Goal: Task Accomplishment & Management: Use online tool/utility

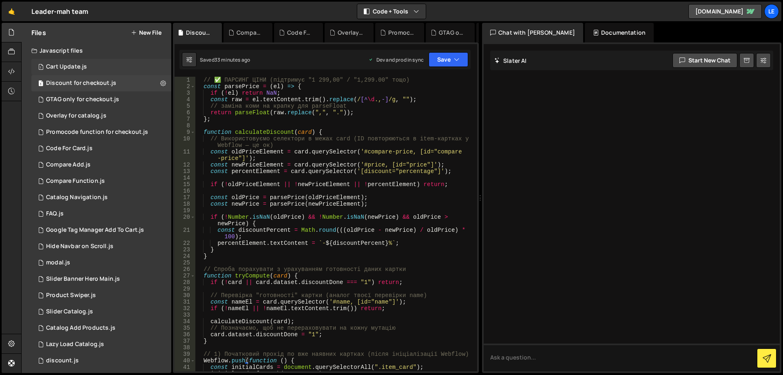
click at [98, 66] on div "1 Cart Update.js 0" at bounding box center [102, 67] width 143 height 16
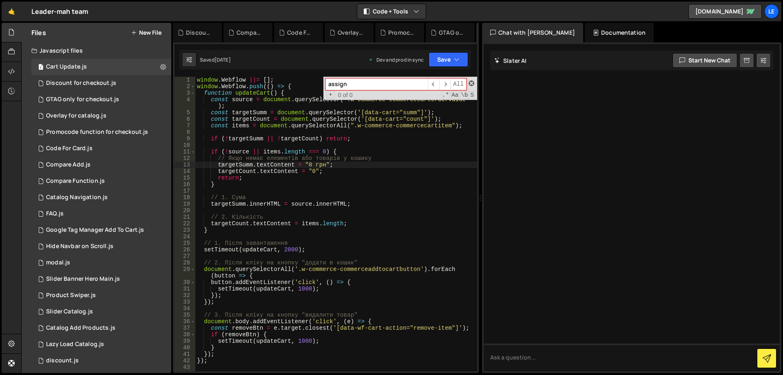
click at [473, 83] on span at bounding box center [471, 83] width 6 height 6
type textarea "targetSumm.textContent = "0 грн";"
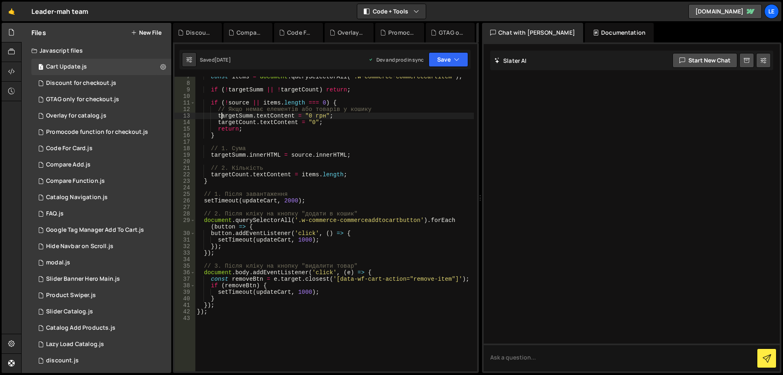
scroll to position [24, 0]
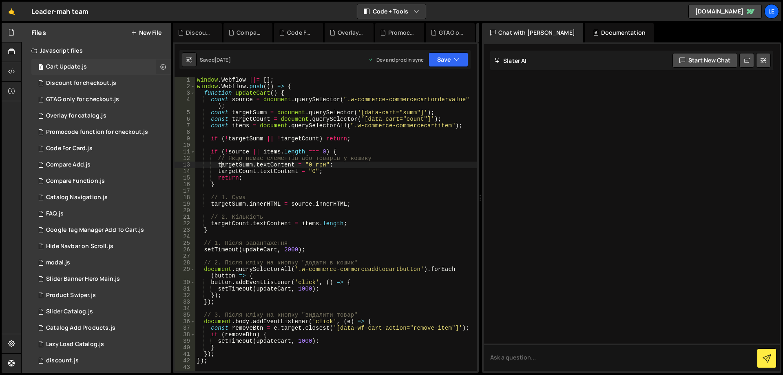
click at [161, 65] on icon at bounding box center [163, 67] width 6 height 8
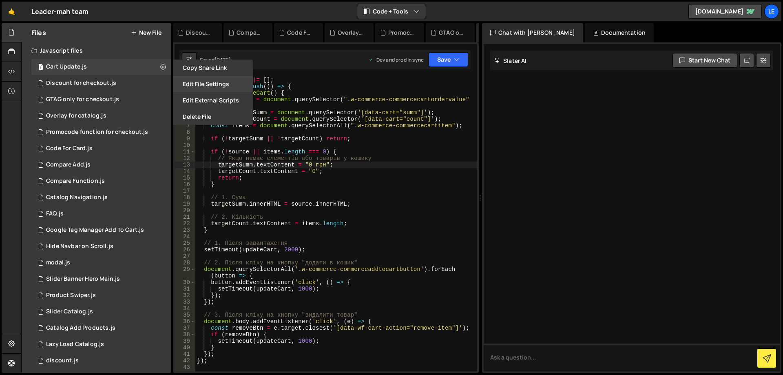
click at [193, 84] on button "Edit File Settings" at bounding box center [213, 84] width 80 height 16
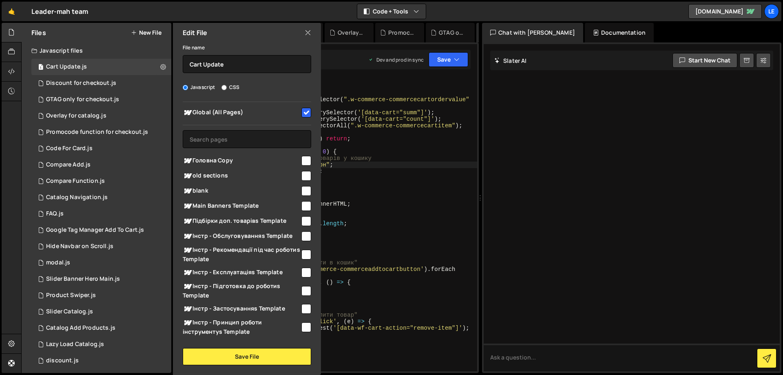
scroll to position [0, 0]
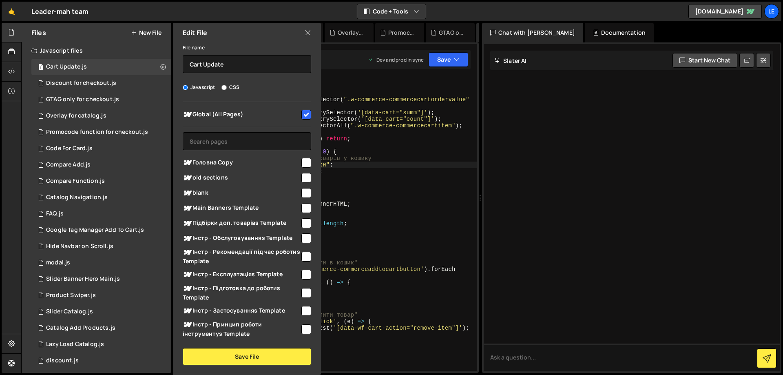
click at [373, 191] on div "window . Webflow ||= [ ] ; window . Webflow . push (( ) => { function updateCar…" at bounding box center [336, 230] width 282 height 307
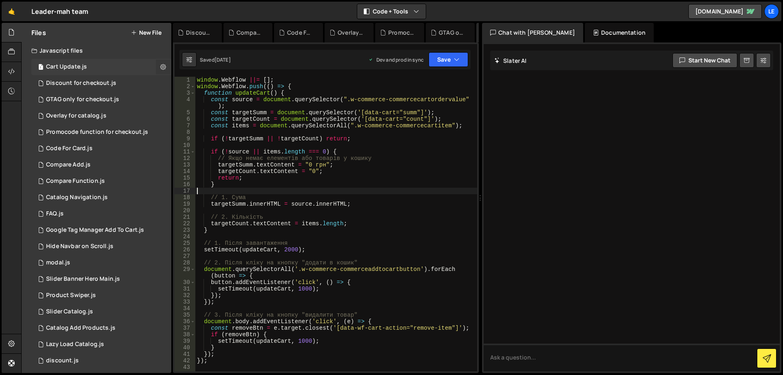
click at [160, 66] on icon at bounding box center [163, 67] width 6 height 8
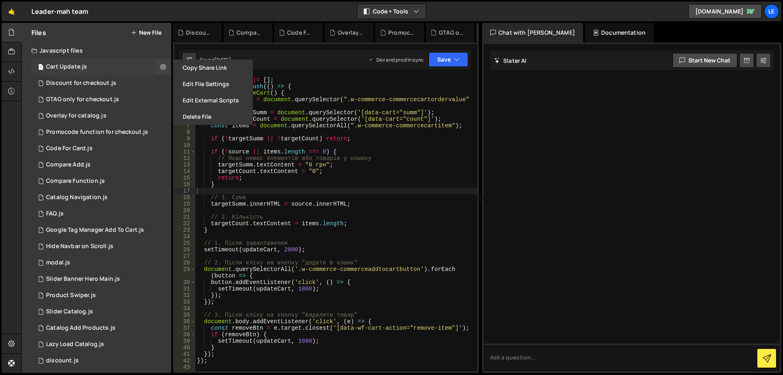
click at [68, 64] on div "Cart Update.js" at bounding box center [66, 66] width 41 height 7
checkbox input "false"
click at [64, 66] on div "Cart Update.js" at bounding box center [66, 66] width 41 height 7
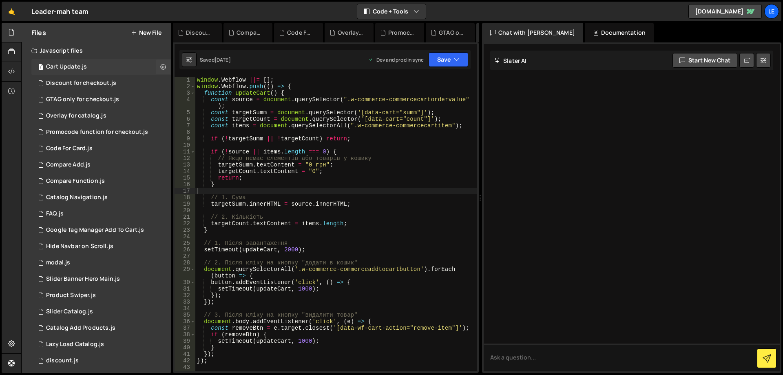
click at [64, 66] on div "Cart Update.js" at bounding box center [66, 66] width 41 height 7
drag, startPoint x: 64, startPoint y: 66, endPoint x: 54, endPoint y: 65, distance: 10.6
click at [51, 65] on div "Cart Update.js" at bounding box center [66, 66] width 41 height 7
click at [166, 64] on button at bounding box center [163, 67] width 15 height 15
type input "Cart Update"
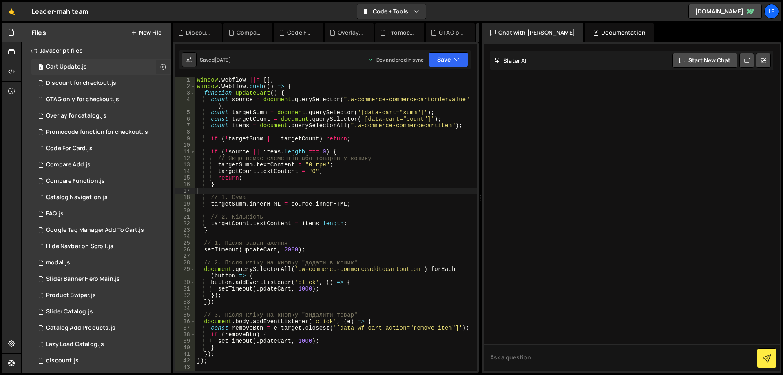
radio input "true"
checkbox input "true"
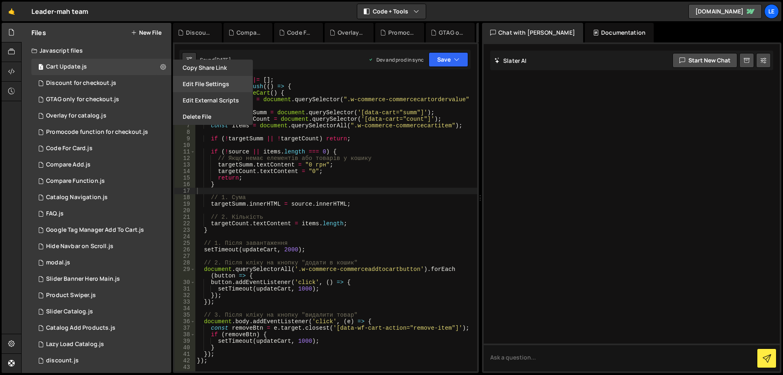
click at [217, 86] on button "Edit File Settings" at bounding box center [213, 84] width 80 height 16
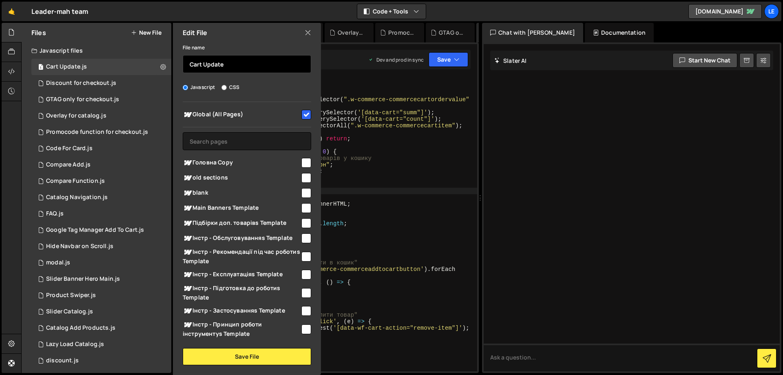
click at [190, 66] on input "Cart Update" at bounding box center [247, 64] width 128 height 18
drag, startPoint x: 192, startPoint y: 65, endPoint x: 153, endPoint y: 58, distance: 39.4
click at [170, 60] on div "Files New File Javascript files 1 Cart Update.js 0 1 Discount for checkout.js 0…" at bounding box center [97, 198] width 150 height 350
type input "[ALL] Cart Update"
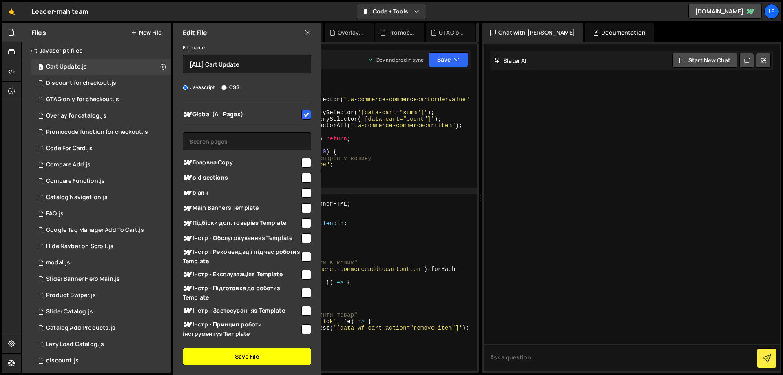
click at [248, 356] on button "Save File" at bounding box center [247, 356] width 128 height 17
checkbox input "false"
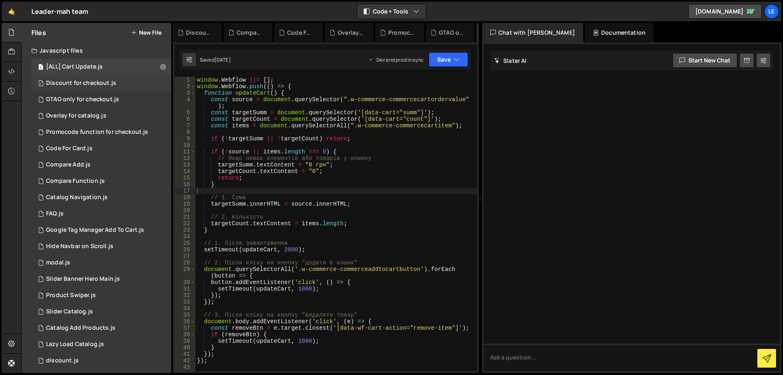
click at [132, 84] on div "1 Discount for checkout.js 0" at bounding box center [101, 83] width 140 height 16
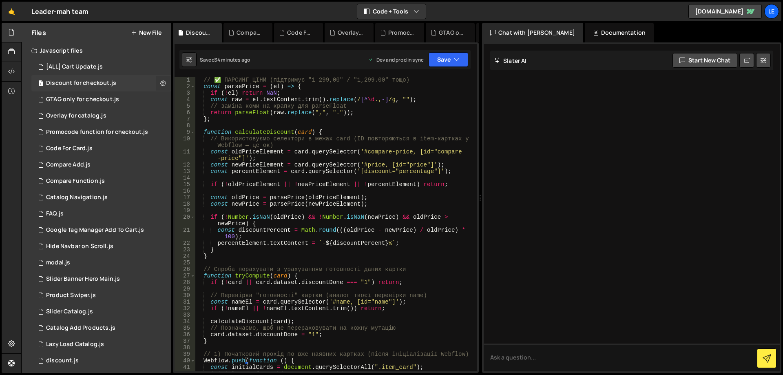
click at [160, 83] on icon at bounding box center [163, 83] width 6 height 8
type input "Discount for checkout"
radio input "true"
checkbox input "true"
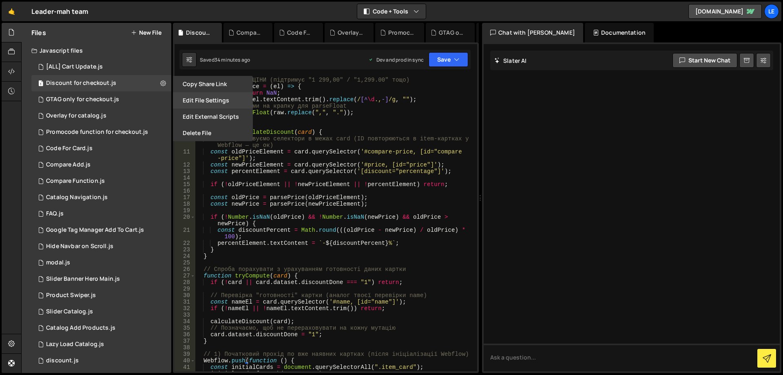
click at [201, 95] on button "Edit File Settings" at bounding box center [213, 100] width 80 height 16
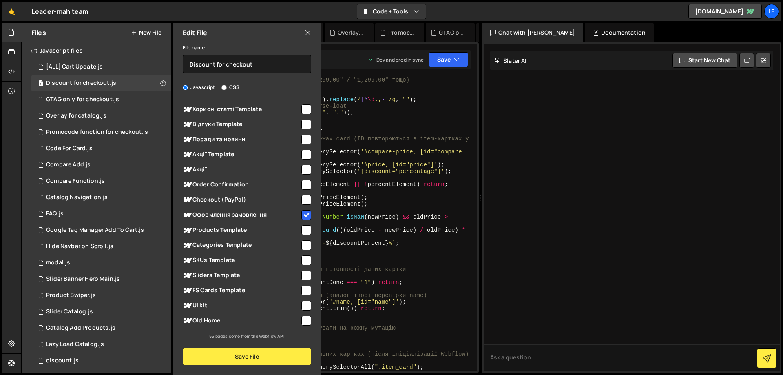
scroll to position [674, 0]
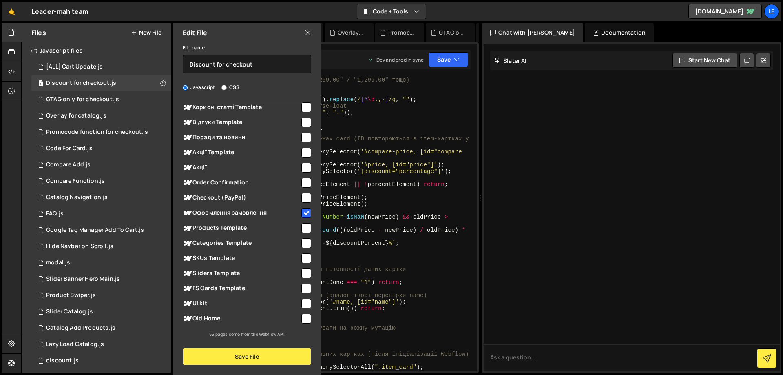
type textarea "if (!oldPriceElement || !newPriceElement || !percentElement) return;"
click at [357, 187] on div "// ✅ ПАРСИНГ ЦІНИ (підтримує "1 299,00" / "1,299.00" тощо) const parsePrice = (…" at bounding box center [334, 230] width 279 height 307
checkbox input "false"
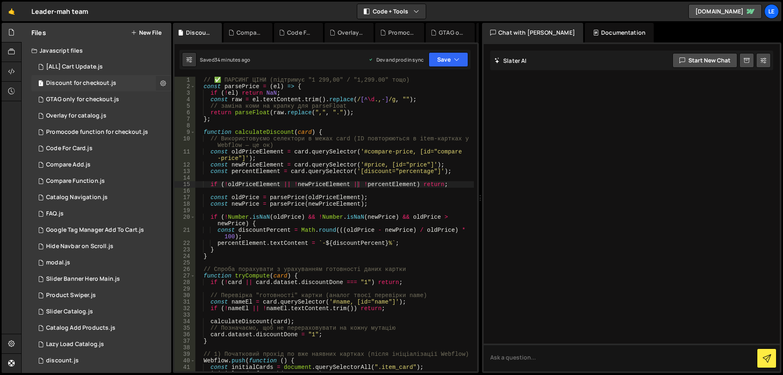
click at [163, 86] on button at bounding box center [163, 83] width 15 height 15
type input "Discount for checkout"
radio input "true"
checkbox input "true"
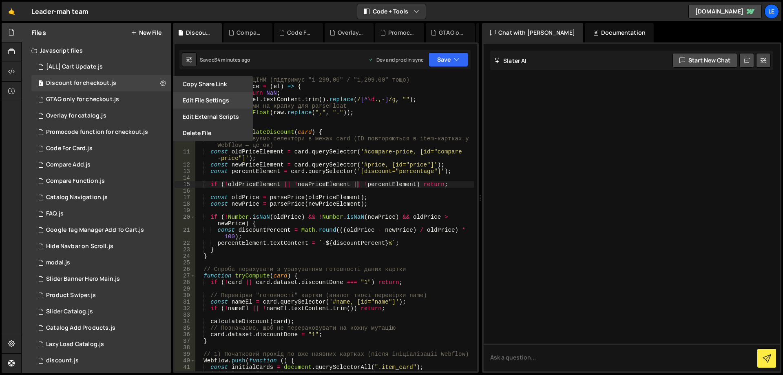
click at [206, 102] on button "Edit File Settings" at bounding box center [213, 100] width 80 height 16
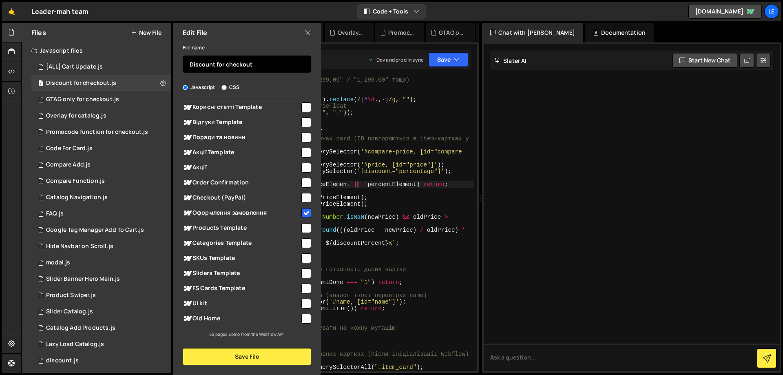
click at [191, 62] on input "Discount for checkout" at bounding box center [247, 64] width 128 height 18
type input "[CHECKOUT] Discount for checkout"
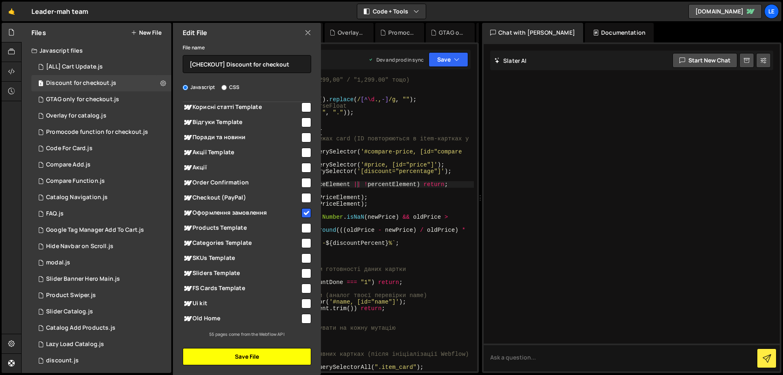
click at [260, 361] on button "Save File" at bounding box center [247, 356] width 128 height 17
checkbox input "false"
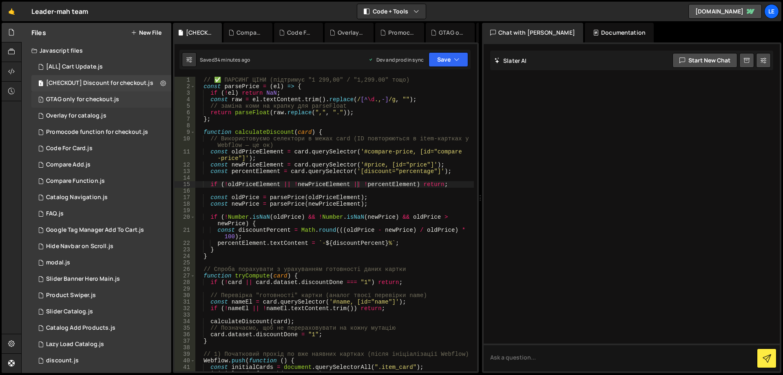
click at [155, 99] on div "1 GTAG only for checkout.js 0" at bounding box center [102, 99] width 143 height 16
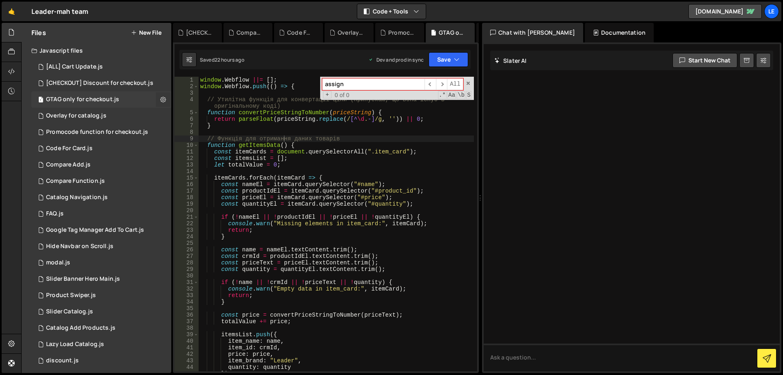
click at [160, 99] on icon at bounding box center [163, 99] width 6 height 8
type input "GTAG only for checkout"
radio input "true"
checkbox input "true"
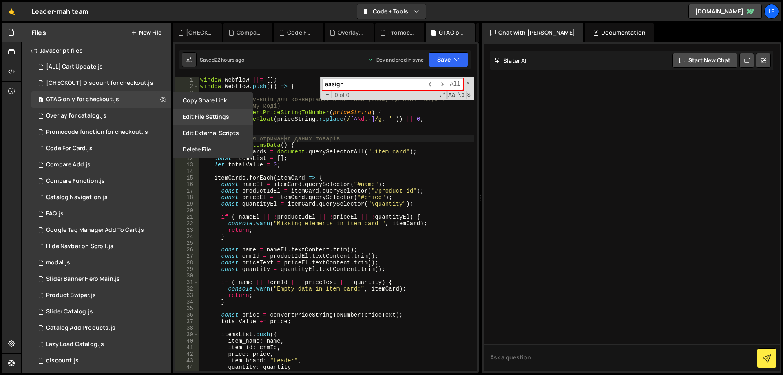
click at [197, 115] on button "Edit File Settings" at bounding box center [213, 116] width 80 height 16
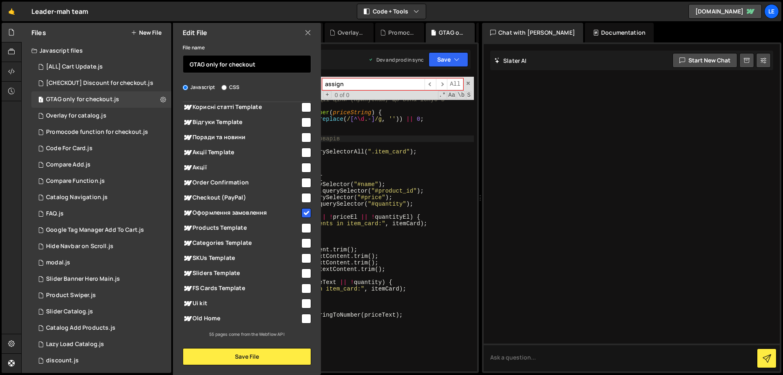
click at [188, 63] on input "GTAG only for checkout" at bounding box center [247, 64] width 128 height 18
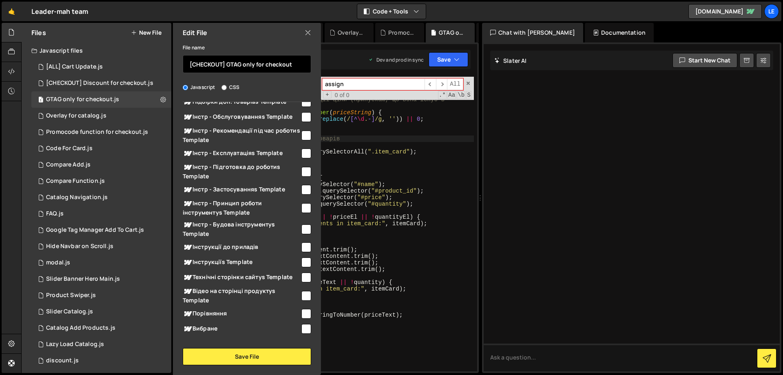
scroll to position [0, 0]
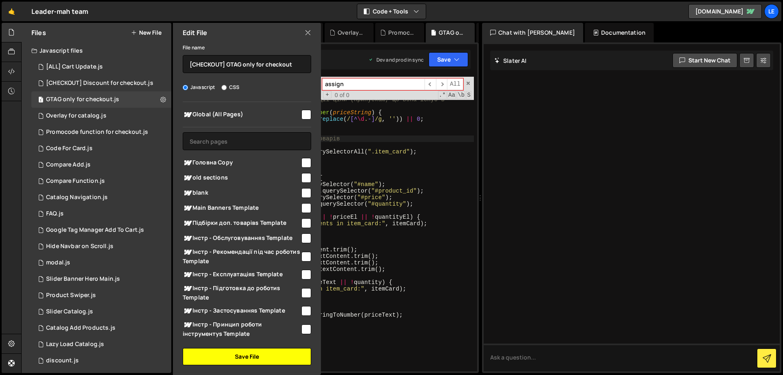
click at [244, 351] on button "Save File" at bounding box center [247, 356] width 128 height 17
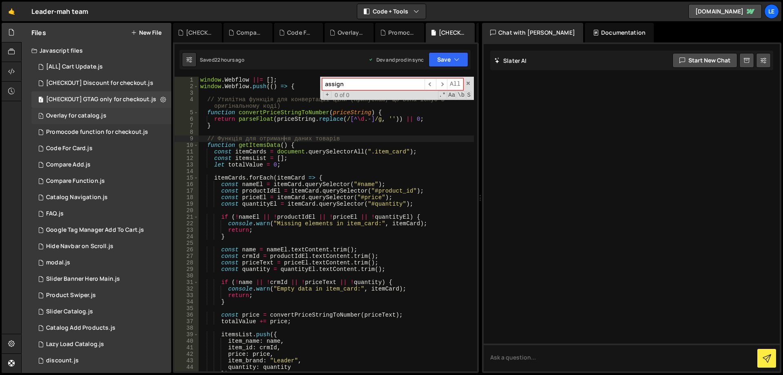
click at [159, 115] on div "1 Overlay for catalog.js 0" at bounding box center [102, 116] width 143 height 16
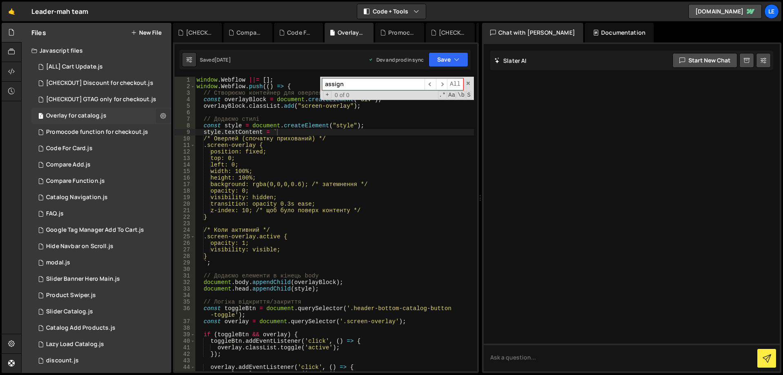
click at [160, 115] on icon at bounding box center [163, 116] width 6 height 8
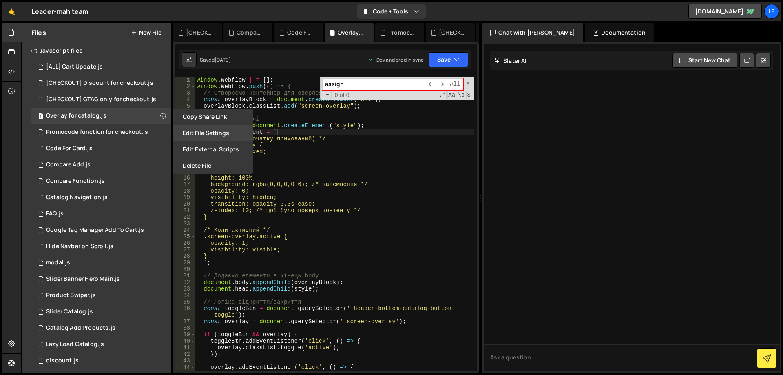
click at [214, 131] on button "Edit File Settings" at bounding box center [213, 133] width 80 height 16
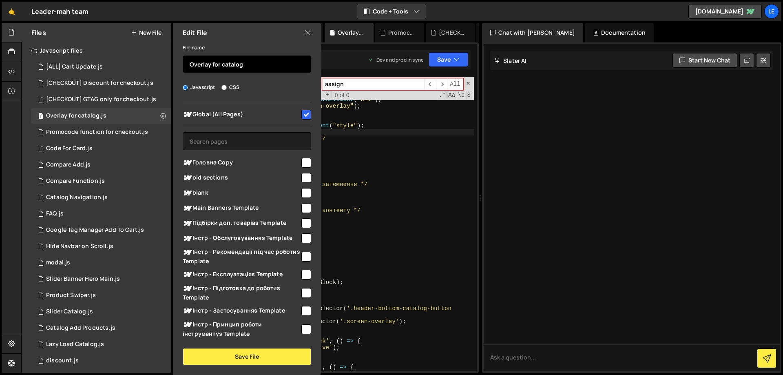
click at [192, 64] on input "Overlay for catalog" at bounding box center [247, 64] width 128 height 18
click at [191, 64] on input "Overlay for catalog" at bounding box center [247, 64] width 128 height 18
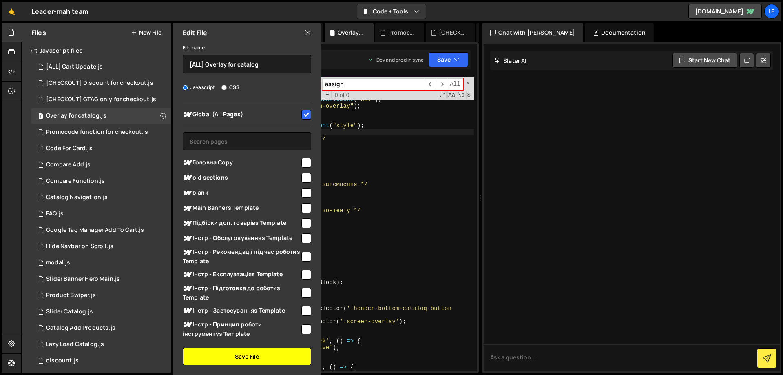
click at [260, 360] on button "Save File" at bounding box center [247, 356] width 128 height 17
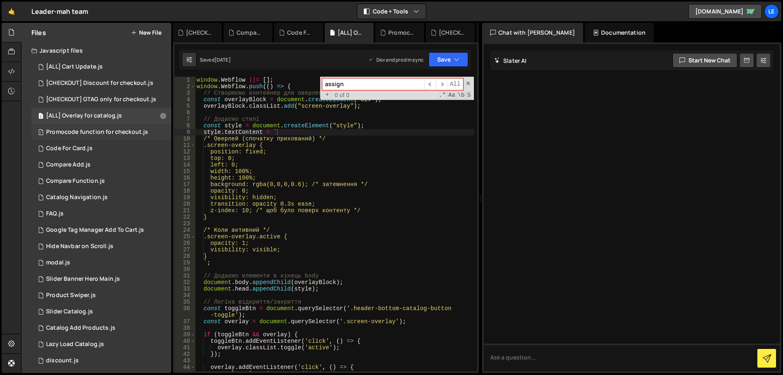
click at [158, 131] on div "1 Promocode function for checkout.js 0" at bounding box center [102, 132] width 143 height 16
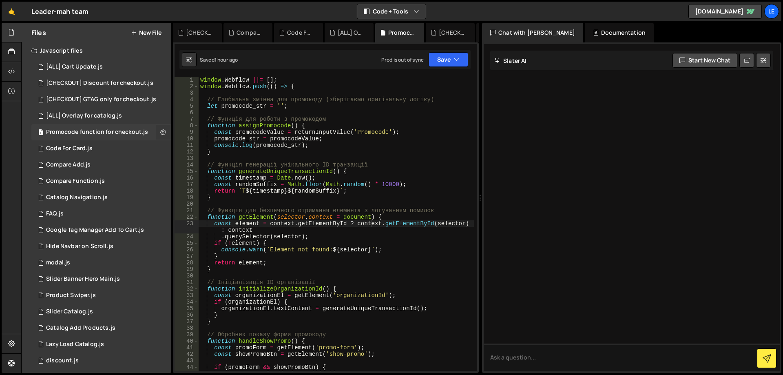
click at [160, 131] on icon at bounding box center [163, 132] width 6 height 8
type input "Promocode function for checkout"
radio input "true"
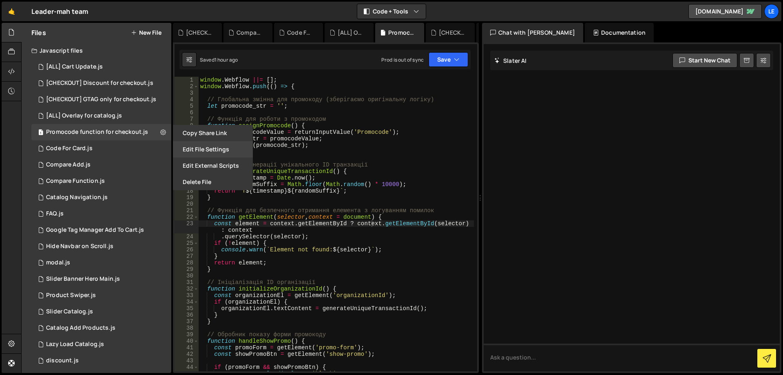
click at [203, 147] on button "Edit File Settings" at bounding box center [213, 149] width 80 height 16
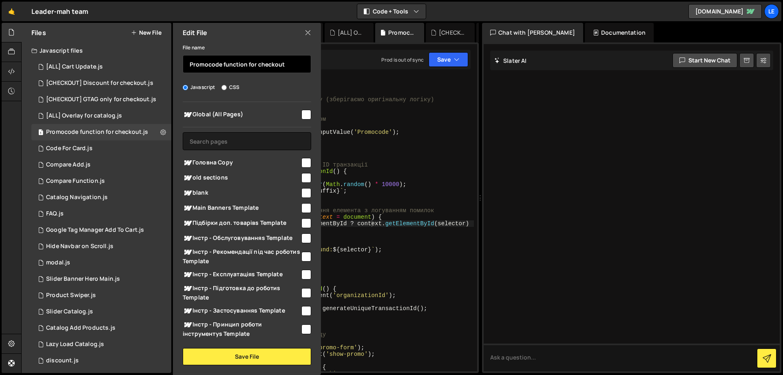
click at [191, 61] on input "Promocode function for checkout" at bounding box center [247, 64] width 128 height 18
click at [268, 62] on input "[CHECKOUT] Promocode function for checkout" at bounding box center [247, 64] width 128 height 18
click at [263, 63] on input "[CHECKOUT] Promocode for checkout" at bounding box center [247, 64] width 128 height 18
drag, startPoint x: 263, startPoint y: 63, endPoint x: 318, endPoint y: 66, distance: 54.7
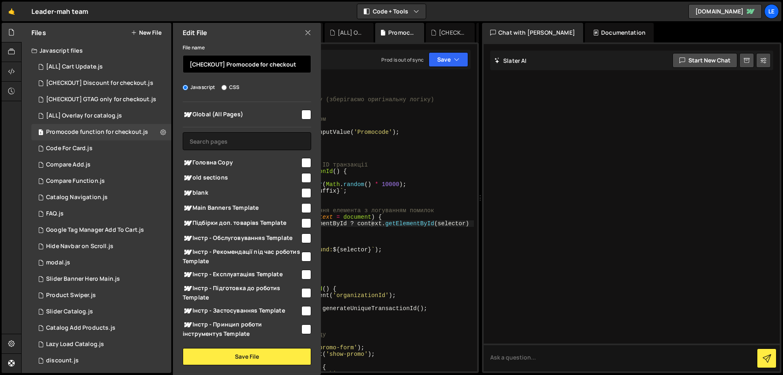
click at [318, 66] on div "File name [CHECKOUT] Promocode for checkout Javascript CSS Global (All Pages)" at bounding box center [247, 203] width 148 height 322
type input "[CHECKOUT] Promocode"
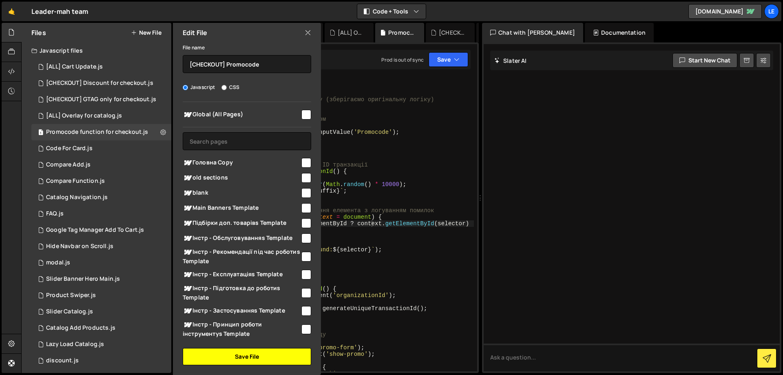
click at [240, 361] on button "Save File" at bounding box center [247, 356] width 128 height 17
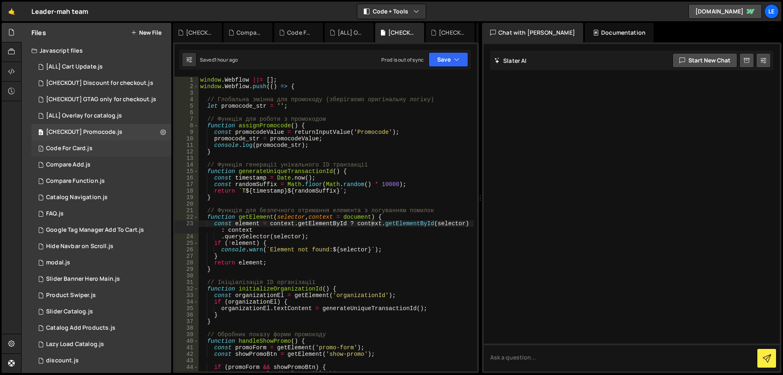
click at [155, 144] on div "1 Code For Card.js 0" at bounding box center [102, 148] width 143 height 16
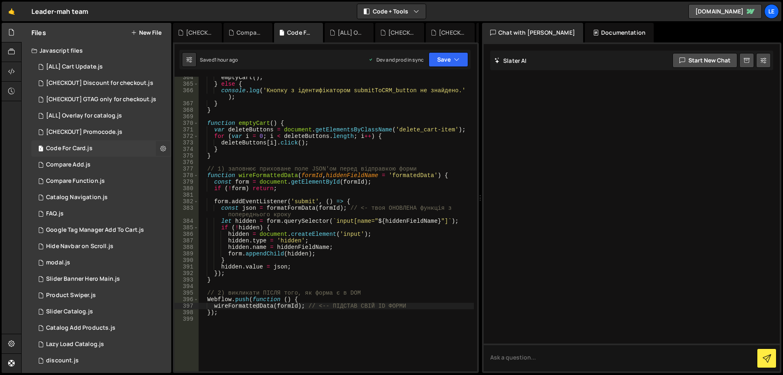
click at [160, 149] on icon at bounding box center [163, 148] width 6 height 8
type input "Code For Card"
radio input "true"
checkbox input "true"
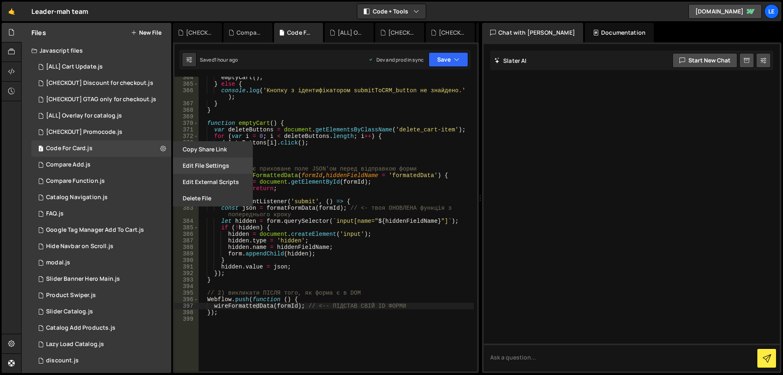
click at [197, 167] on button "Edit File Settings" at bounding box center [213, 165] width 80 height 16
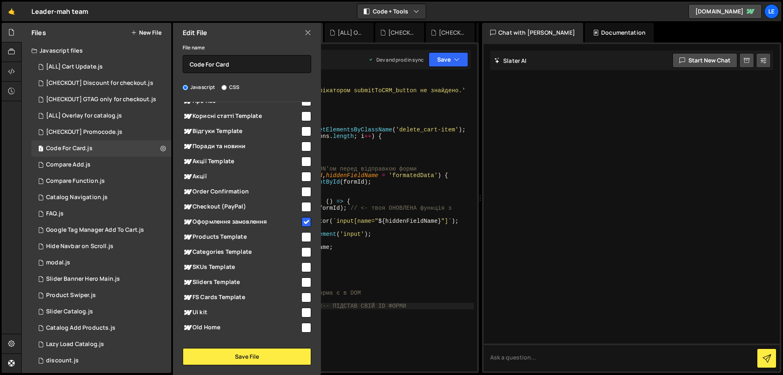
scroll to position [674, 0]
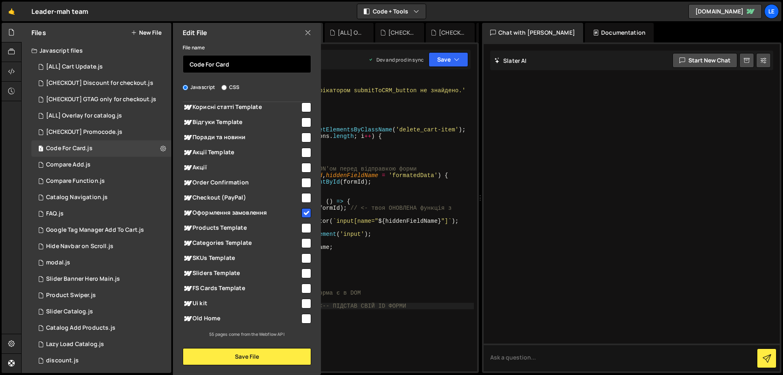
click at [189, 61] on input "Code For Card" at bounding box center [247, 64] width 128 height 18
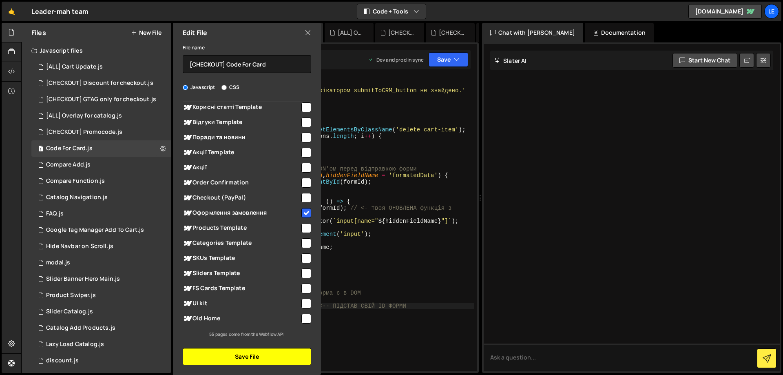
click at [256, 354] on button "Save File" at bounding box center [247, 356] width 128 height 17
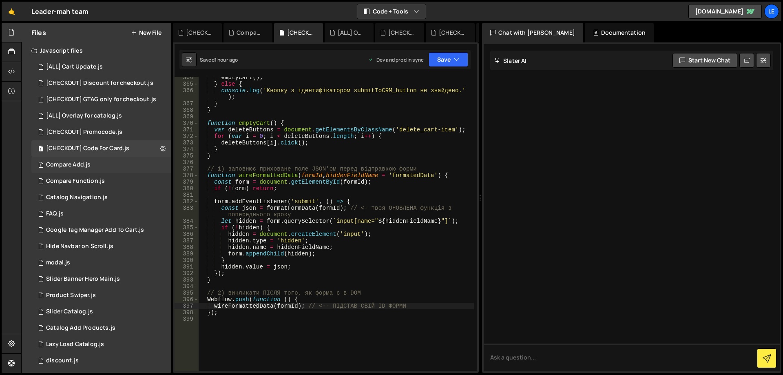
click at [162, 166] on div "1 Compare Add.js 0" at bounding box center [102, 165] width 143 height 16
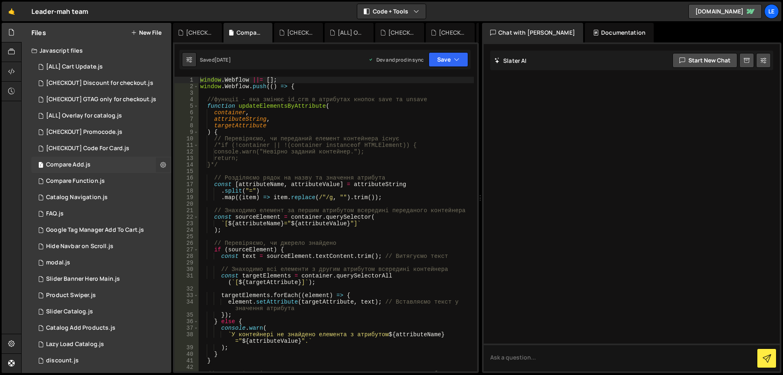
click at [160, 166] on icon at bounding box center [163, 165] width 6 height 8
type input "Compare Add"
radio input "true"
checkbox input "true"
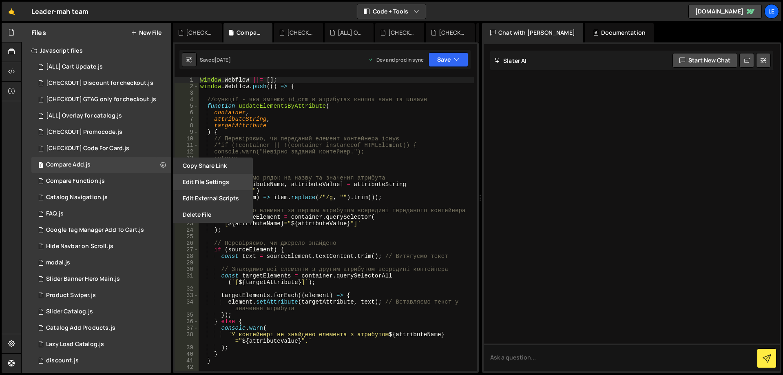
click at [201, 179] on button "Edit File Settings" at bounding box center [213, 182] width 80 height 16
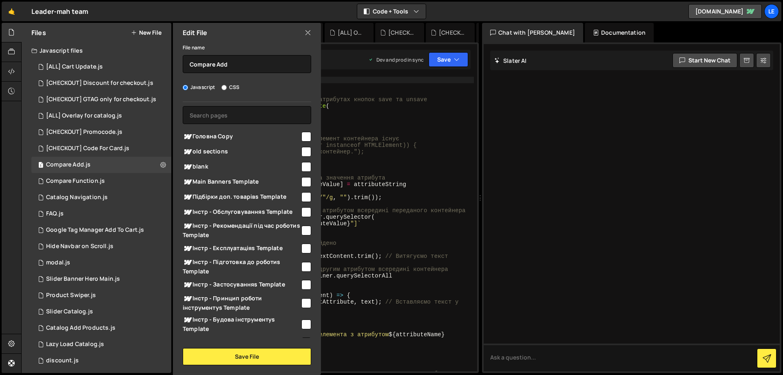
scroll to position [0, 0]
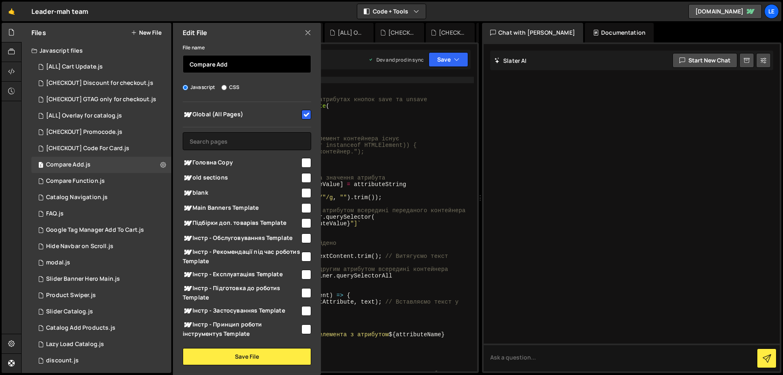
click at [188, 61] on input "Compare Add" at bounding box center [247, 64] width 128 height 18
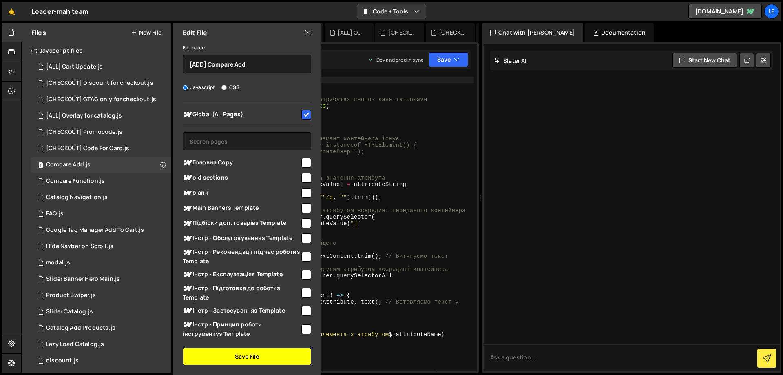
click at [241, 351] on button "Save File" at bounding box center [247, 356] width 128 height 17
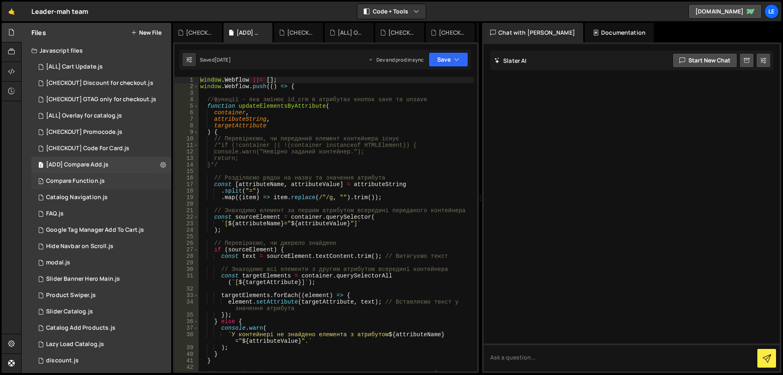
click at [162, 180] on div "1 Compare Function.js 0" at bounding box center [102, 181] width 143 height 16
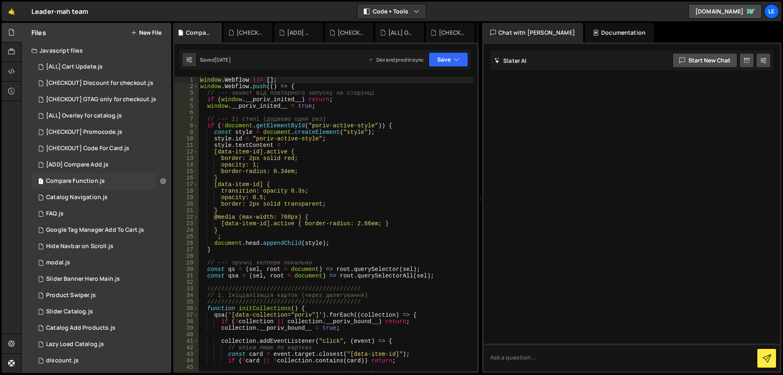
click at [160, 179] on icon at bounding box center [163, 181] width 6 height 8
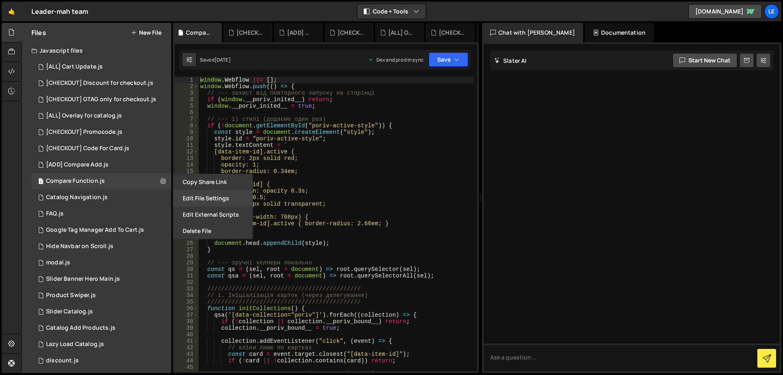
click at [190, 194] on button "Edit File Settings" at bounding box center [213, 198] width 80 height 16
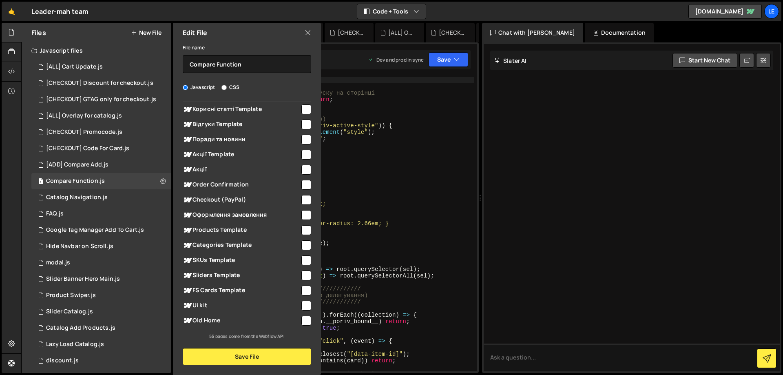
scroll to position [674, 0]
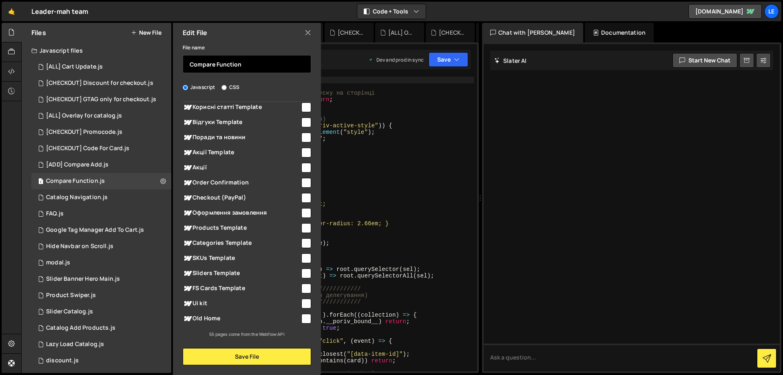
click at [190, 66] on input "Compare Function" at bounding box center [247, 64] width 128 height 18
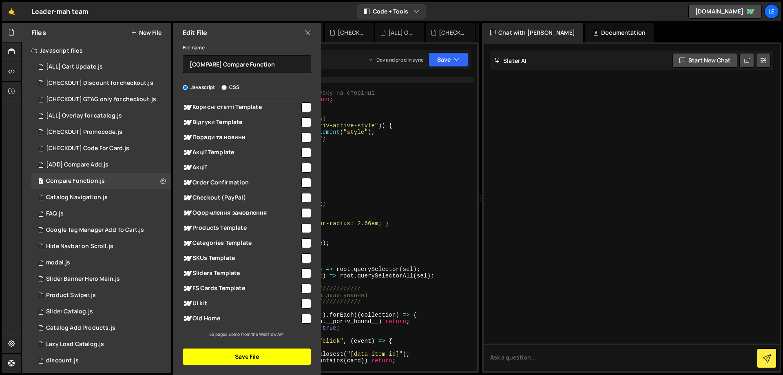
click at [269, 356] on button "Save File" at bounding box center [247, 356] width 128 height 17
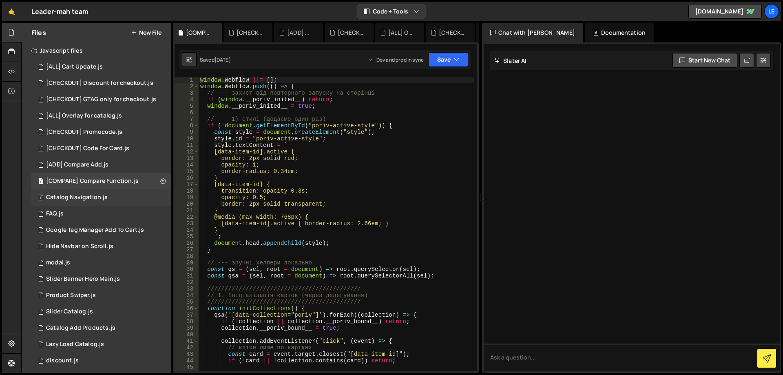
click at [155, 197] on div "1 Catalog Navigation.js 0" at bounding box center [102, 197] width 143 height 16
click at [160, 198] on icon at bounding box center [163, 197] width 6 height 8
type input "Catalog Navigation"
radio input "true"
checkbox input "true"
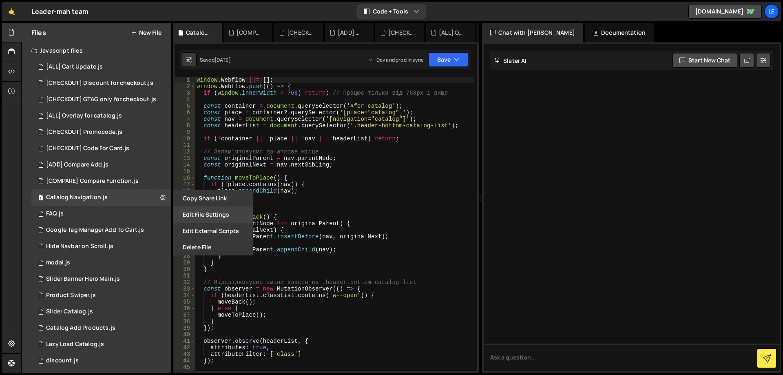
click at [187, 212] on button "Edit File Settings" at bounding box center [213, 214] width 80 height 16
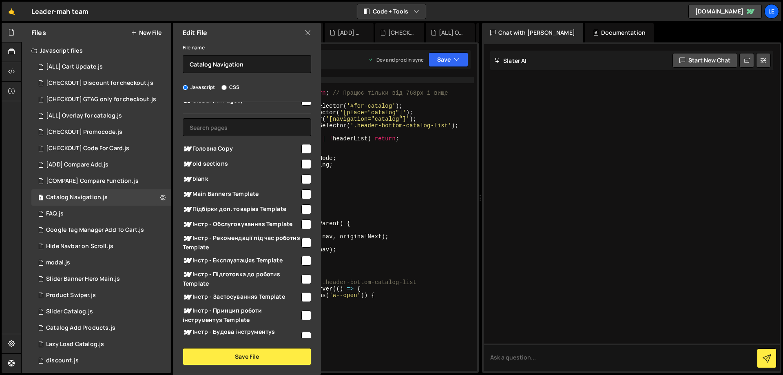
scroll to position [0, 0]
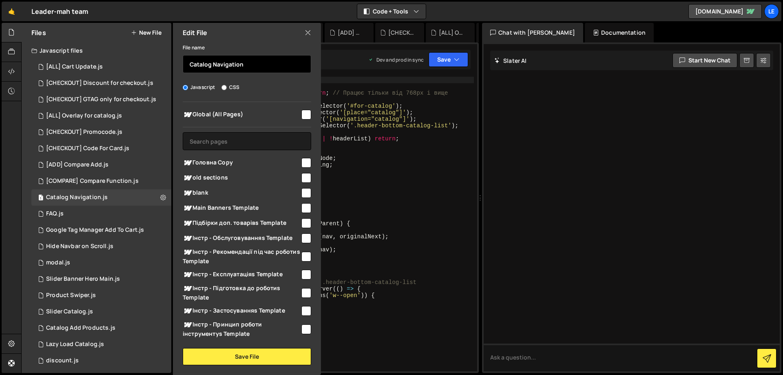
click at [188, 64] on input "Catalog Navigation" at bounding box center [247, 64] width 128 height 18
type input "[GOLOVNA] Catalog Navigation"
click at [278, 84] on div "Javascript CSS" at bounding box center [247, 87] width 128 height 8
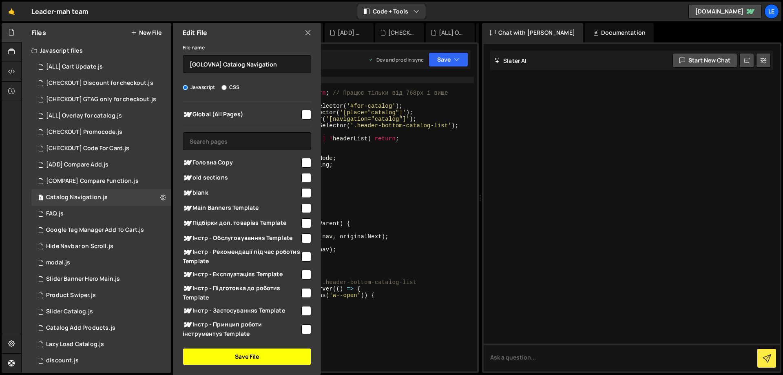
click at [253, 353] on button "Save File" at bounding box center [247, 356] width 128 height 17
checkbox input "false"
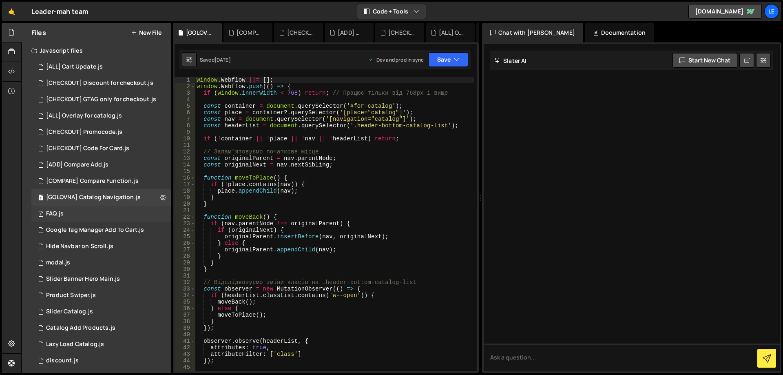
click at [155, 210] on div "1 FAQ.js 0" at bounding box center [102, 213] width 143 height 16
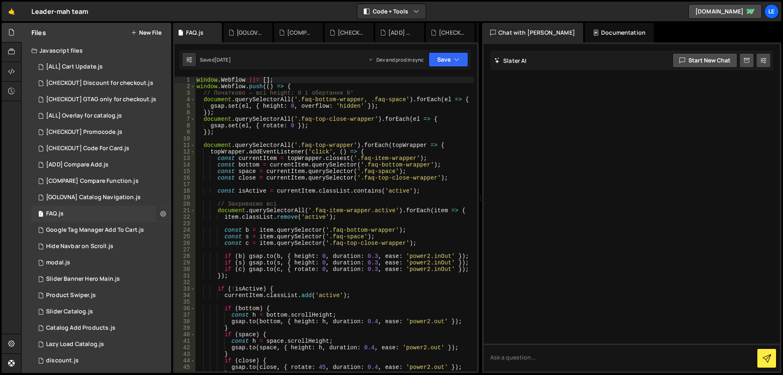
click at [160, 212] on icon at bounding box center [163, 214] width 6 height 8
type input "FAQ"
radio input "true"
checkbox input "true"
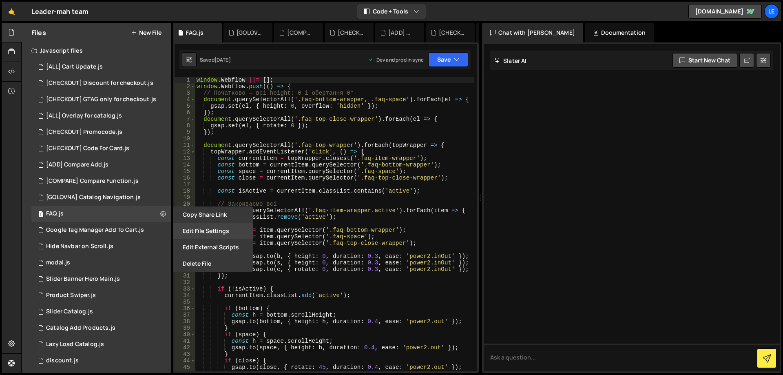
click at [192, 230] on button "Edit File Settings" at bounding box center [213, 231] width 80 height 16
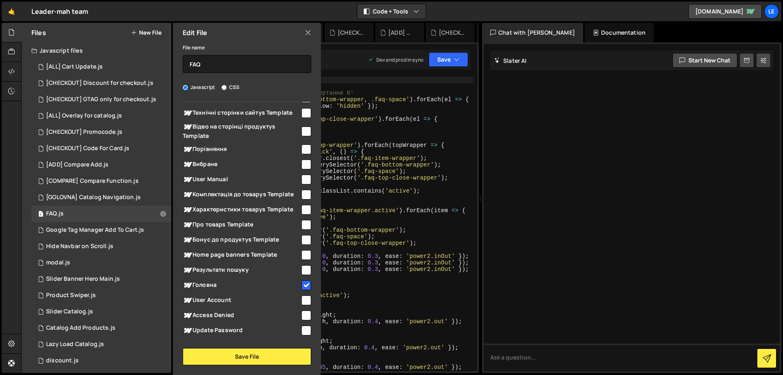
scroll to position [448, 0]
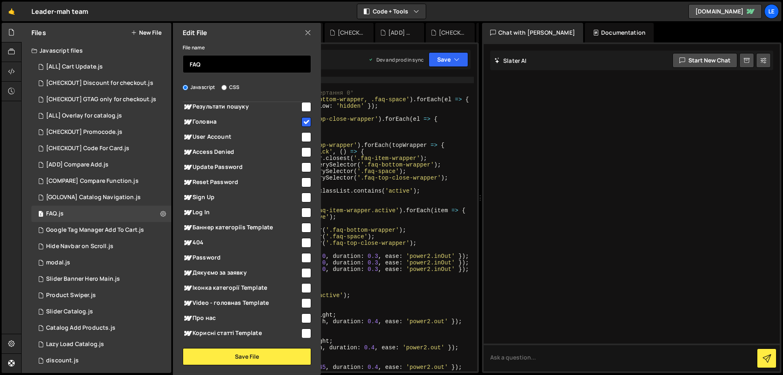
drag, startPoint x: 190, startPoint y: 66, endPoint x: 196, endPoint y: 66, distance: 5.3
click at [190, 66] on input "FAQ" at bounding box center [247, 64] width 128 height 18
type input "[GOLOVNA] FAQ"
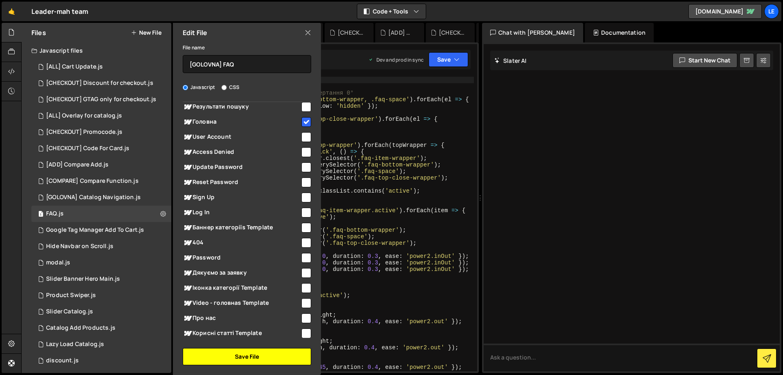
click at [257, 362] on button "Save File" at bounding box center [247, 356] width 128 height 17
checkbox input "false"
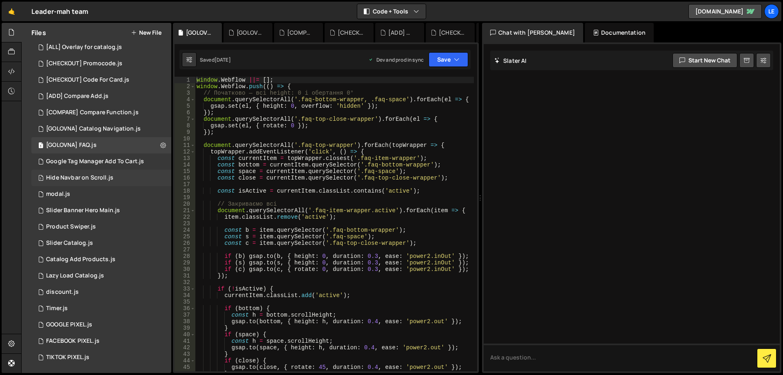
scroll to position [69, 0]
click at [159, 159] on div "1 Google Tag Manager Add To Cart.js 0" at bounding box center [102, 160] width 143 height 16
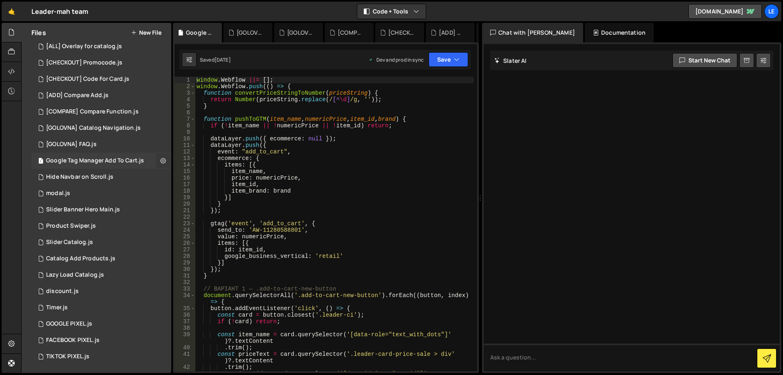
click at [160, 159] on icon at bounding box center [163, 161] width 6 height 8
type input "Google Tag Manager Add To Cart"
radio input "true"
checkbox input "true"
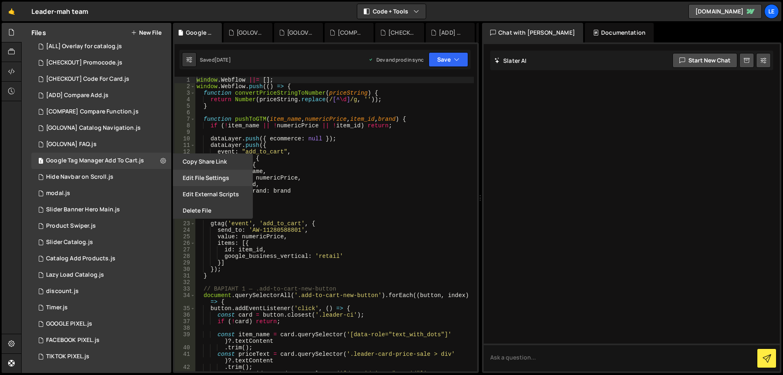
click at [188, 178] on button "Edit File Settings" at bounding box center [213, 178] width 80 height 16
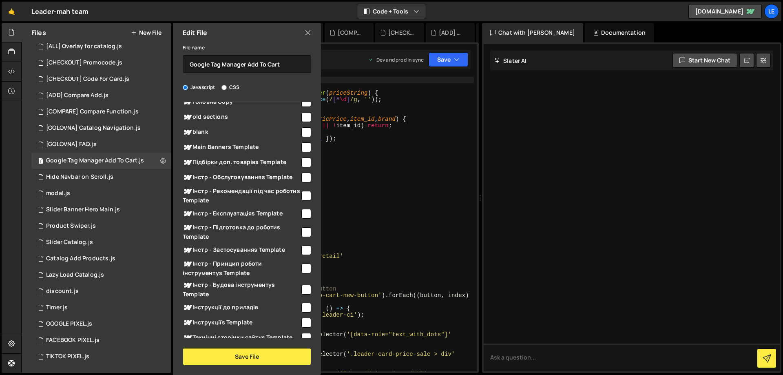
scroll to position [0, 0]
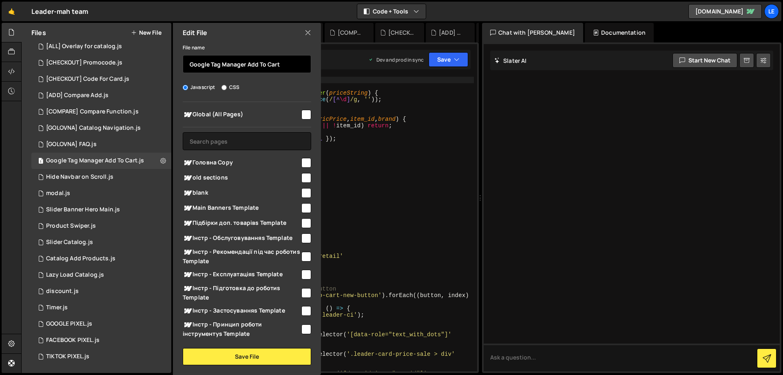
click at [189, 62] on input "Google Tag Manager Add To Cart" at bounding box center [247, 64] width 128 height 18
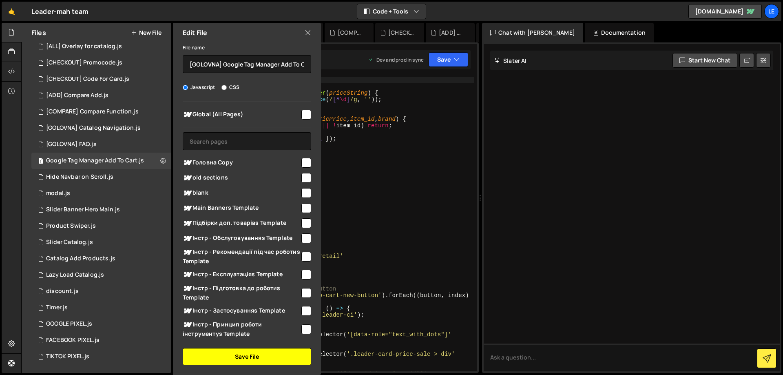
click at [286, 359] on button "Save File" at bounding box center [247, 356] width 128 height 17
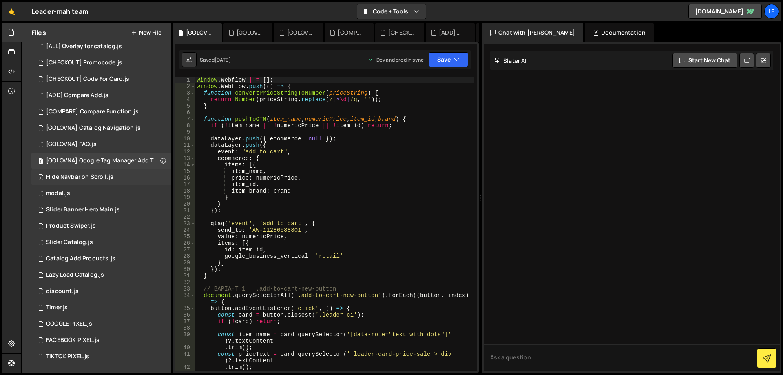
click at [155, 176] on div "1 Hide Navbar on Scroll.js 0" at bounding box center [102, 177] width 143 height 16
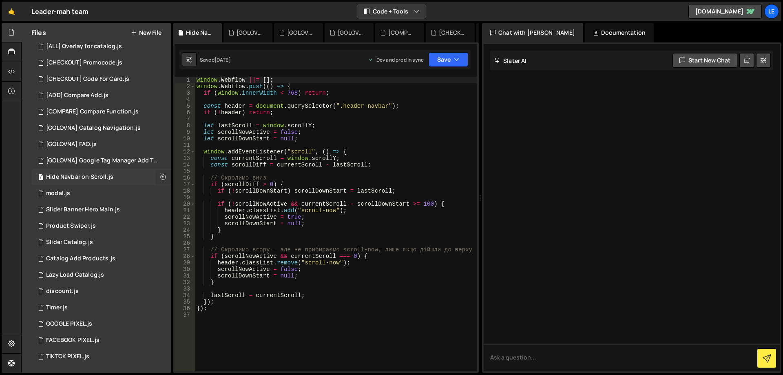
click at [160, 176] on icon at bounding box center [163, 177] width 6 height 8
type input "Hide Navbar on Scroll"
radio input "true"
checkbox input "true"
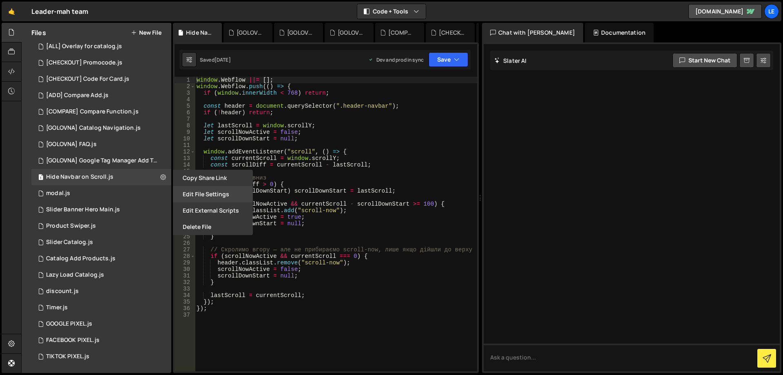
click at [187, 191] on button "Edit File Settings" at bounding box center [213, 194] width 80 height 16
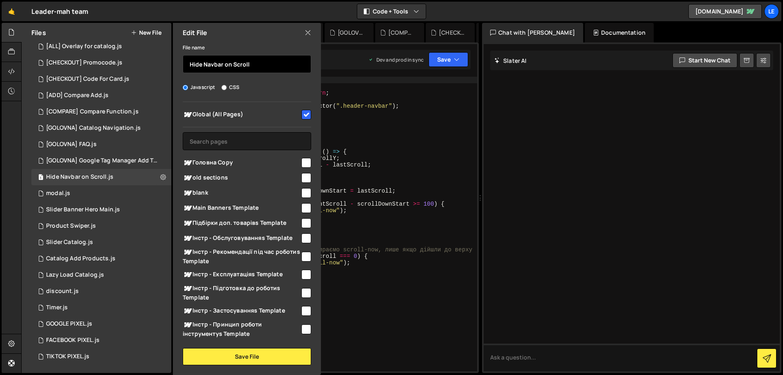
click at [190, 66] on input "Hide Navbar on Scroll" at bounding box center [247, 64] width 128 height 18
type input "[ALL] Hide Navbar on Scroll"
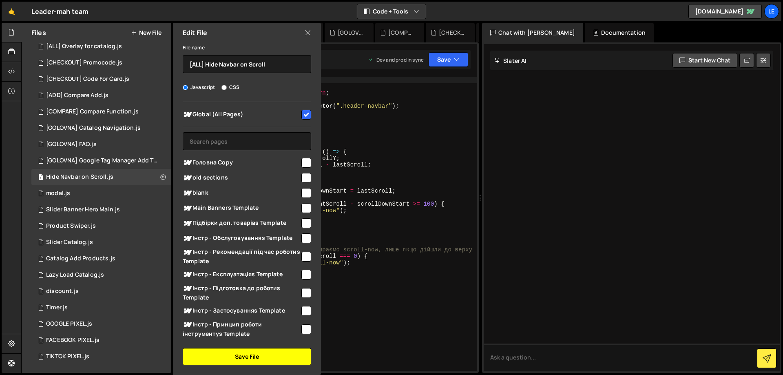
click at [289, 352] on button "Save File" at bounding box center [247, 356] width 128 height 17
checkbox input "false"
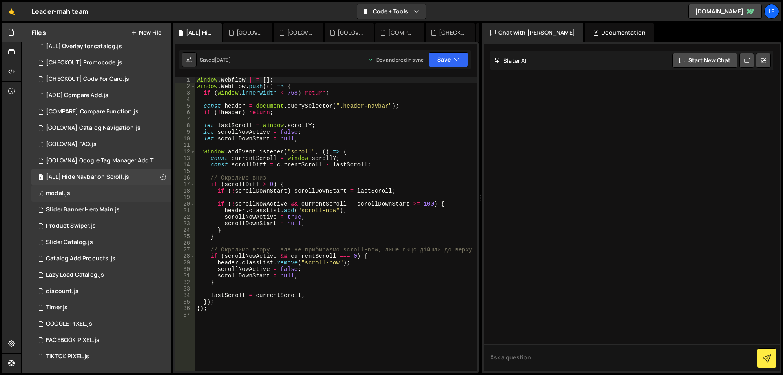
click at [159, 192] on div "1 modal.js 0" at bounding box center [102, 193] width 143 height 16
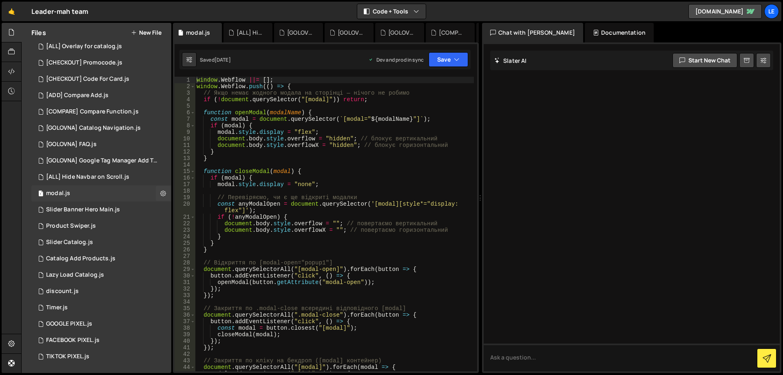
click at [160, 192] on icon at bounding box center [163, 193] width 6 height 8
type input "modal"
radio input "true"
checkbox input "true"
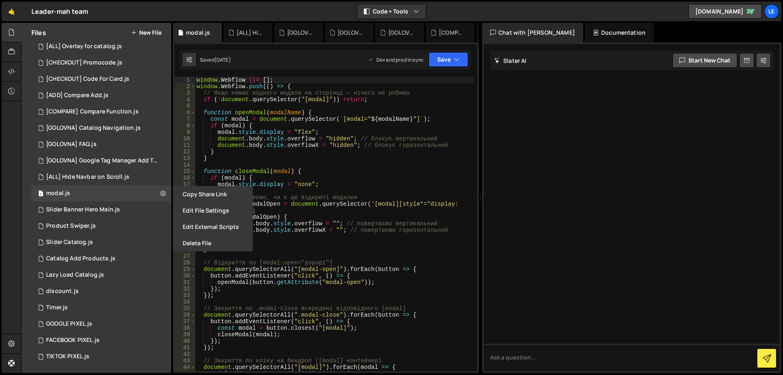
click at [221, 208] on button "Edit File Settings" at bounding box center [213, 210] width 80 height 16
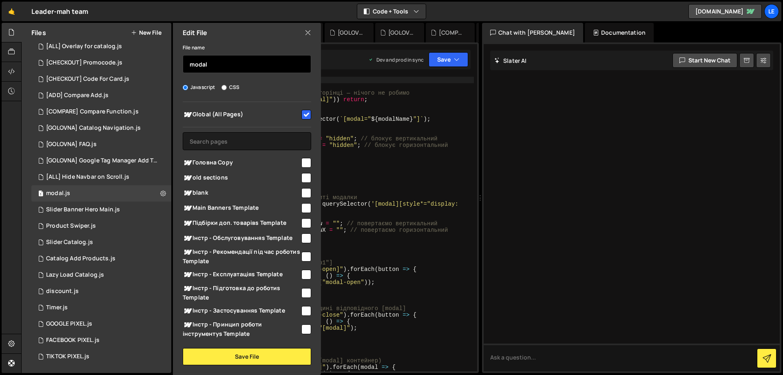
click at [239, 65] on input "modal" at bounding box center [247, 64] width 128 height 18
click at [188, 66] on input "modal" at bounding box center [247, 64] width 128 height 18
click at [210, 65] on input "[ALL] modal" at bounding box center [247, 64] width 128 height 18
drag, startPoint x: 205, startPoint y: 64, endPoint x: 112, endPoint y: 61, distance: 93.0
click at [120, 61] on div "Files New File Javascript files 1 [ALL] Cart Update.js 0 1 [CHECKOUT] Discount …" at bounding box center [97, 198] width 150 height 350
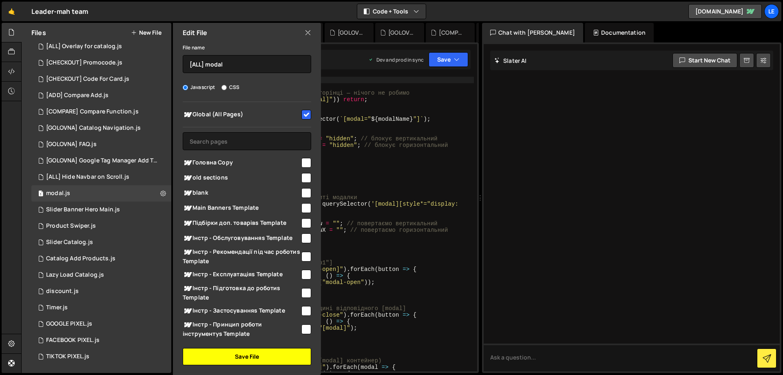
click at [238, 358] on button "Save File" at bounding box center [247, 356] width 128 height 17
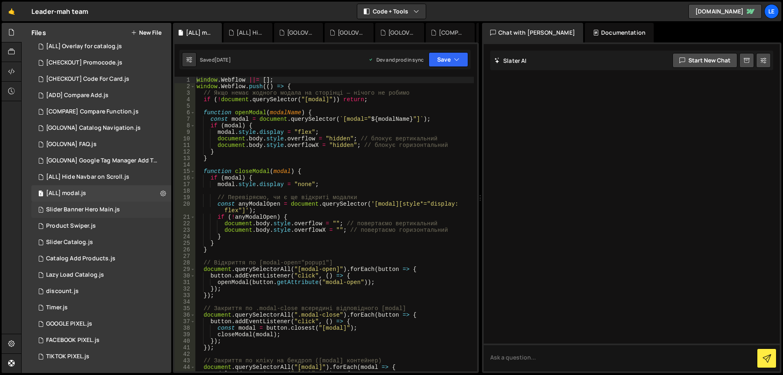
click at [159, 204] on div "1 Slider Banner Hero Main.js 0" at bounding box center [102, 209] width 143 height 16
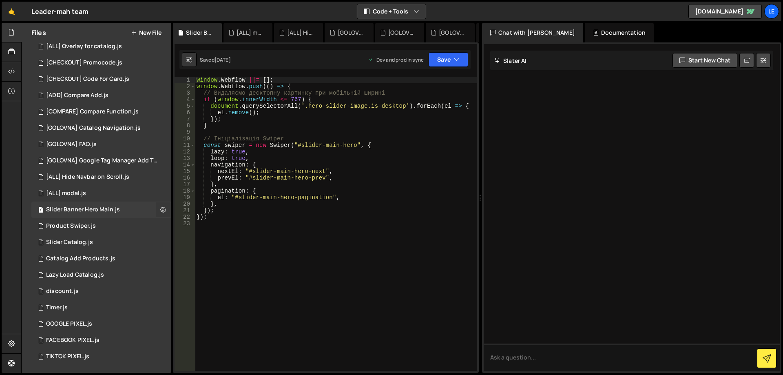
click at [160, 209] on icon at bounding box center [163, 209] width 6 height 8
type input "Slider Banner Hero Main"
radio input "true"
checkbox input "true"
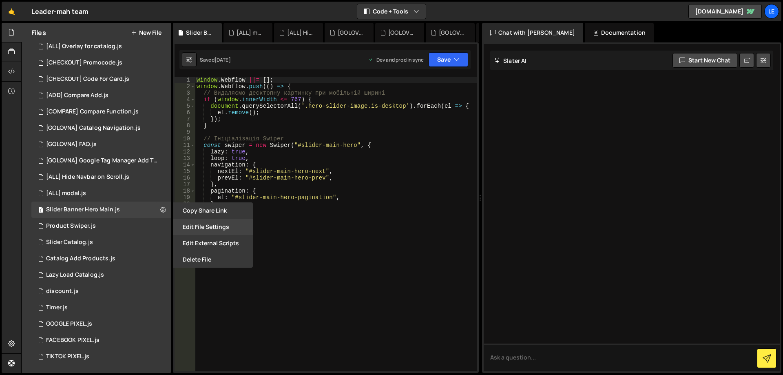
click at [190, 226] on button "Edit File Settings" at bounding box center [213, 227] width 80 height 16
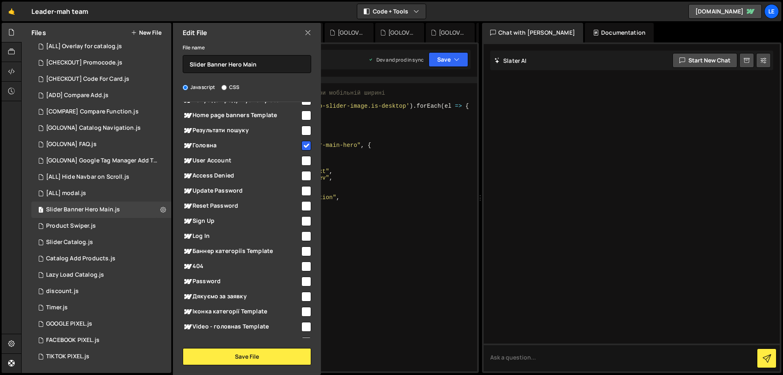
scroll to position [367, 0]
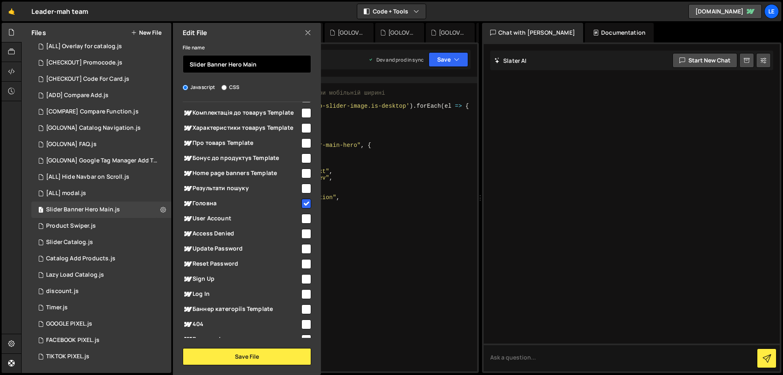
click at [190, 66] on input "Slider Banner Hero Main" at bounding box center [247, 64] width 128 height 18
paste input "[ALL]"
click at [199, 65] on input "[ALL] Slider Banner Hero Main" at bounding box center [247, 64] width 128 height 18
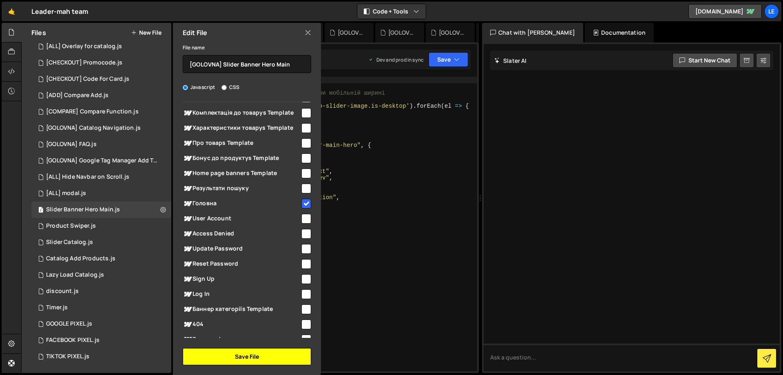
click at [247, 362] on button "Save File" at bounding box center [247, 356] width 128 height 17
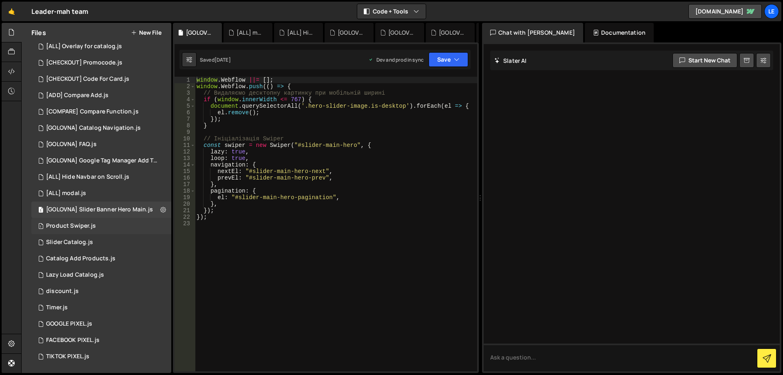
click at [157, 223] on div "1 Product Swiper.js 0" at bounding box center [102, 226] width 143 height 16
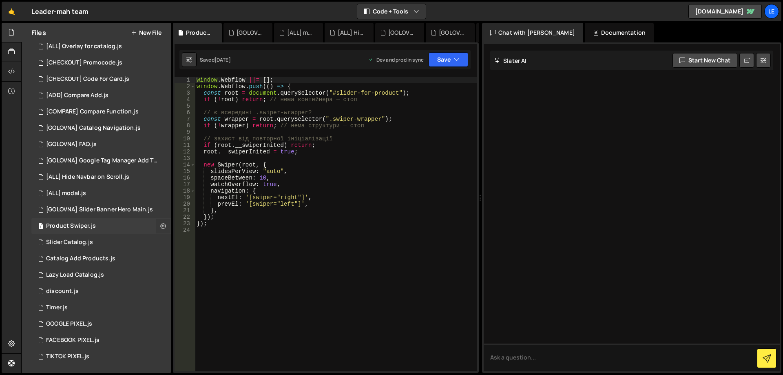
click at [160, 226] on icon at bounding box center [163, 226] width 6 height 8
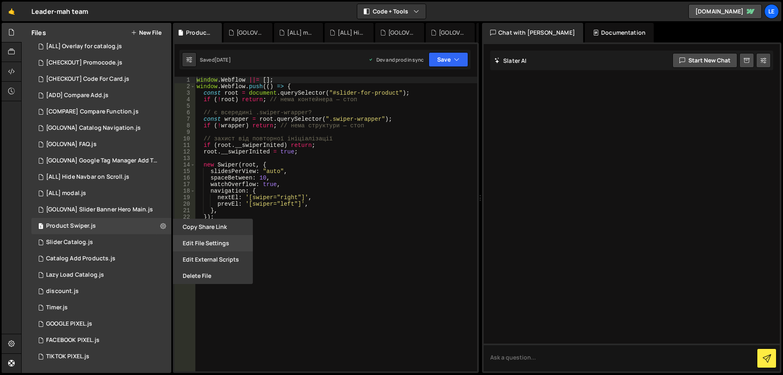
click at [187, 245] on button "Edit File Settings" at bounding box center [213, 243] width 80 height 16
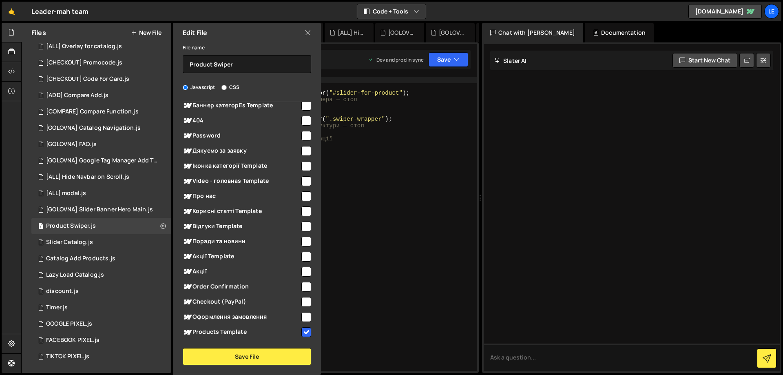
scroll to position [674, 0]
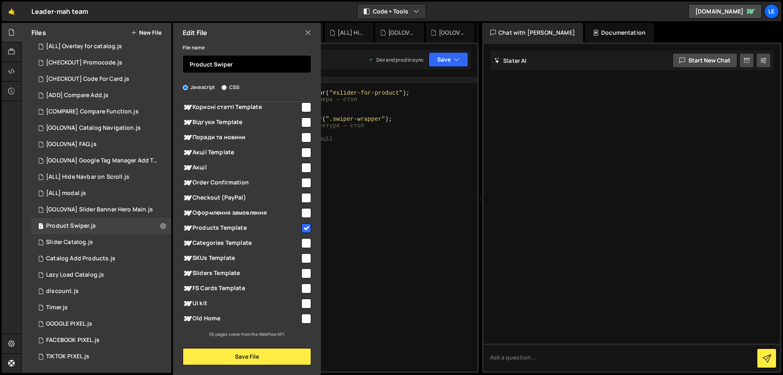
click at [190, 63] on input "Product Swiper" at bounding box center [247, 64] width 128 height 18
paste input "[ALL]"
click at [198, 63] on input "[ALL] Product Swiper" at bounding box center [247, 64] width 128 height 18
type input "[PRODUCT] Product Swiper"
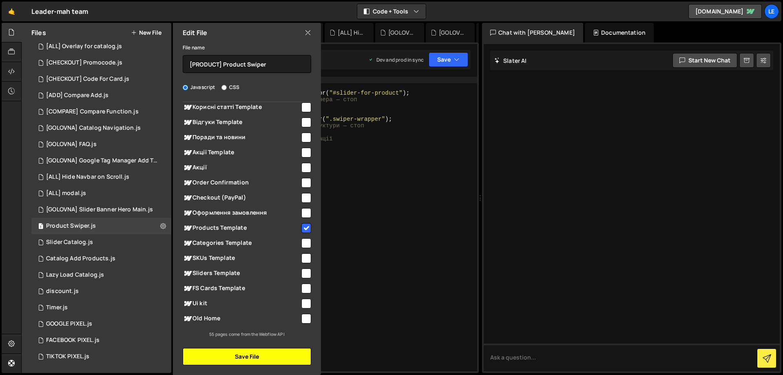
click at [255, 362] on button "Save File" at bounding box center [247, 356] width 128 height 17
checkbox input "false"
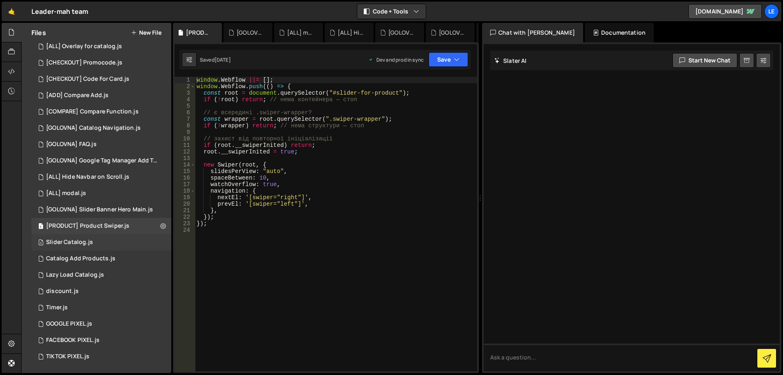
click at [161, 242] on div "3 Slider Catalog.js 0" at bounding box center [102, 242] width 143 height 16
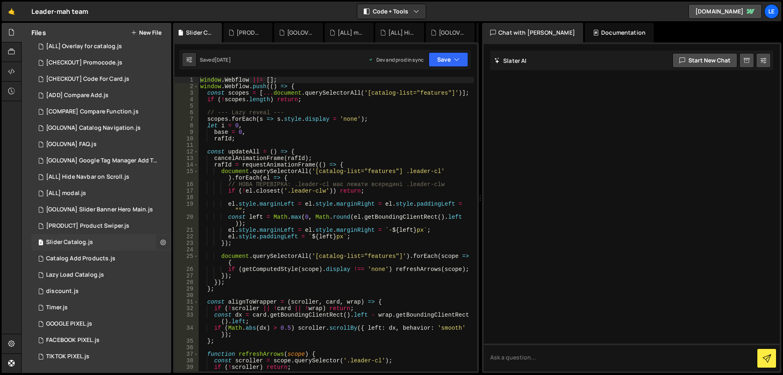
click at [161, 241] on icon at bounding box center [163, 242] width 6 height 8
type input "Slider Catalog"
radio input "true"
checkbox input "true"
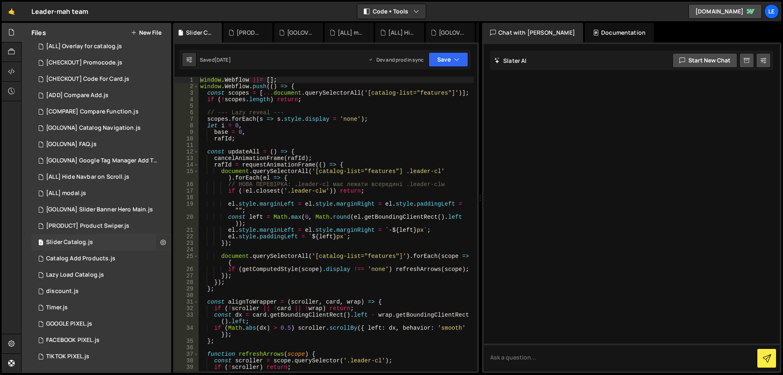
checkbox input "true"
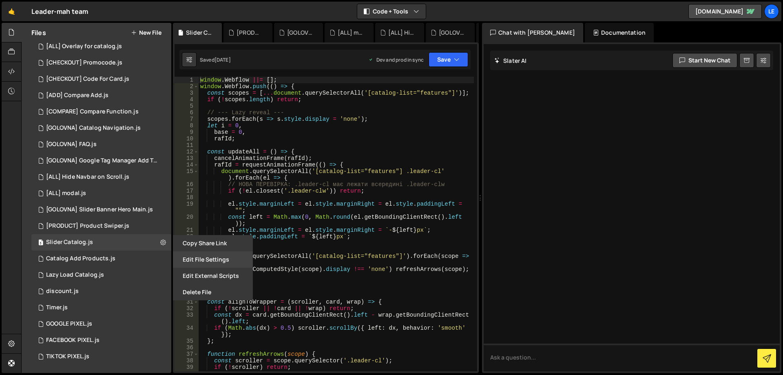
click at [186, 256] on button "Edit File Settings" at bounding box center [213, 259] width 80 height 16
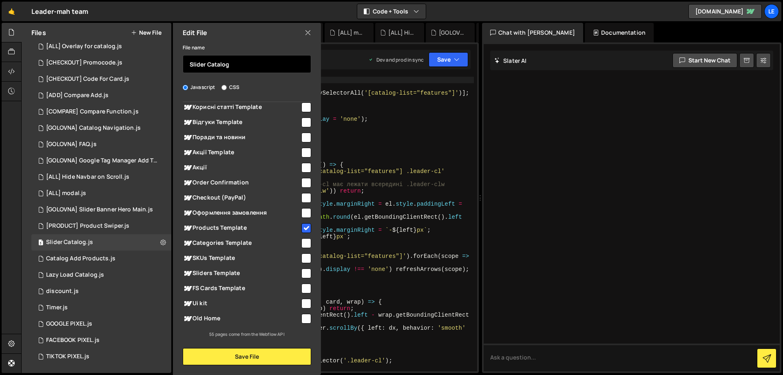
click at [190, 64] on input "Slider Catalog" at bounding box center [247, 64] width 128 height 18
paste input "[ALL]"
click at [195, 64] on input "[ALL] Slider Catalog" at bounding box center [247, 64] width 128 height 18
type input "[PRODUCT] Slider Catalog"
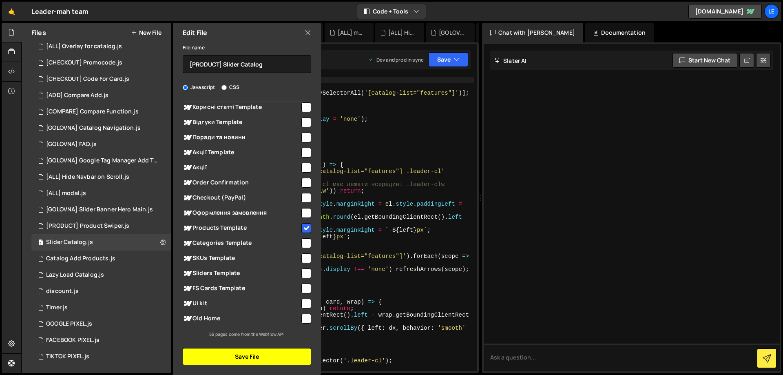
click at [245, 355] on button "Save File" at bounding box center [247, 356] width 128 height 17
checkbox input "false"
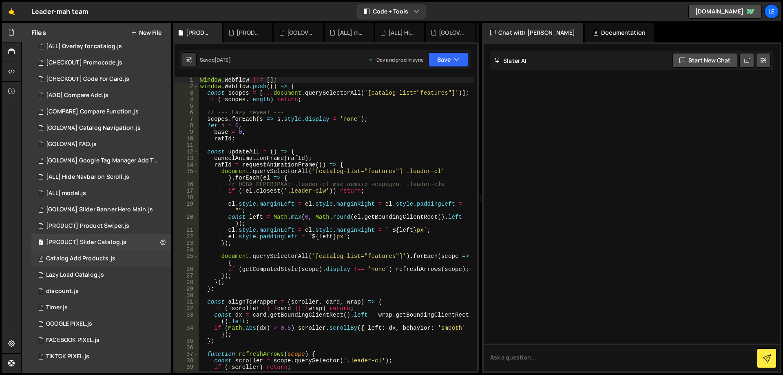
click at [160, 258] on div "3 Catalog Add Products.js 0" at bounding box center [102, 258] width 143 height 16
click at [160, 258] on icon at bounding box center [163, 258] width 6 height 8
type input "Catalog Add Products"
radio input "true"
checkbox input "true"
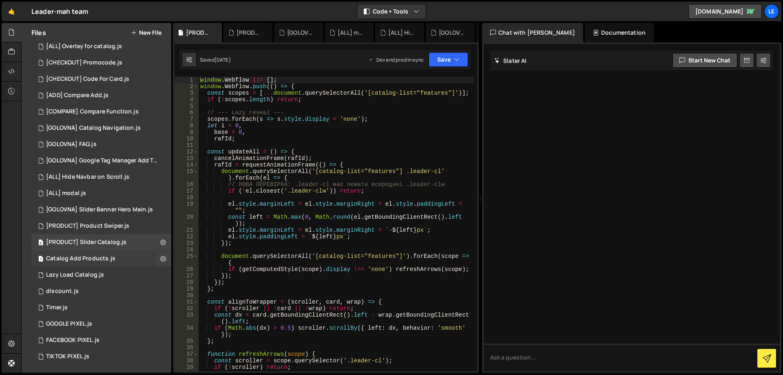
checkbox input "true"
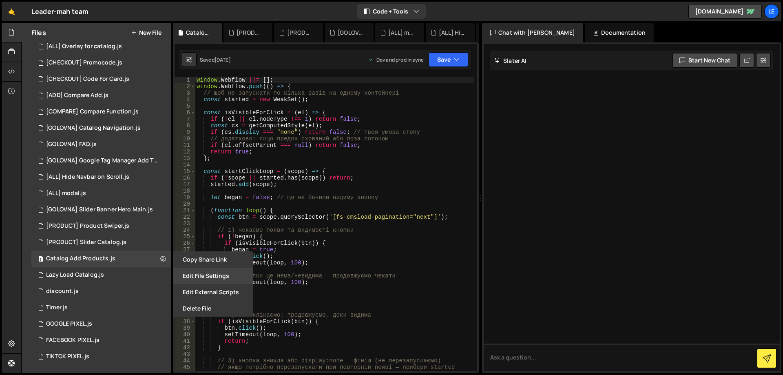
click at [201, 272] on button "Edit File Settings" at bounding box center [213, 275] width 80 height 16
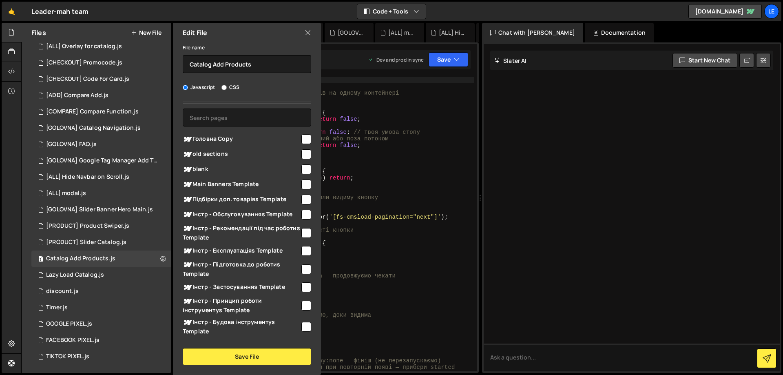
scroll to position [0, 0]
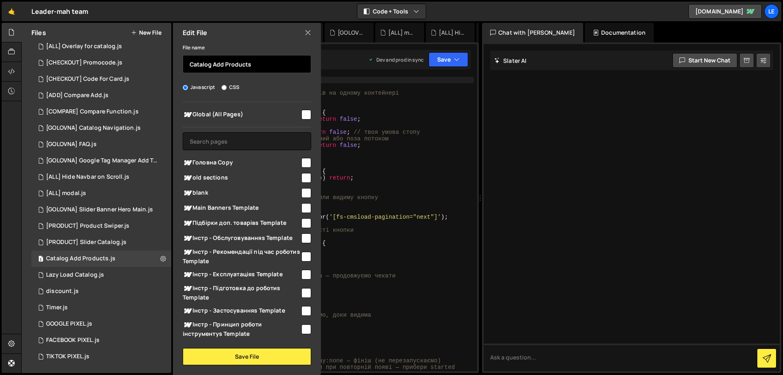
click at [189, 61] on input "Catalog Add Products" at bounding box center [247, 64] width 128 height 18
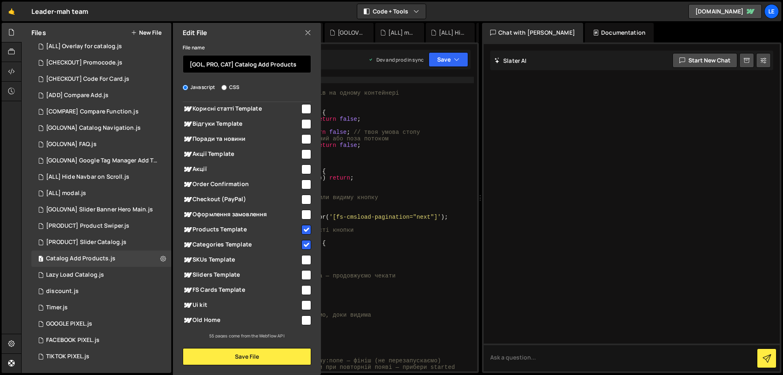
scroll to position [674, 0]
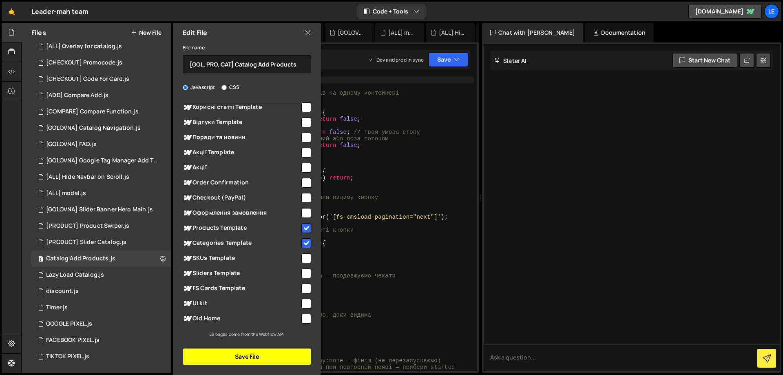
click at [254, 355] on button "Save File" at bounding box center [247, 356] width 128 height 17
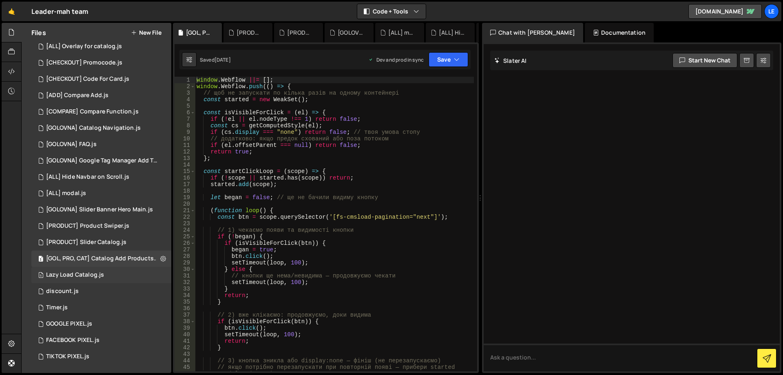
click at [160, 277] on div "5 Lazy Load Catalog.js 0" at bounding box center [102, 275] width 143 height 16
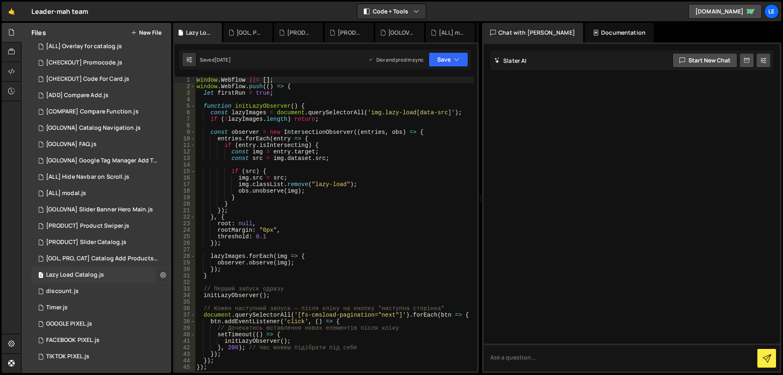
click at [160, 276] on icon at bounding box center [163, 275] width 6 height 8
type input "Lazy Load Catalog"
radio input "true"
checkbox input "true"
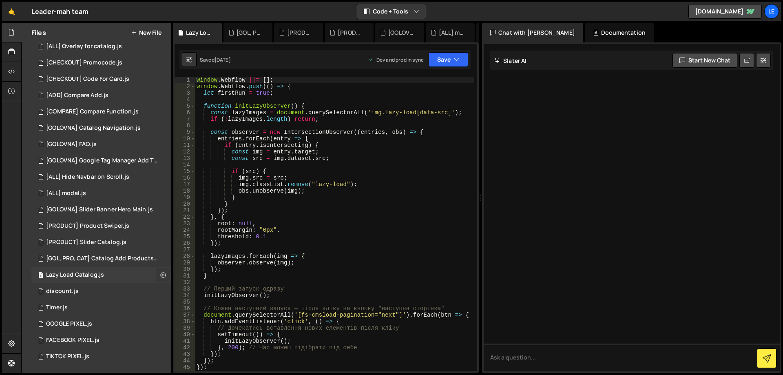
checkbox input "true"
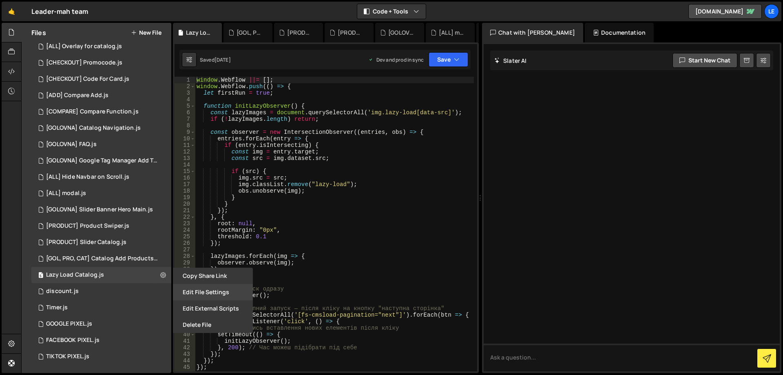
click at [181, 288] on button "Edit File Settings" at bounding box center [213, 292] width 80 height 16
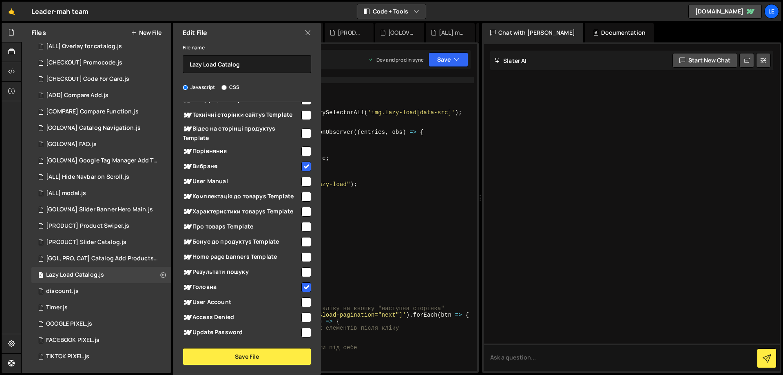
scroll to position [285, 0]
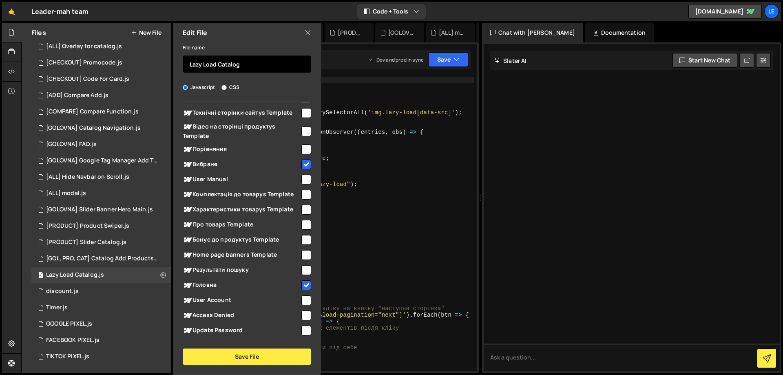
click at [190, 66] on input "Lazy Load Catalog" at bounding box center [247, 64] width 128 height 18
type input "[PROD CARDS] Lazy Load Catalog"
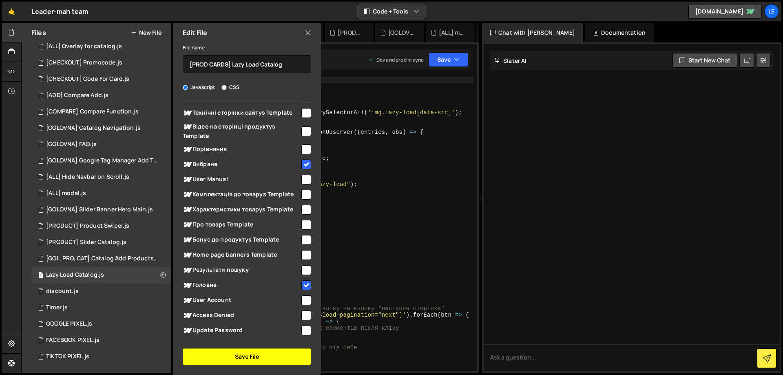
click at [227, 361] on button "Save File" at bounding box center [247, 356] width 128 height 17
checkbox input "false"
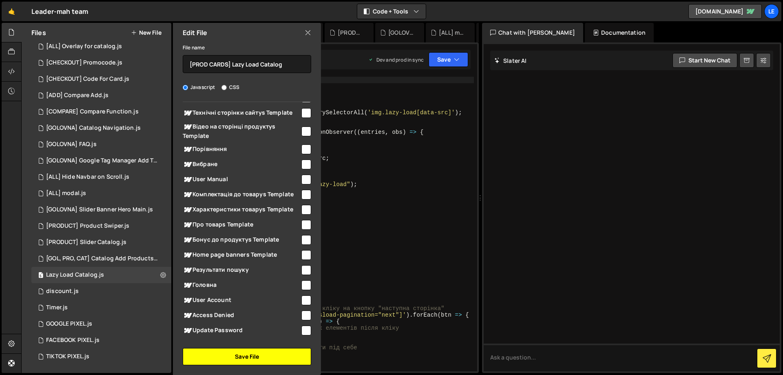
checkbox input "false"
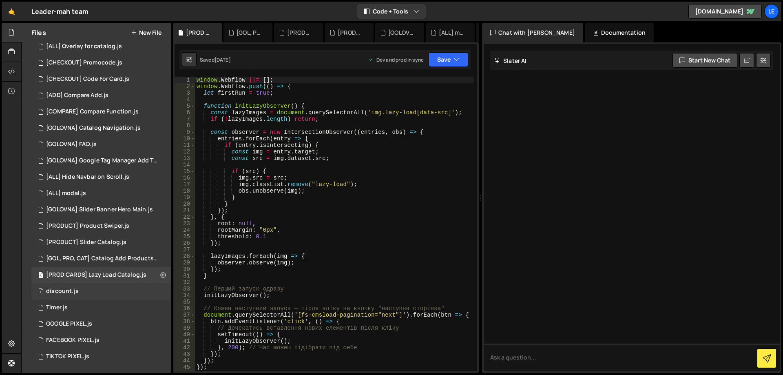
click at [160, 289] on div "1 discount.js 0" at bounding box center [102, 291] width 143 height 16
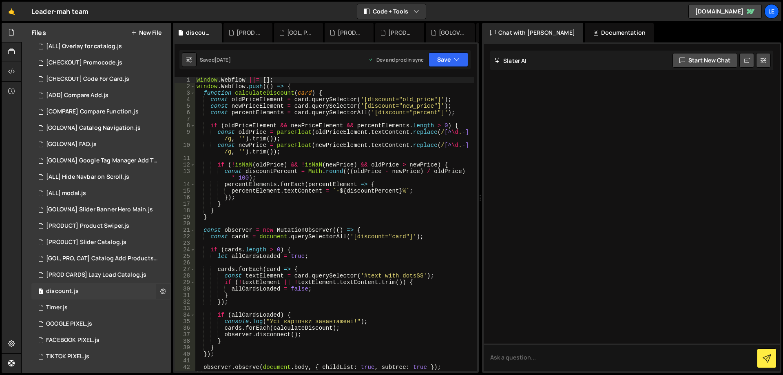
click at [160, 291] on icon at bounding box center [163, 291] width 6 height 8
type input "discount"
radio input "true"
checkbox input "true"
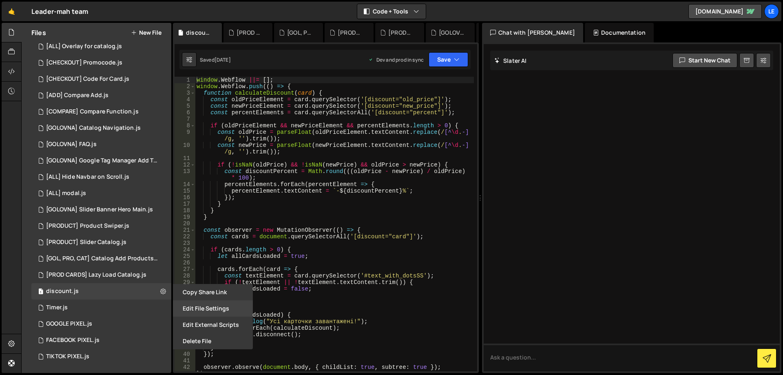
click at [203, 302] on button "Edit File Settings" at bounding box center [213, 308] width 80 height 16
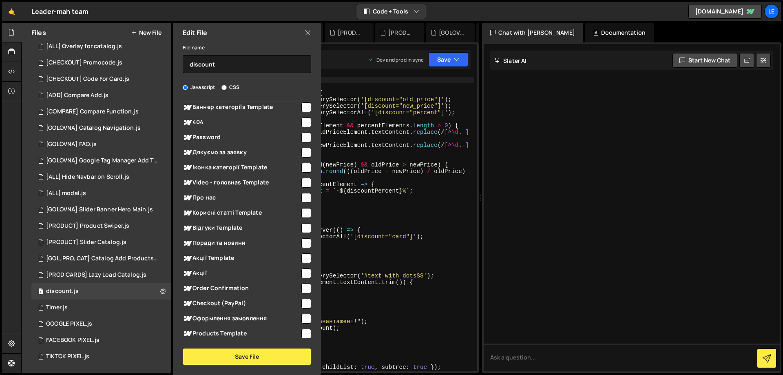
scroll to position [674, 0]
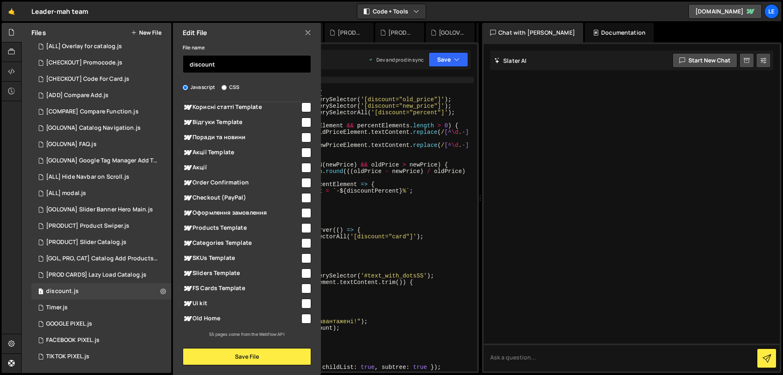
click at [190, 63] on input "discount" at bounding box center [247, 64] width 128 height 18
paste input "[ALL]"
click at [200, 64] on input "[ALL] discount" at bounding box center [247, 64] width 128 height 18
type input "[GOLOVNA] discount"
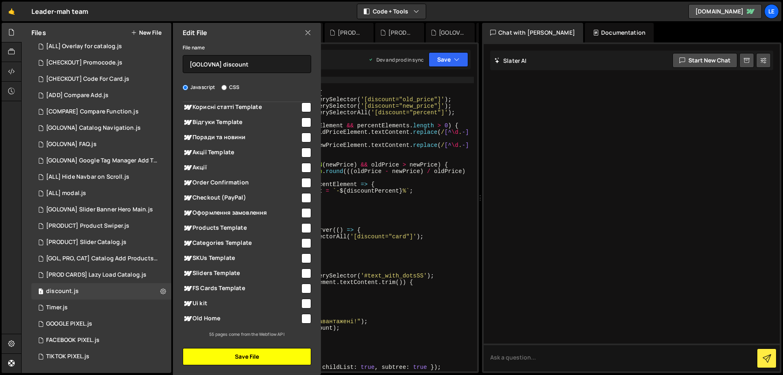
click at [272, 357] on button "Save File" at bounding box center [247, 356] width 128 height 17
checkbox input "false"
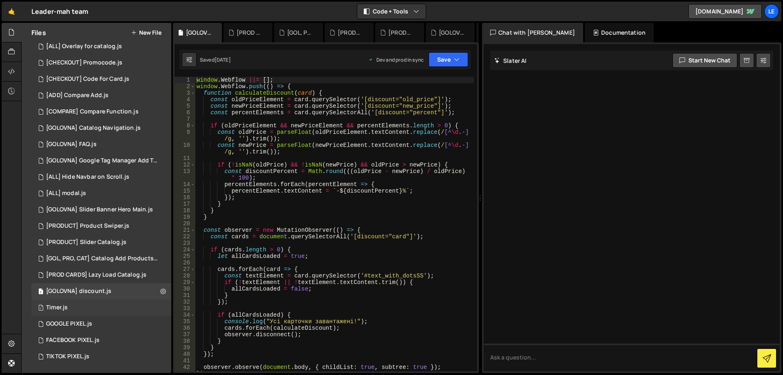
click at [160, 307] on div "1 Timer.js 0" at bounding box center [102, 307] width 143 height 16
click at [160, 307] on icon at bounding box center [163, 307] width 6 height 8
type input "Timer"
radio input "true"
checkbox input "true"
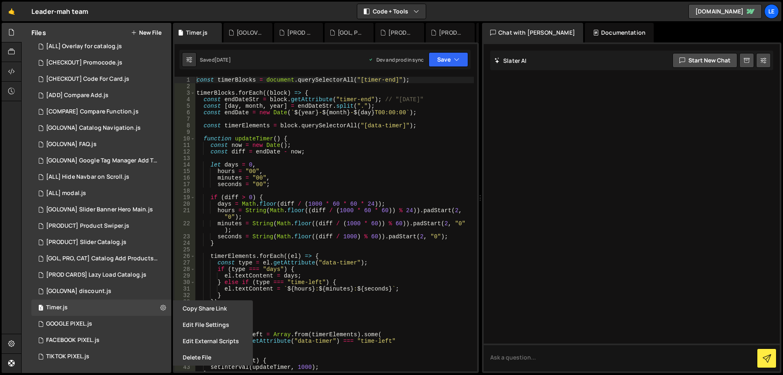
drag, startPoint x: 194, startPoint y: 325, endPoint x: 213, endPoint y: 312, distance: 22.6
click at [194, 325] on button "Edit File Settings" at bounding box center [213, 324] width 80 height 16
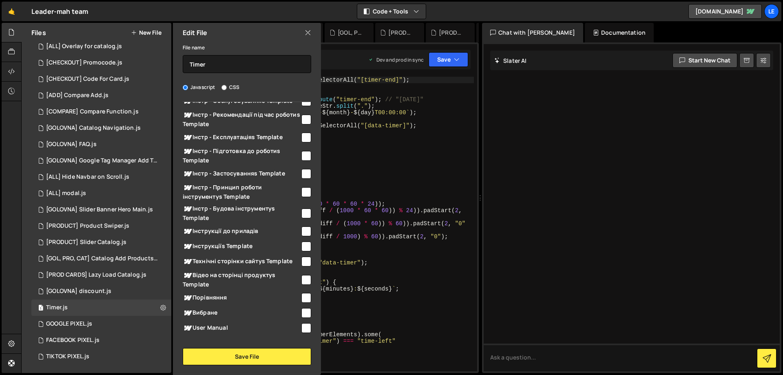
scroll to position [122, 0]
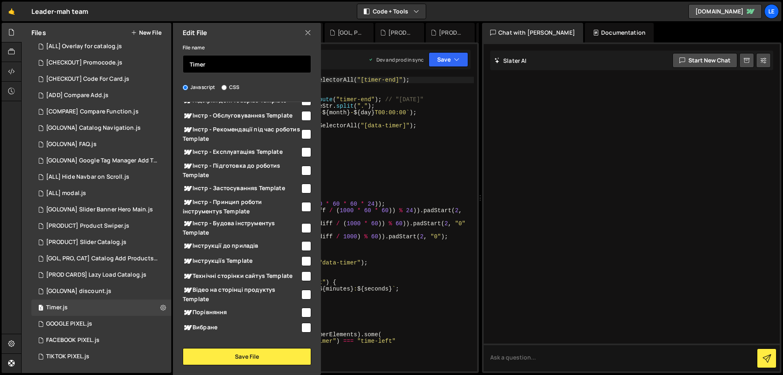
click at [191, 68] on input "Timer" at bounding box center [247, 64] width 128 height 18
paste input "[ALL]"
click at [197, 63] on input "[ALL] Timer" at bounding box center [247, 64] width 128 height 18
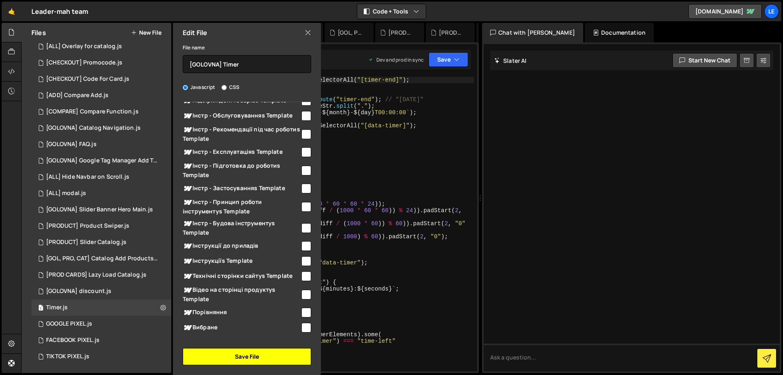
click at [274, 355] on button "Save File" at bounding box center [247, 356] width 128 height 17
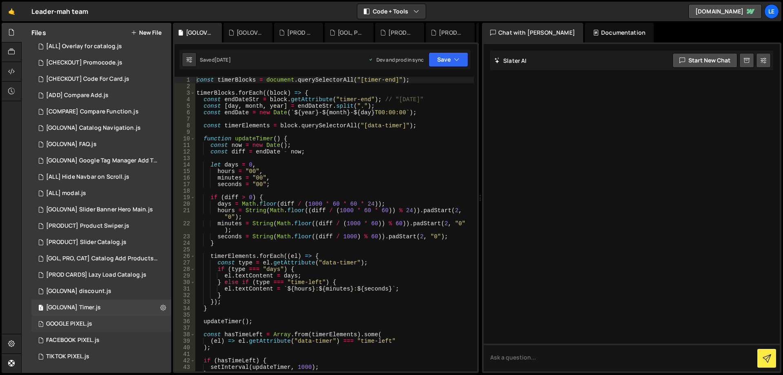
click at [154, 320] on div "1 GOOGLE PIXEL.js 0" at bounding box center [102, 324] width 143 height 16
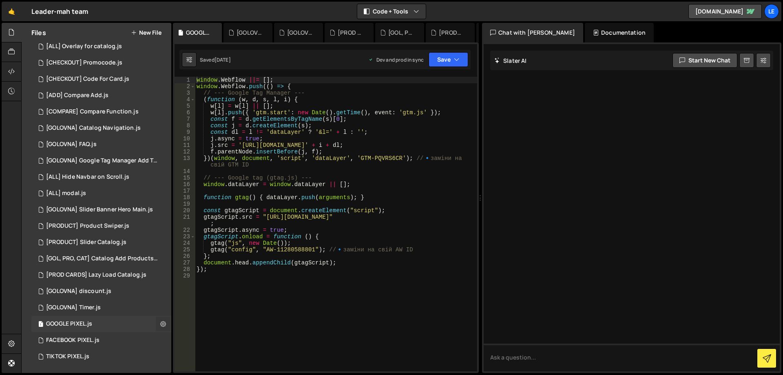
click at [160, 325] on icon at bounding box center [163, 324] width 6 height 8
type input "GOOGLE PIXEL"
radio input "true"
checkbox input "true"
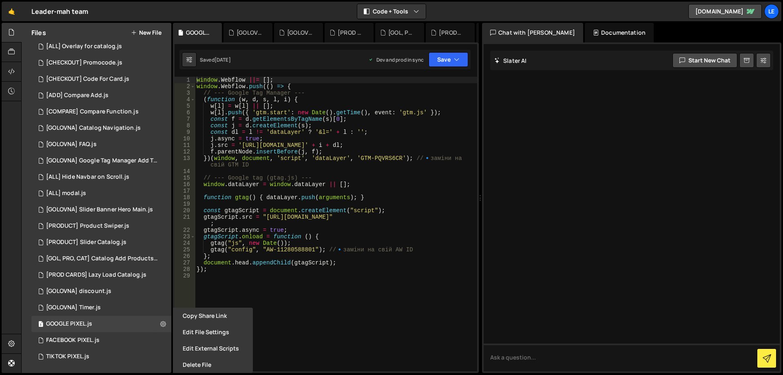
click at [210, 332] on button "Edit File Settings" at bounding box center [213, 332] width 80 height 16
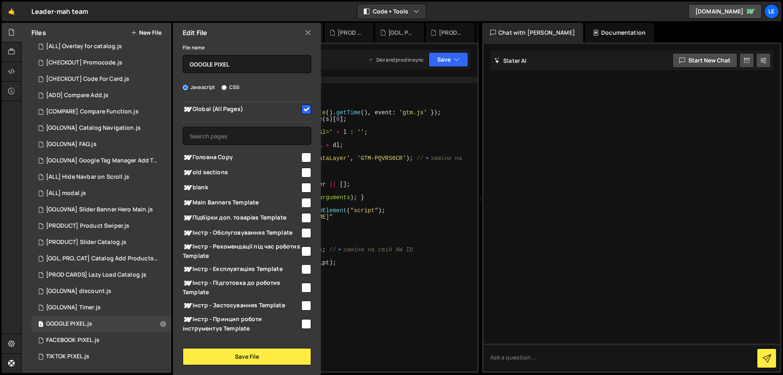
scroll to position [0, 0]
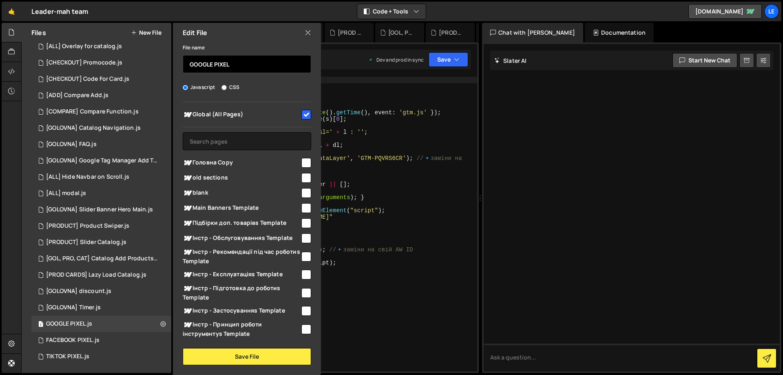
click at [189, 61] on input "GOOGLE PIXEL" at bounding box center [247, 64] width 128 height 18
paste input "[ALL]"
type input "[ALL] GOOGLE PIXEL"
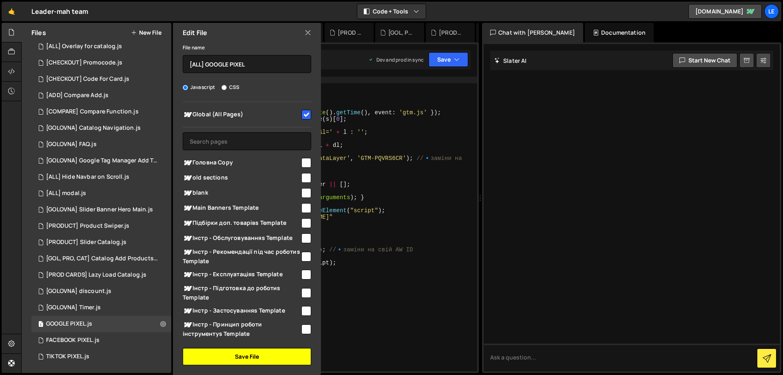
click at [260, 353] on button "Save File" at bounding box center [247, 356] width 128 height 17
checkbox input "false"
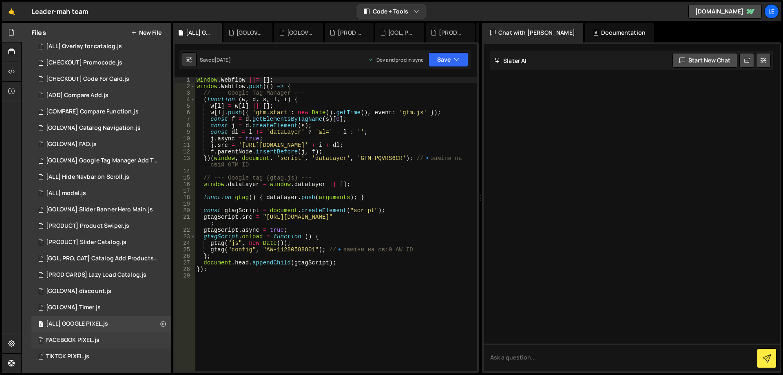
click at [160, 336] on div "1 FACEBOOK PIXEL.js 0" at bounding box center [102, 340] width 143 height 16
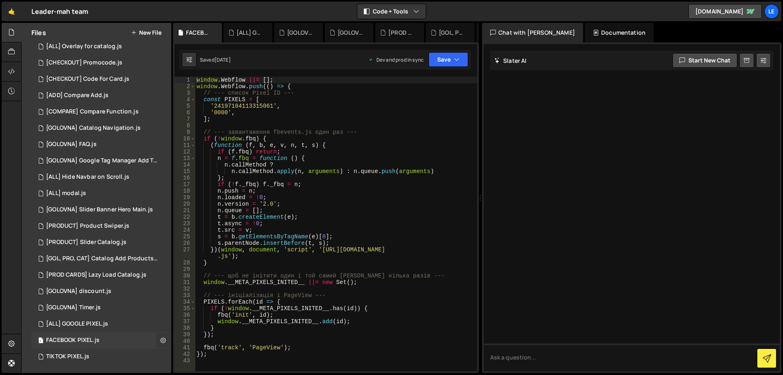
click at [161, 339] on icon at bounding box center [163, 340] width 6 height 8
type input "FACEBOOK PIXEL"
radio input "true"
checkbox input "true"
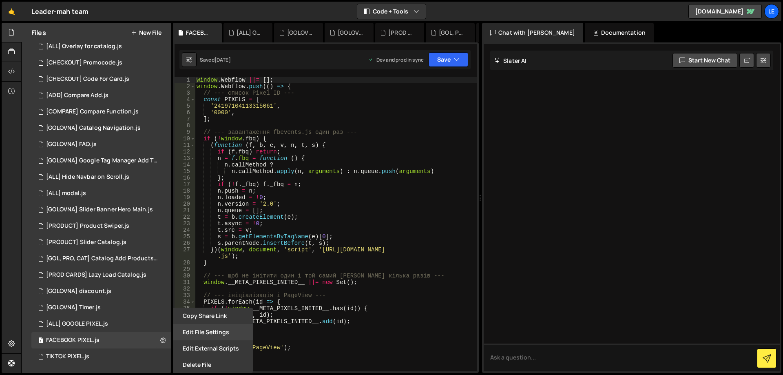
click at [207, 332] on button "Edit File Settings" at bounding box center [213, 332] width 80 height 16
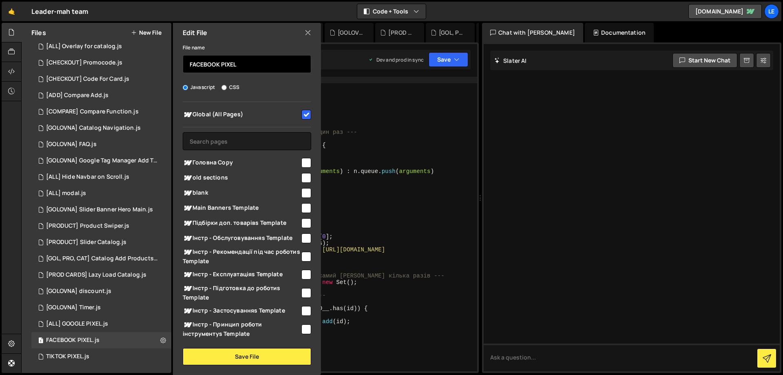
click at [190, 64] on input "FACEBOOK PIXEL" at bounding box center [247, 64] width 128 height 18
paste input "[ALL]"
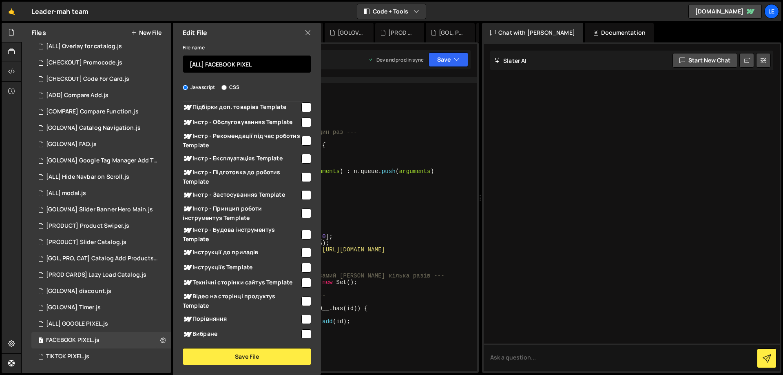
scroll to position [285, 0]
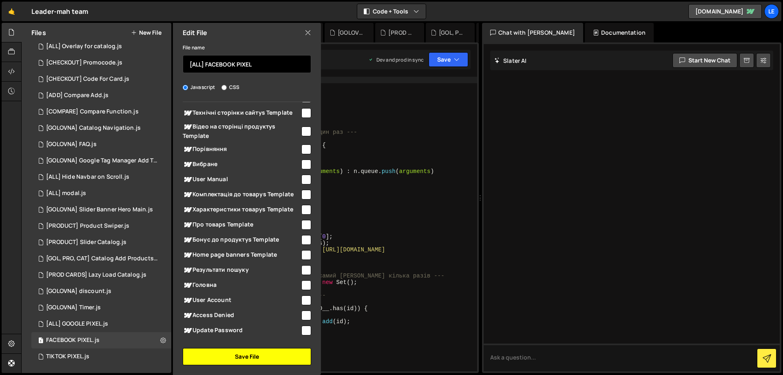
type input "[ALL] FACEBOOK PIXEL"
click at [240, 348] on button "Save File" at bounding box center [247, 356] width 128 height 17
checkbox input "false"
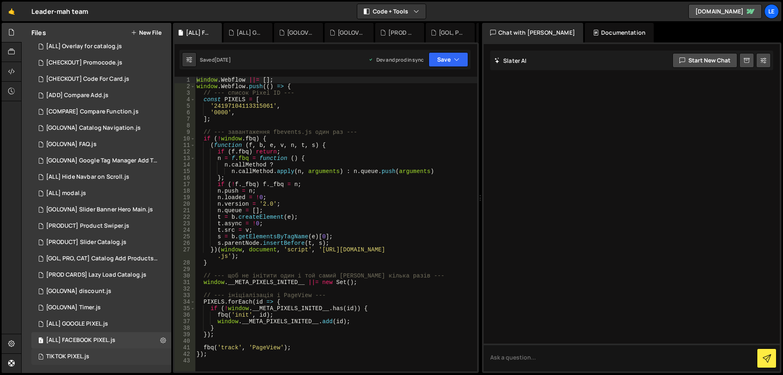
click at [161, 353] on div "1 TIKTOK PIXEL.js 0" at bounding box center [102, 356] width 143 height 16
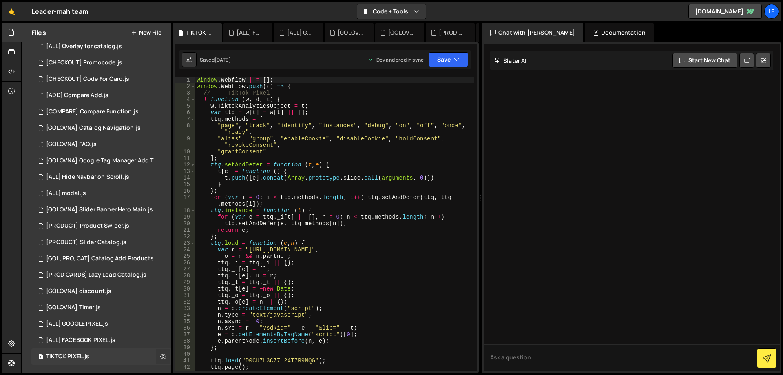
click at [161, 358] on icon at bounding box center [163, 356] width 6 height 8
type input "TIKTOK PIXEL"
radio input "true"
checkbox input "true"
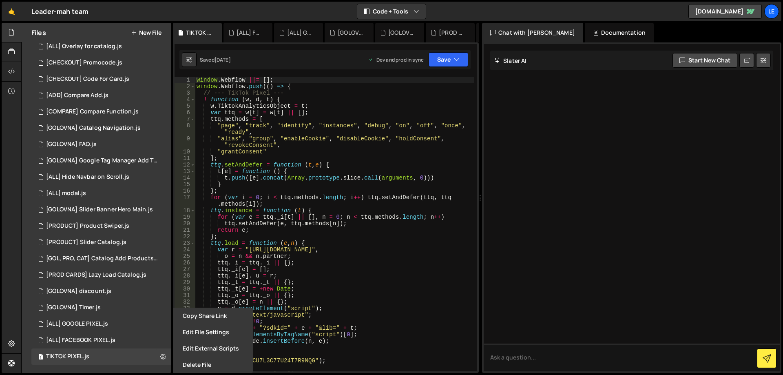
click at [227, 330] on button "Edit File Settings" at bounding box center [213, 332] width 80 height 16
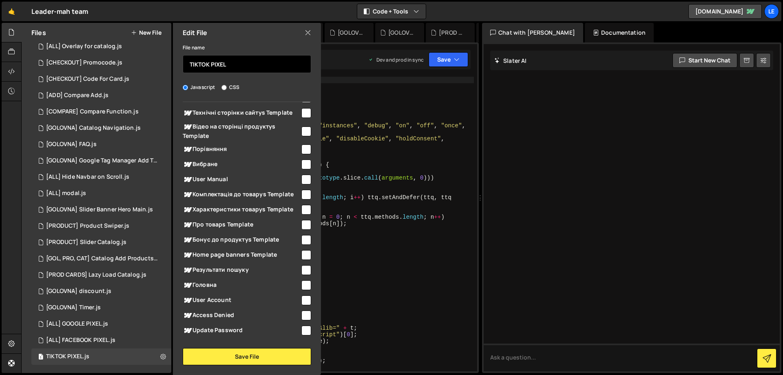
click at [190, 62] on input "TIKTOK PIXEL" at bounding box center [247, 64] width 128 height 18
paste input "[ALL]"
type input "[ALL] TIKTOK PIXEL"
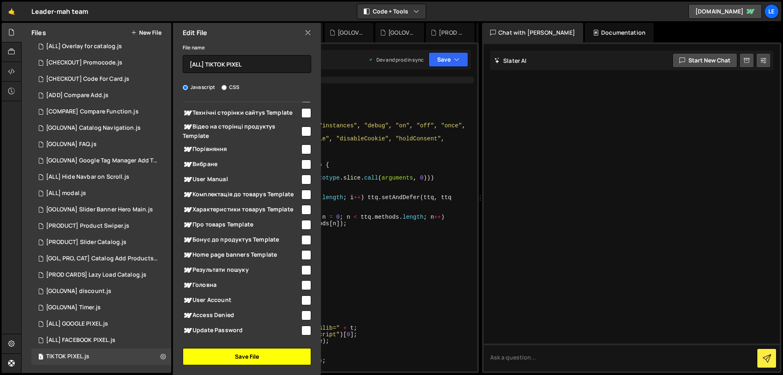
click at [260, 353] on button "Save File" at bounding box center [247, 356] width 128 height 17
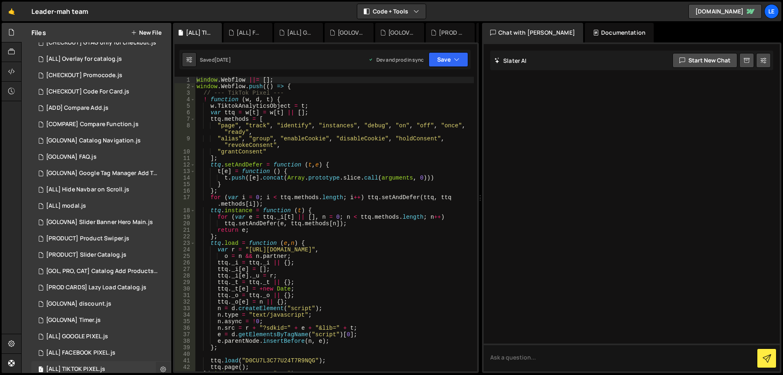
scroll to position [69, 0]
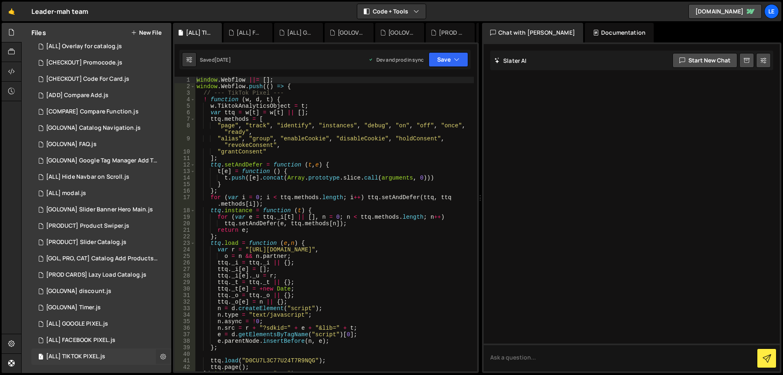
click at [166, 354] on button at bounding box center [163, 356] width 15 height 15
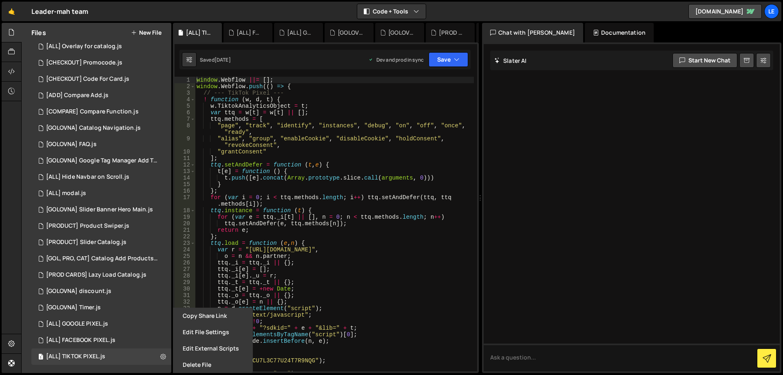
click at [203, 333] on button "Edit File Settings" at bounding box center [213, 332] width 80 height 16
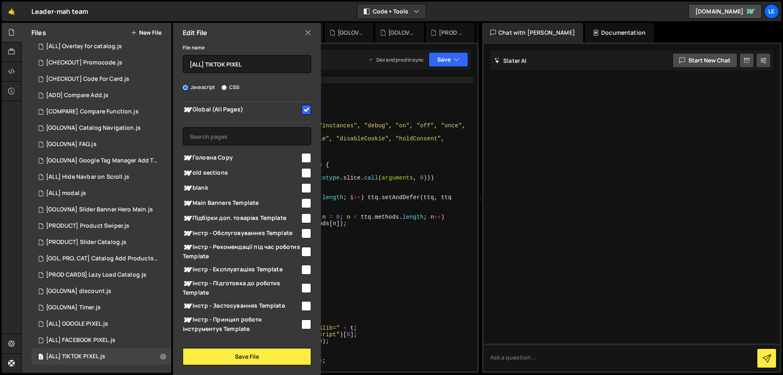
scroll to position [0, 0]
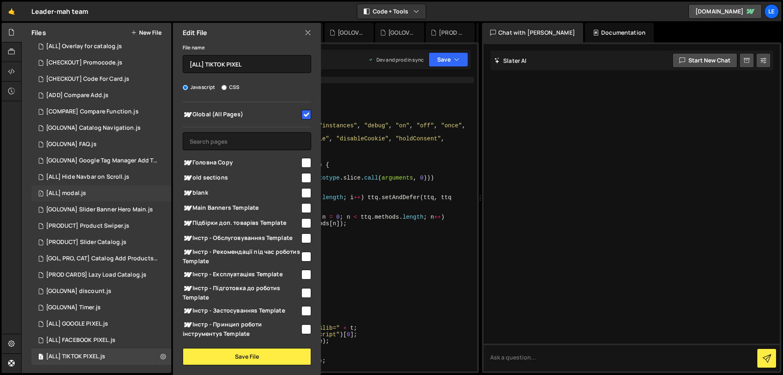
click at [136, 191] on div "1 [ALL] modal.js 0" at bounding box center [102, 193] width 143 height 16
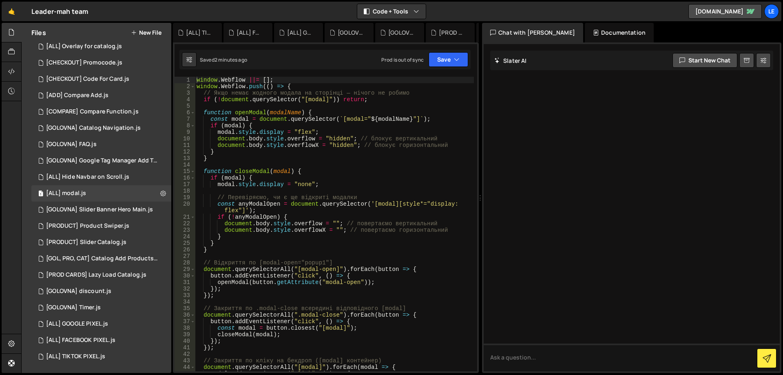
type textarea "if (!anyModalOpen) {"
click at [346, 219] on div "window . Webflow ||= [ ] ; window . Webflow . push (( ) => { // Якщо немає жодн…" at bounding box center [334, 234] width 279 height 314
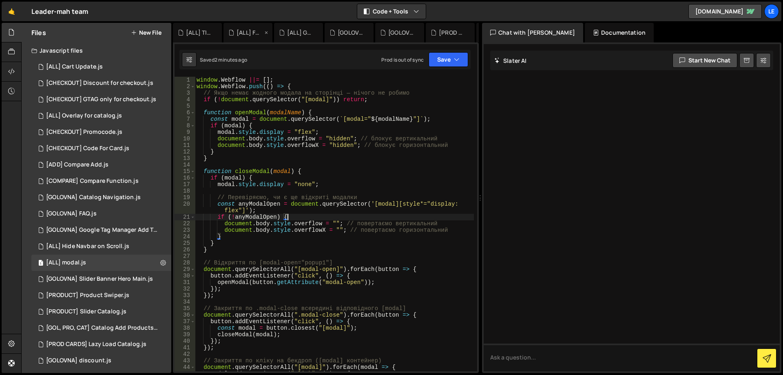
click at [0, 0] on icon at bounding box center [0, 0] width 0 height 0
click at [215, 32] on icon at bounding box center [216, 33] width 6 height 8
click at [216, 32] on icon at bounding box center [216, 33] width 6 height 8
click at [0, 0] on icon at bounding box center [0, 0] width 0 height 0
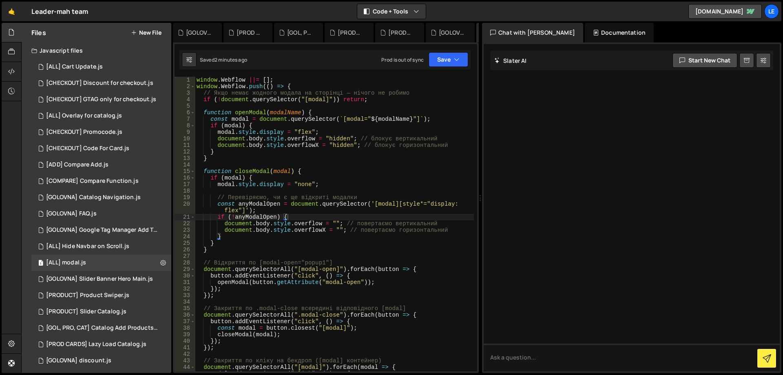
click at [0, 0] on icon at bounding box center [0, 0] width 0 height 0
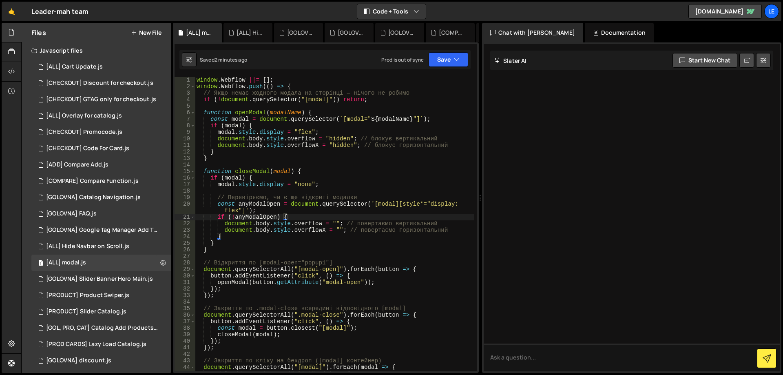
click at [0, 0] on icon at bounding box center [0, 0] width 0 height 0
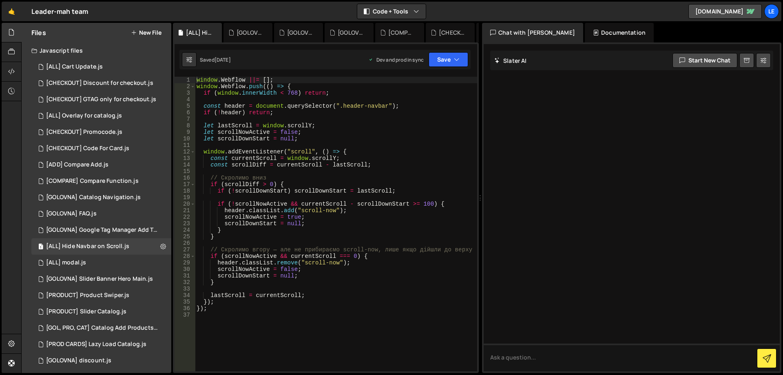
click at [0, 0] on icon at bounding box center [0, 0] width 0 height 0
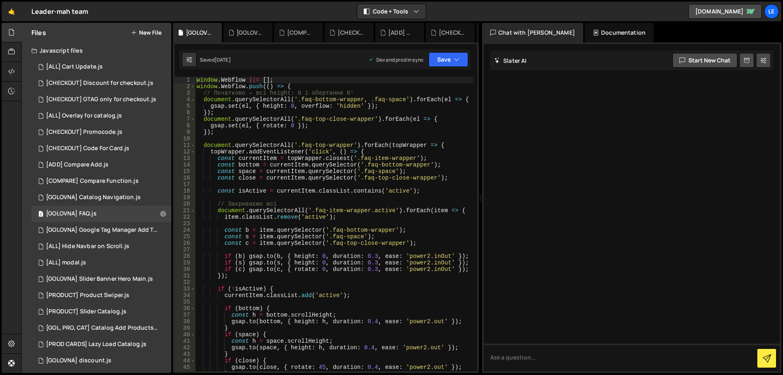
click at [0, 0] on icon at bounding box center [0, 0] width 0 height 0
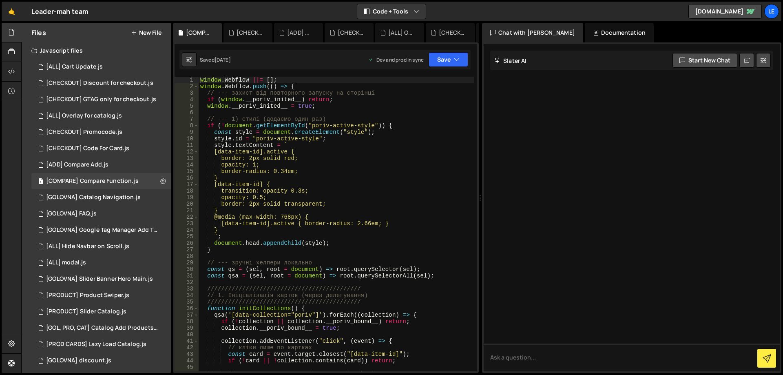
click at [0, 0] on icon at bounding box center [0, 0] width 0 height 0
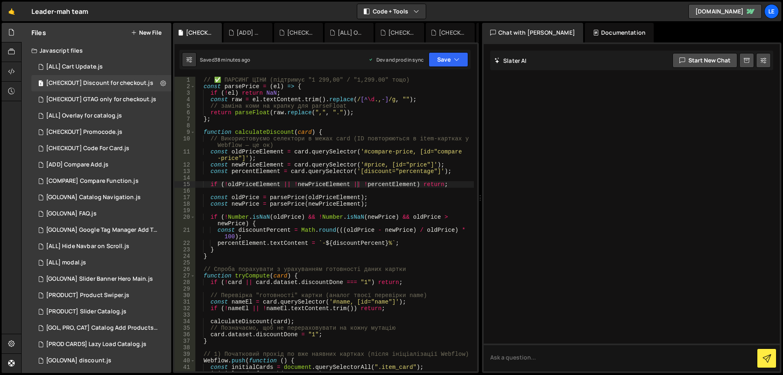
click at [0, 0] on icon at bounding box center [0, 0] width 0 height 0
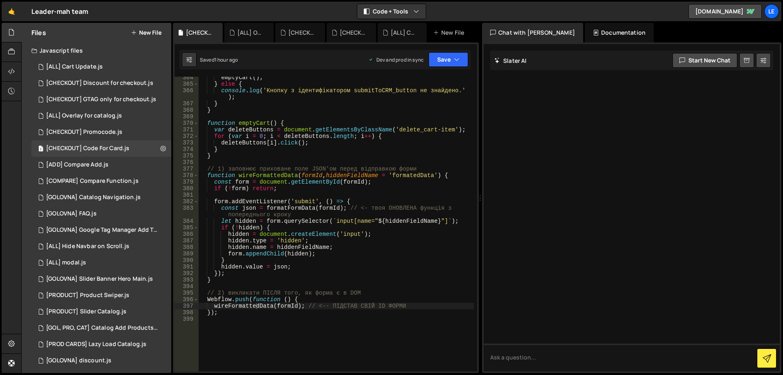
click at [0, 0] on icon at bounding box center [0, 0] width 0 height 0
click at [237, 32] on div "[ALL] Overlay for catalog.js" at bounding box center [250, 33] width 26 height 8
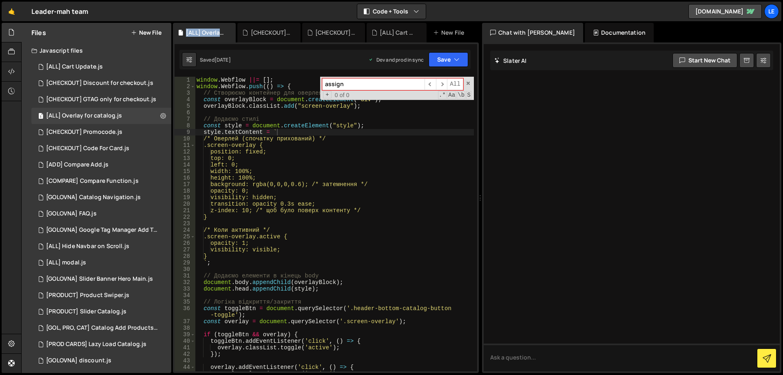
click at [216, 32] on div "[ALL] Overlay for catalog.js" at bounding box center [206, 33] width 40 height 8
click at [232, 33] on icon at bounding box center [230, 33] width 6 height 8
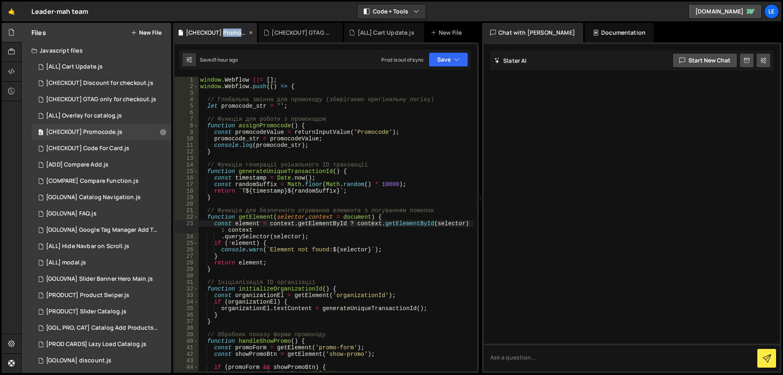
click at [232, 33] on div "[CHECKOUT] Promocode.js" at bounding box center [216, 33] width 61 height 8
click at [0, 0] on icon at bounding box center [0, 0] width 0 height 0
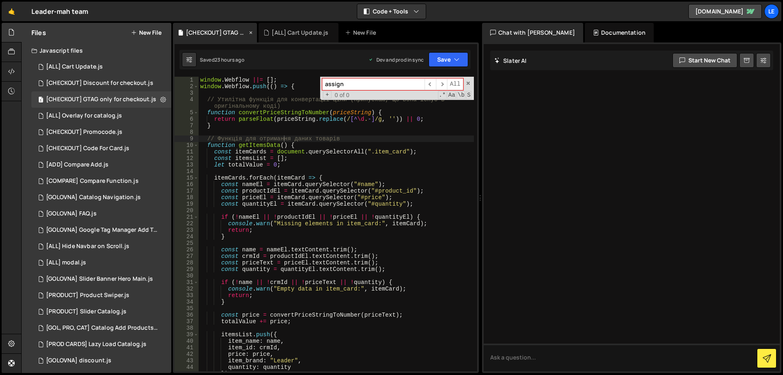
click at [251, 33] on icon at bounding box center [251, 33] width 6 height 8
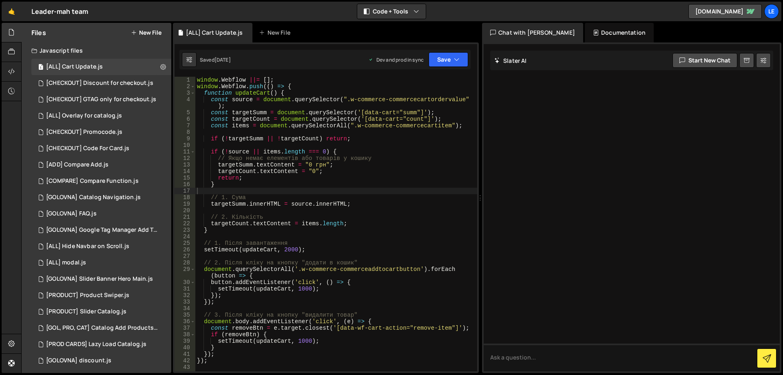
click at [251, 33] on div "[ALL] Cart Update.js" at bounding box center [212, 33] width 79 height 20
click at [244, 32] on icon at bounding box center [246, 33] width 6 height 8
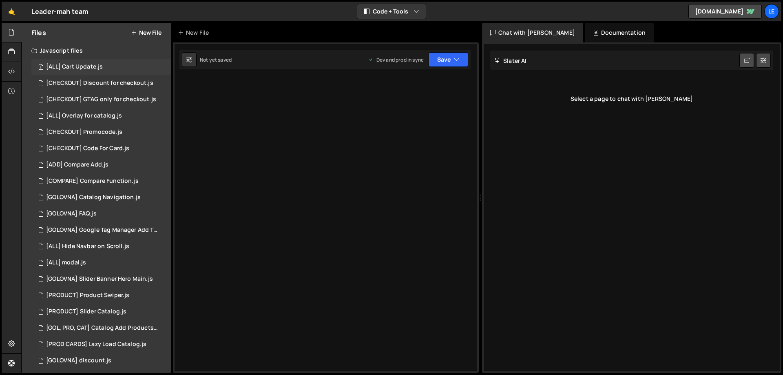
click at [113, 69] on div "1 [ALL] Cart Update.js 0" at bounding box center [102, 67] width 143 height 16
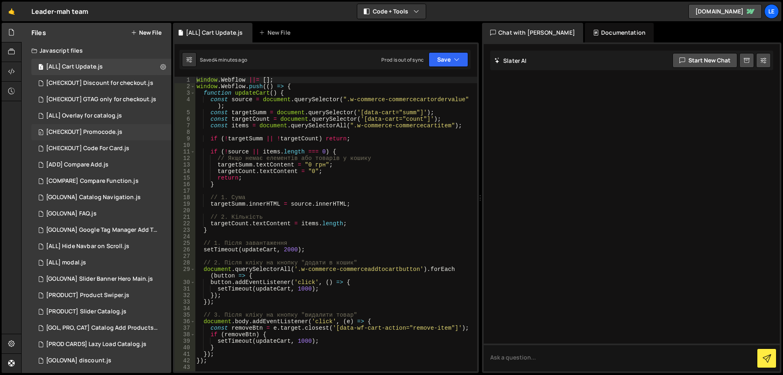
click at [109, 134] on div "[CHECKOUT] Promocode.js" at bounding box center [84, 131] width 76 height 7
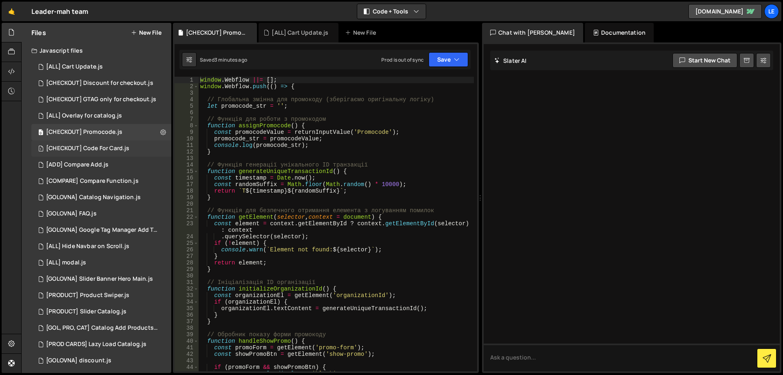
click at [112, 144] on div "1 [CHECKOUT] Code For Card.js 0" at bounding box center [102, 148] width 143 height 16
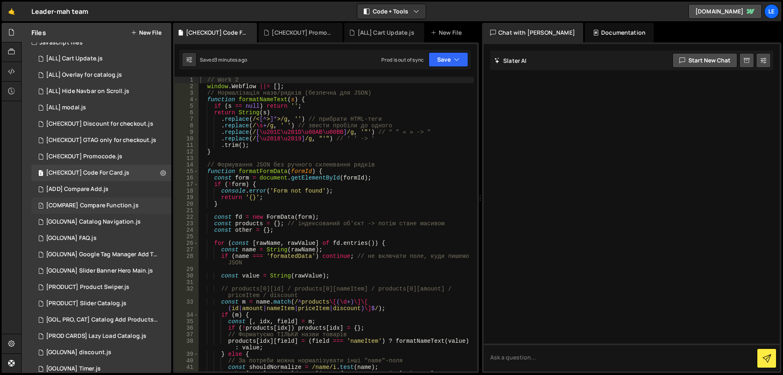
scroll to position [41, 0]
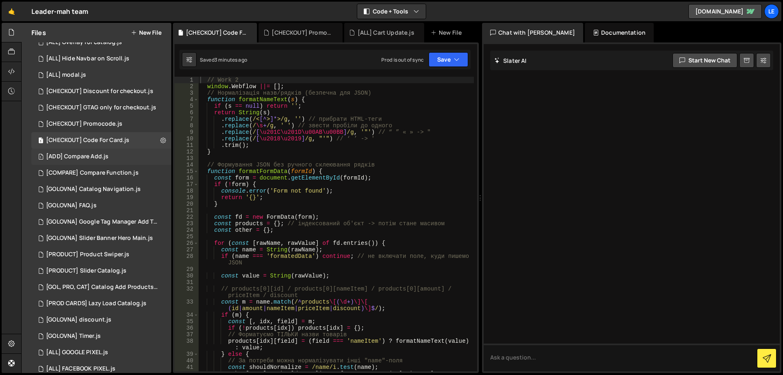
drag, startPoint x: 81, startPoint y: 159, endPoint x: 99, endPoint y: 159, distance: 17.9
click at [81, 159] on div "[ADD] Compare Add.js" at bounding box center [77, 156] width 62 height 7
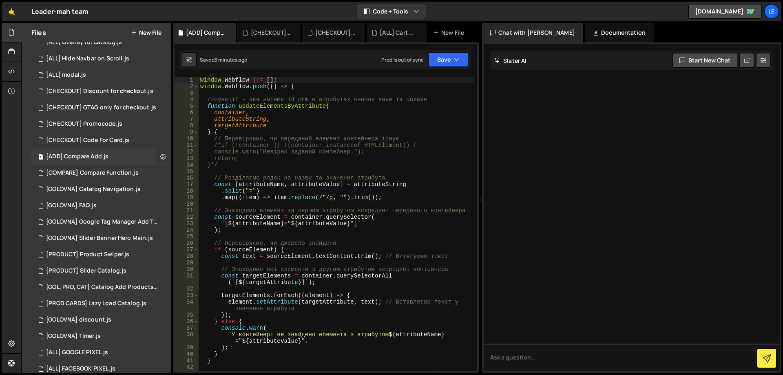
click at [160, 159] on icon at bounding box center [163, 156] width 6 height 8
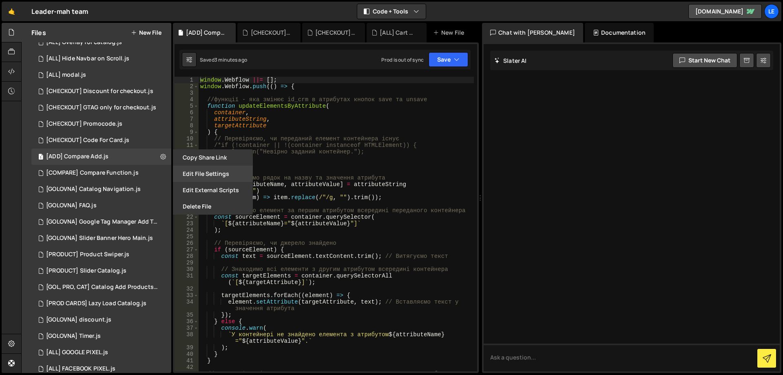
click at [188, 176] on button "Edit File Settings" at bounding box center [213, 174] width 80 height 16
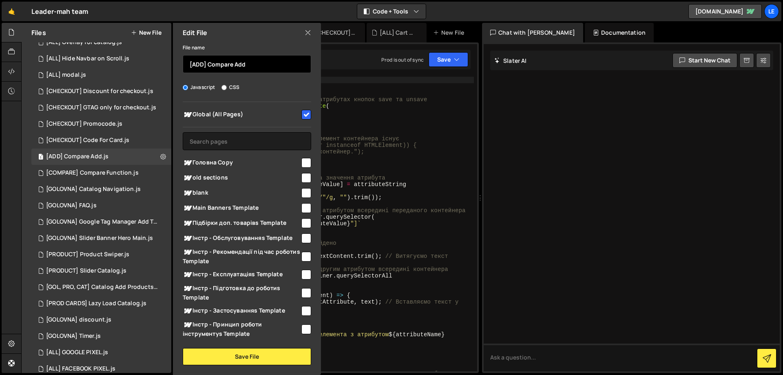
drag, startPoint x: 203, startPoint y: 63, endPoint x: 197, endPoint y: 63, distance: 6.9
click at [197, 63] on input "[ADD] Compare Add" at bounding box center [247, 64] width 128 height 18
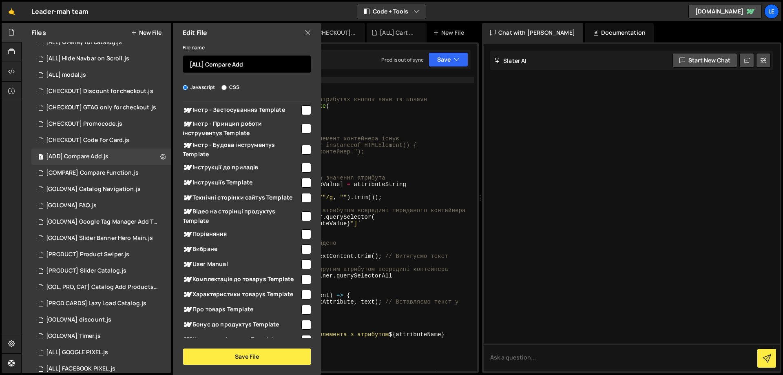
scroll to position [204, 0]
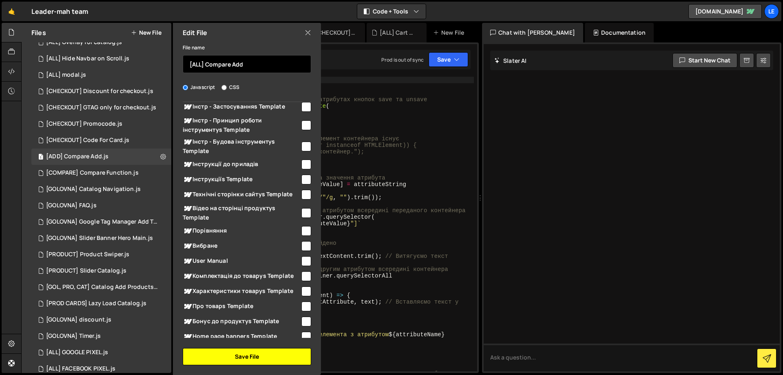
type input "[ALL] Compare Add"
click at [253, 357] on button "Save File" at bounding box center [247, 356] width 128 height 17
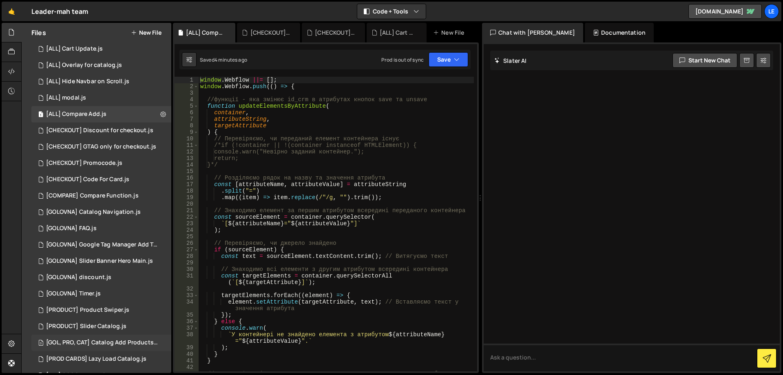
scroll to position [0, 0]
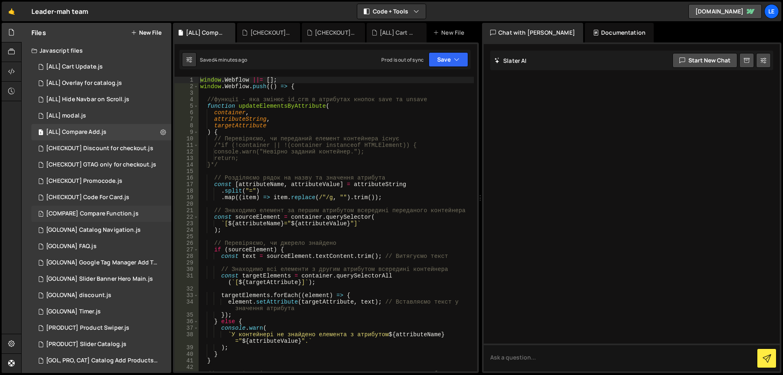
click at [114, 214] on div "[COMPARE] Compare Function.js" at bounding box center [92, 213] width 93 height 7
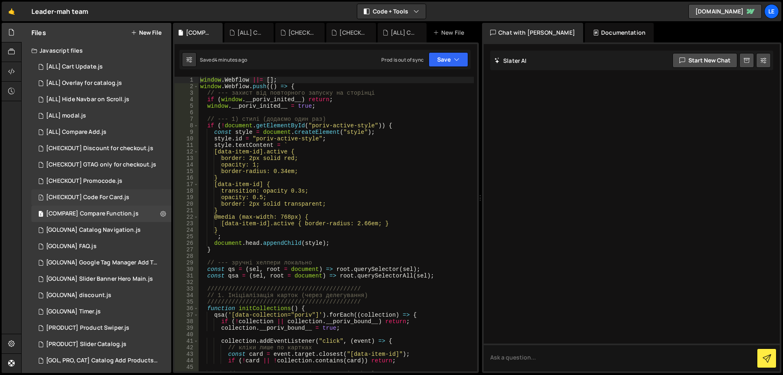
click at [105, 199] on div "[CHECKOUT] Code For Card.js" at bounding box center [87, 197] width 83 height 7
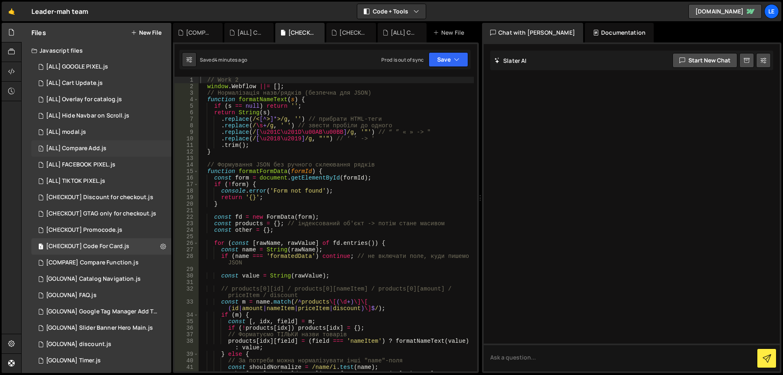
click at [99, 151] on div "[ALL] Compare Add.js" at bounding box center [76, 148] width 60 height 7
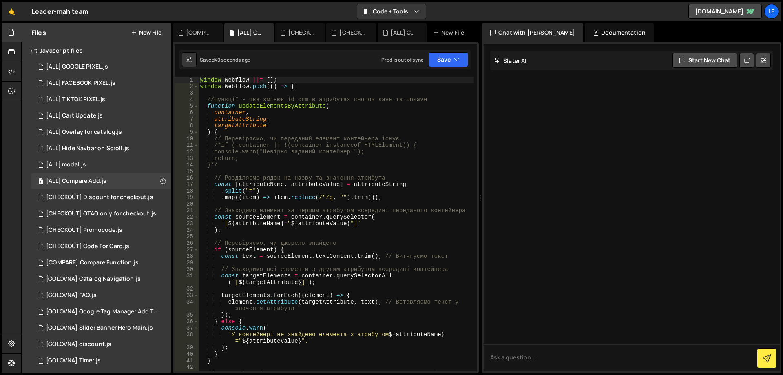
click at [293, 177] on div "window . Webflow ||= [ ] ; window . Webflow . push (( ) => { //функції - яка зм…" at bounding box center [336, 234] width 275 height 314
click at [271, 147] on div "window . Webflow ||= [ ] ; window . Webflow . push (( ) => { //функції - яка зм…" at bounding box center [336, 234] width 275 height 314
type textarea "/*if (!container || !(container instanceof HTMLElement)) {"
click at [109, 180] on div "1 [ALL] Compare Add.js 0" at bounding box center [102, 181] width 143 height 16
click at [113, 248] on div "[CHECKOUT] Code For Card.js" at bounding box center [87, 246] width 83 height 7
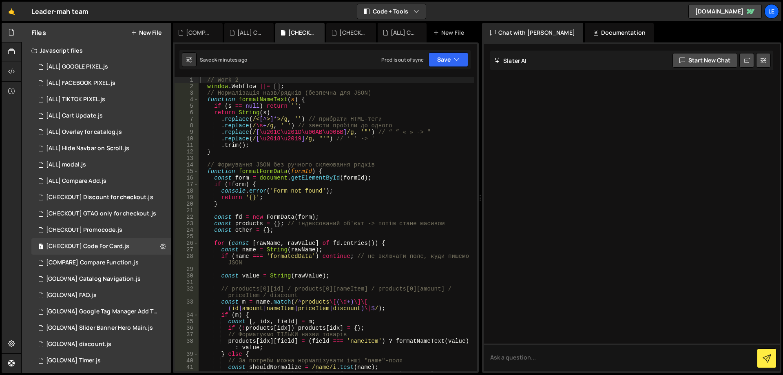
click at [379, 195] on div "// Work 2 window . Webflow ||= [ ] ; // Нормалізація назв/рядків (безпечна для …" at bounding box center [336, 230] width 275 height 307
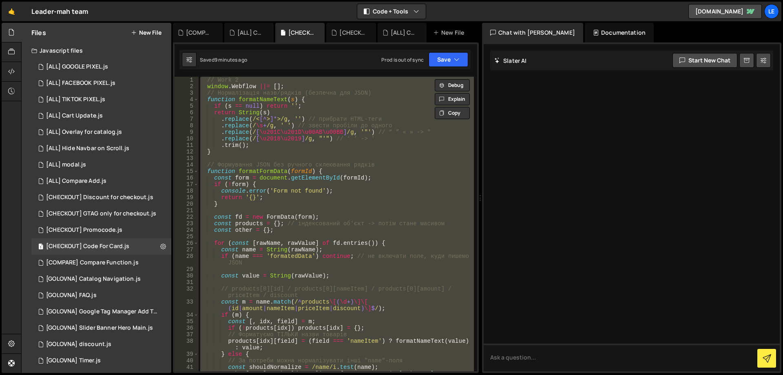
click at [323, 215] on div "// Work 2 window . Webflow ||= [ ] ; // Нормалізація назв/рядків (безпечна для …" at bounding box center [336, 224] width 275 height 294
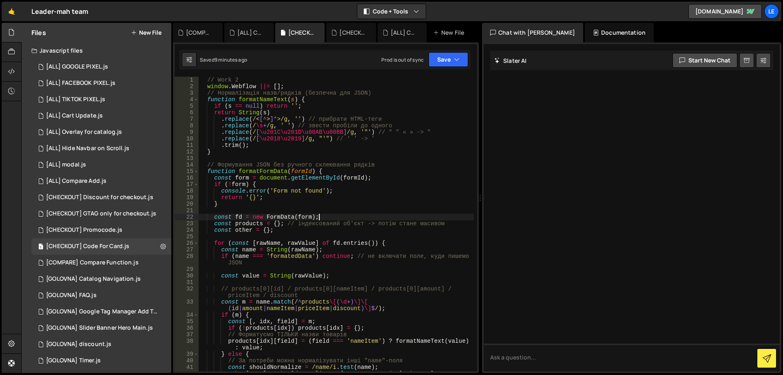
type textarea "const fd = new FormData(form);"
click at [352, 213] on div "// Work 2 window . Webflow ||= [ ] ; // Нормалізація назв/рядків (безпечна для …" at bounding box center [336, 230] width 275 height 307
click at [343, 219] on div "// Work 2 window . Webflow ||= [ ] ; // Нормалізація назв/рядків (безпечна для …" at bounding box center [336, 230] width 275 height 307
click at [352, 197] on div "// Work 2 window . Webflow ||= [ ] ; // Нормалізація назв/рядків (безпечна для …" at bounding box center [336, 230] width 275 height 307
click at [355, 189] on div "// Work 2 window . Webflow ||= [ ] ; // Нормалізація назв/рядків (безпечна для …" at bounding box center [336, 230] width 275 height 307
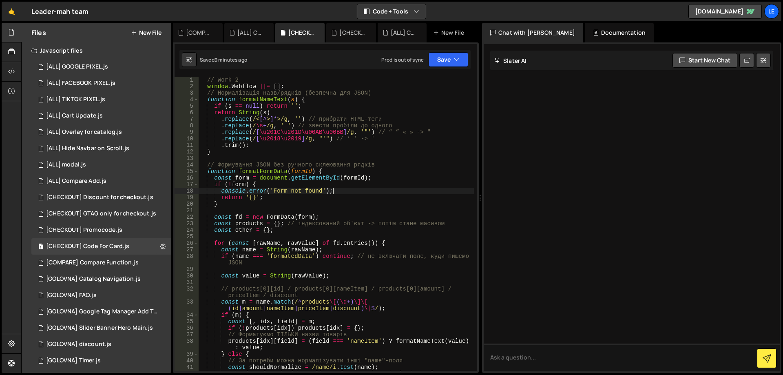
click at [359, 183] on div "// Work 2 window . Webflow ||= [ ] ; // Нормалізація назв/рядків (безпечна для …" at bounding box center [336, 230] width 275 height 307
click at [389, 177] on div "// Work 2 window . Webflow ||= [ ] ; // Нормалізація назв/рядків (безпечна для …" at bounding box center [336, 230] width 275 height 307
click at [357, 190] on div "// Work 2 window . Webflow ||= [ ] ; // Нормалізація назв/рядків (безпечна для …" at bounding box center [336, 230] width 275 height 307
click at [344, 194] on div "// Work 2 window . Webflow ||= [ ] ; // Нормалізація назв/рядків (безпечна для …" at bounding box center [336, 230] width 275 height 307
click at [354, 188] on div "// Work 2 window . Webflow ||= [ ] ; // Нормалізація назв/рядків (безпечна для …" at bounding box center [336, 230] width 275 height 307
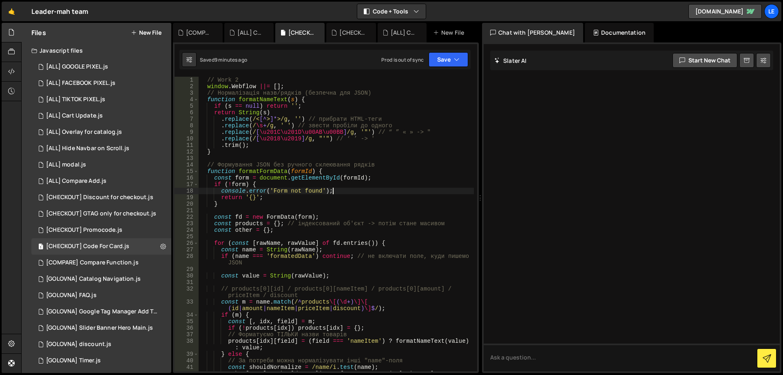
click at [340, 194] on div "// Work 2 window . Webflow ||= [ ] ; // Нормалізація назв/рядків (безпечна для …" at bounding box center [336, 230] width 275 height 307
click at [356, 189] on div "// Work 2 window . Webflow ||= [ ] ; // Нормалізація назв/рядків (безпечна для …" at bounding box center [336, 230] width 275 height 307
click at [341, 197] on div "// Work 2 window . Webflow ||= [ ] ; // Нормалізація назв/рядків (безпечна для …" at bounding box center [336, 230] width 275 height 307
click at [356, 189] on div "// Work 2 window . Webflow ||= [ ] ; // Нормалізація назв/рядків (безпечна для …" at bounding box center [336, 230] width 275 height 307
click at [347, 194] on div "// Work 2 window . Webflow ||= [ ] ; // Нормалізація назв/рядків (безпечна для …" at bounding box center [336, 230] width 275 height 307
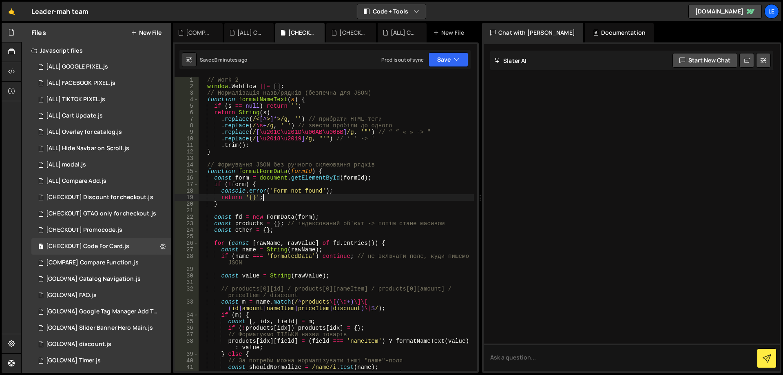
click at [351, 191] on div "// Work 2 window . Webflow ||= [ ] ; // Нормалізація назв/рядків (безпечна для …" at bounding box center [336, 230] width 275 height 307
click at [343, 198] on div "// Work 2 window . Webflow ||= [ ] ; // Нормалізація назв/рядків (безпечна для …" at bounding box center [336, 230] width 275 height 307
click at [347, 191] on div "// Work 2 window . Webflow ||= [ ] ; // Нормалізація назв/рядків (безпечна для …" at bounding box center [336, 230] width 275 height 307
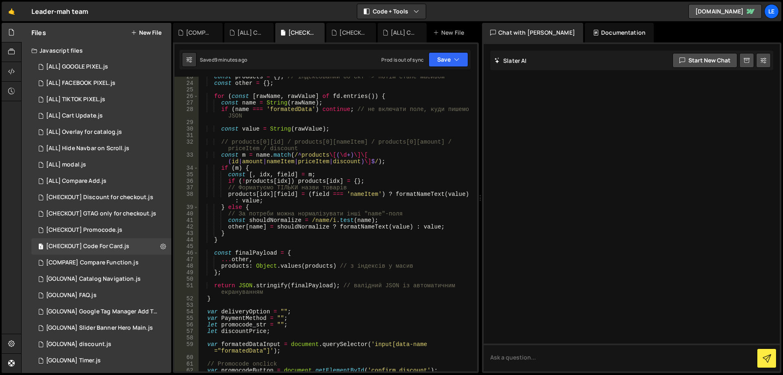
click at [352, 188] on div "const products = { } ; // індексований об'єкт -> потім стане масивом const othe…" at bounding box center [336, 226] width 275 height 307
click at [351, 200] on div "const products = { } ; // індексований об'єкт -> потім стане масивом const othe…" at bounding box center [336, 226] width 275 height 307
click at [351, 206] on div "const products = { } ; // індексований об'єкт -> потім стане масивом const othe…" at bounding box center [336, 226] width 275 height 307
click at [350, 233] on div "const products = { } ; // індексований об'єкт -> потім стане масивом const othe…" at bounding box center [336, 226] width 275 height 307
click at [348, 240] on div "const products = { } ; // індексований об'єкт -> потім стане масивом const othe…" at bounding box center [336, 226] width 275 height 307
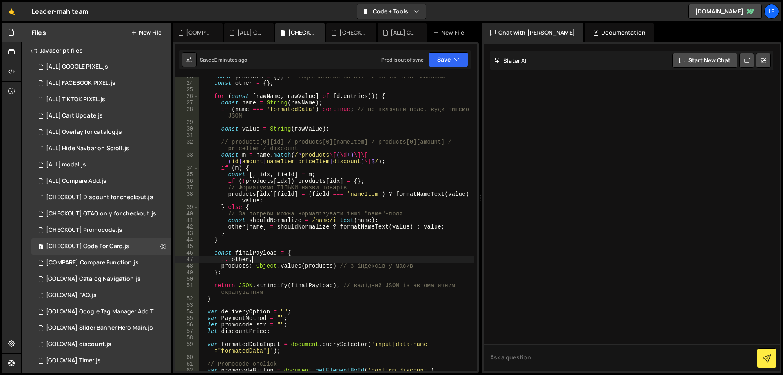
click at [352, 258] on div "const products = { } ; // індексований об'єкт -> потім стане масивом const othe…" at bounding box center [336, 226] width 275 height 307
click at [352, 256] on div "const products = { } ; // індексований об'єкт -> потім стане масивом const othe…" at bounding box center [336, 226] width 275 height 307
click at [352, 255] on div "const products = { } ; // індексований об'єкт -> потім стане масивом const othe…" at bounding box center [336, 226] width 275 height 307
click at [322, 272] on div "const products = { } ; // індексований об'єкт -> потім стане масивом const othe…" at bounding box center [336, 226] width 275 height 307
click at [215, 272] on div "const products = { } ; // індексований об'єкт -> потім стане масивом const othe…" at bounding box center [336, 226] width 275 height 307
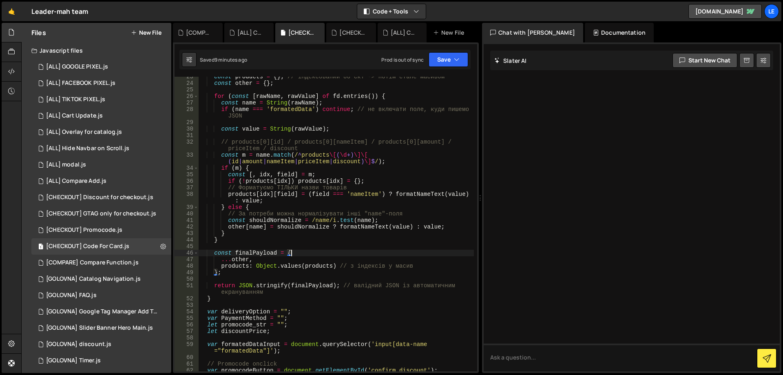
click at [314, 252] on div "const products = { } ; // індексований об'єкт -> потім стане масивом const othe…" at bounding box center [336, 226] width 275 height 307
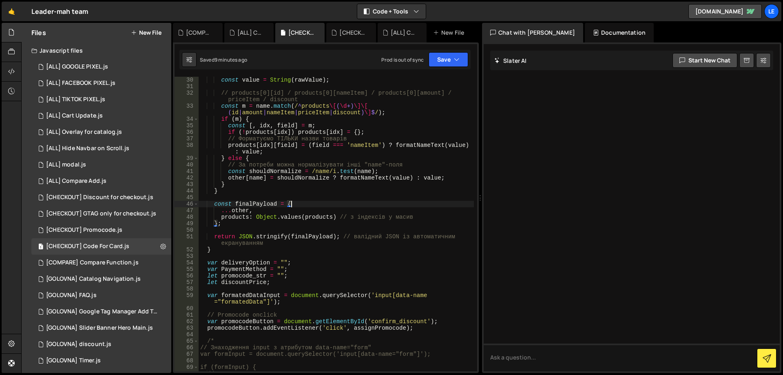
scroll to position [196, 0]
click at [311, 247] on div "const value = String ( rawValue ) ; // products[0][id] / products[0][nameItem] …" at bounding box center [336, 230] width 275 height 307
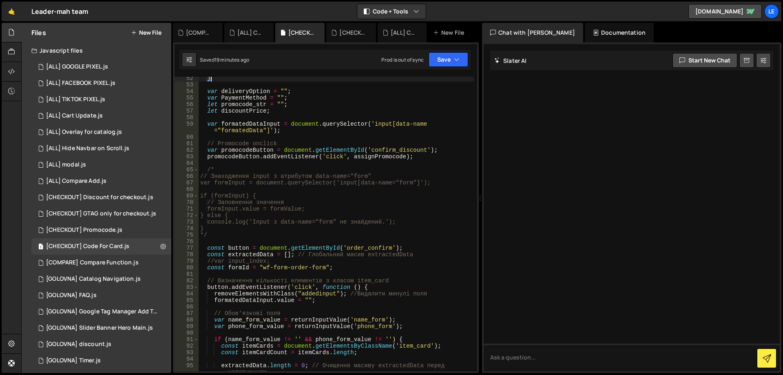
scroll to position [465, 0]
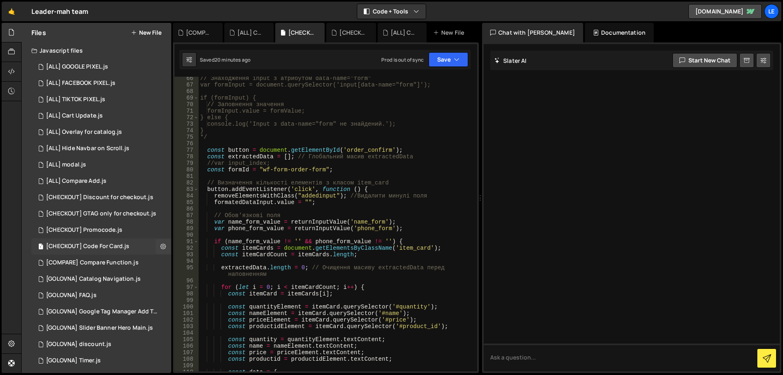
click at [118, 247] on div "[CHECKOUT] Code For Card.js" at bounding box center [87, 246] width 83 height 7
click at [317, 197] on div "// Знаходження input з атрибутом data-name="form" var formInput = document.quer…" at bounding box center [336, 228] width 275 height 307
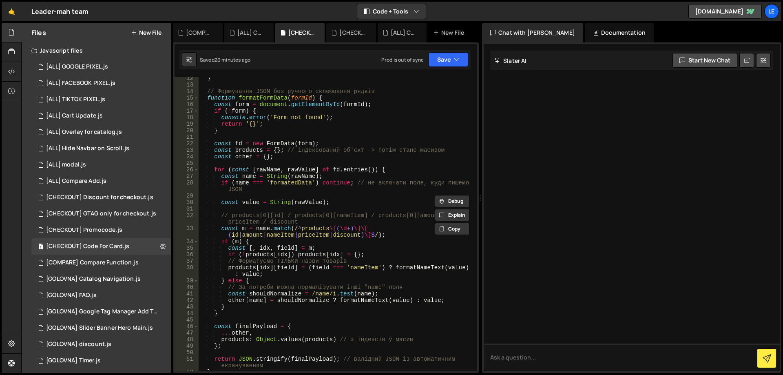
scroll to position [0, 0]
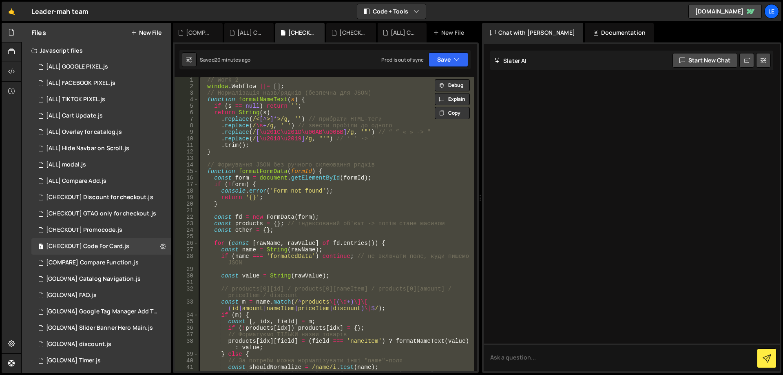
paste textarea "});"
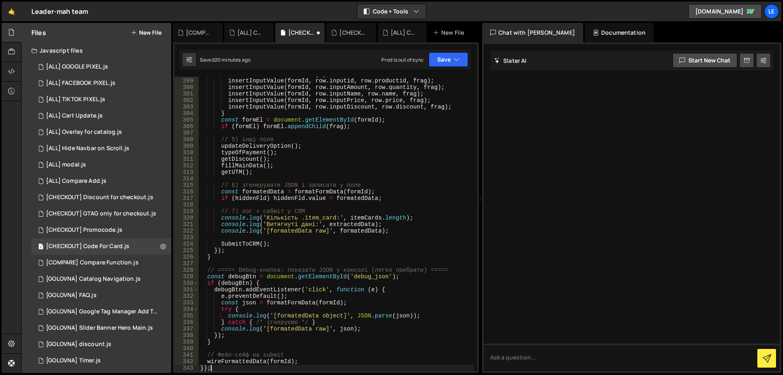
click at [425, 324] on div "const row = extractedData [ i ] ; insertInputValue ( formId , row . inputid , r…" at bounding box center [336, 224] width 275 height 307
click at [417, 271] on div "const row = extractedData [ i ] ; insertInputValue ( formId , row . inputid , r…" at bounding box center [336, 224] width 275 height 307
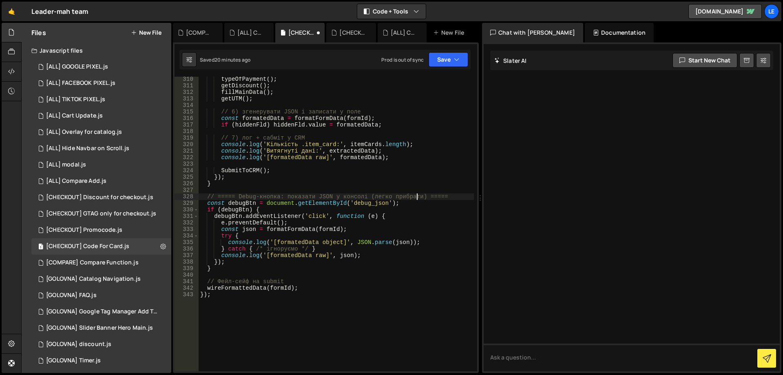
click at [324, 264] on div "typeOfPayment ( ) ; getDiscount ( ) ; fillMainData ( ) ; getUTM ( ) ; // 6) зге…" at bounding box center [336, 229] width 275 height 307
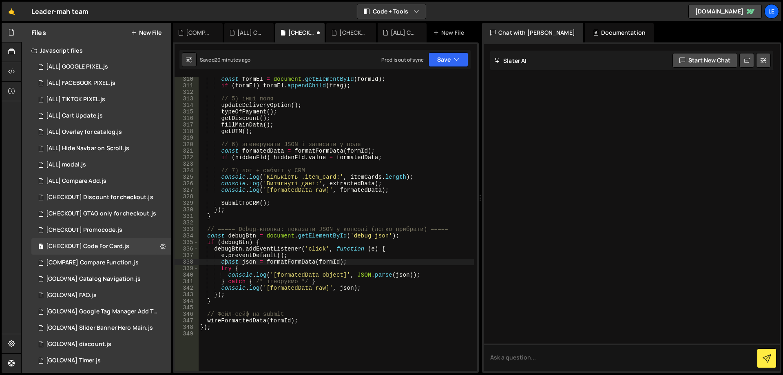
scroll to position [2108, 0]
click at [108, 262] on div "[COMPARE] Compare Function.js" at bounding box center [92, 262] width 93 height 7
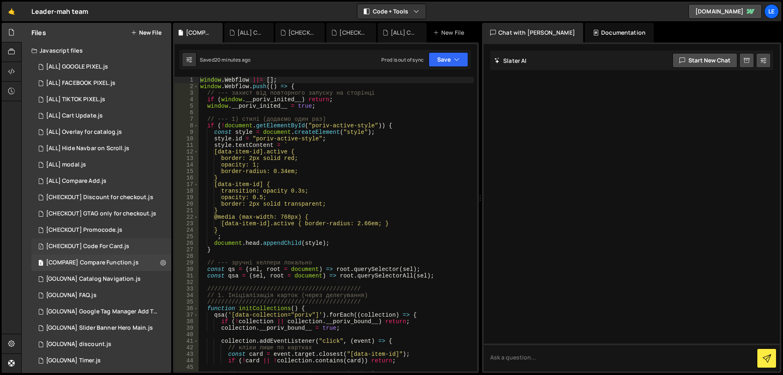
click at [108, 248] on div "[CHECKOUT] Code For Card.js" at bounding box center [87, 246] width 83 height 7
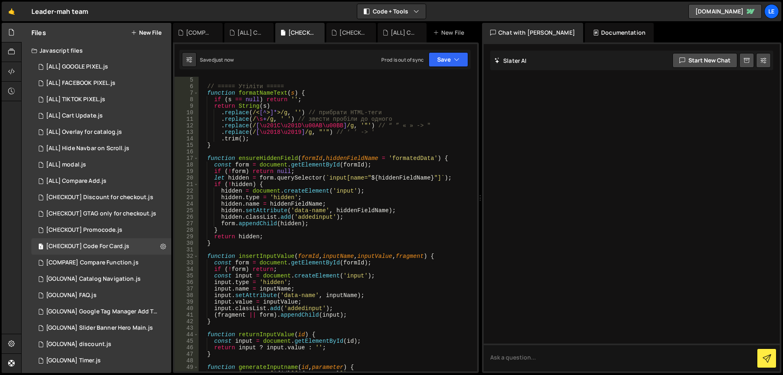
scroll to position [0, 0]
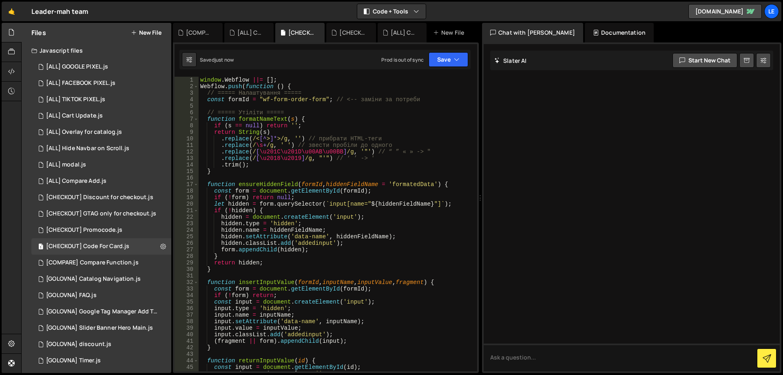
type textarea "Webflow.push(function () {"
click at [372, 87] on div "window . Webflow ||= [ ] ; Webflow . push ( function ( ) { // ===== Налаштуванн…" at bounding box center [336, 230] width 275 height 307
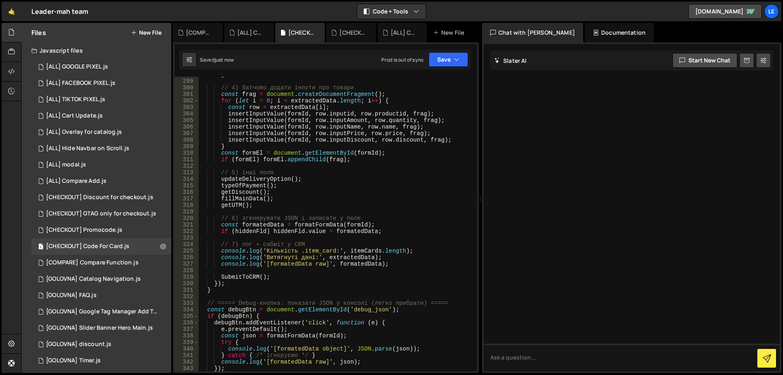
scroll to position [2073, 0]
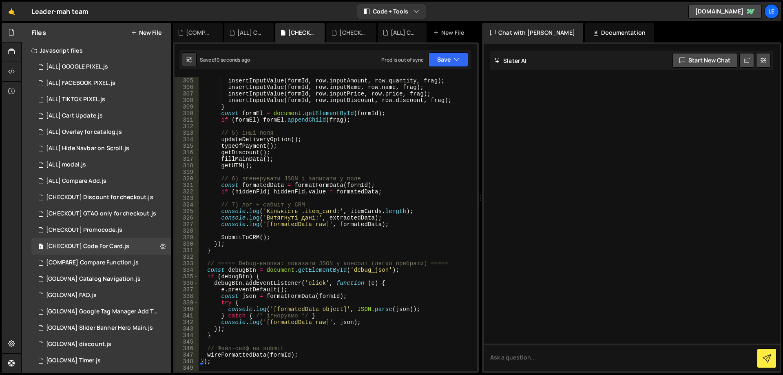
click at [422, 340] on div "insertInputValue ( formId , row . inputid , row . productid , frag ) ; insertIn…" at bounding box center [336, 224] width 275 height 307
click at [452, 57] on button "Save" at bounding box center [448, 59] width 40 height 15
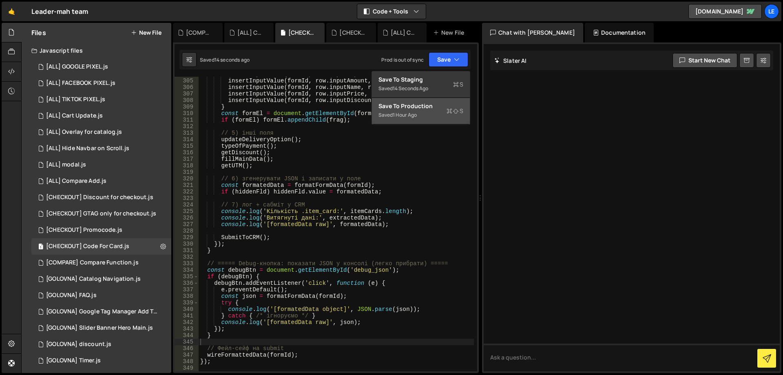
click at [435, 108] on div "Save to Production S" at bounding box center [420, 106] width 85 height 8
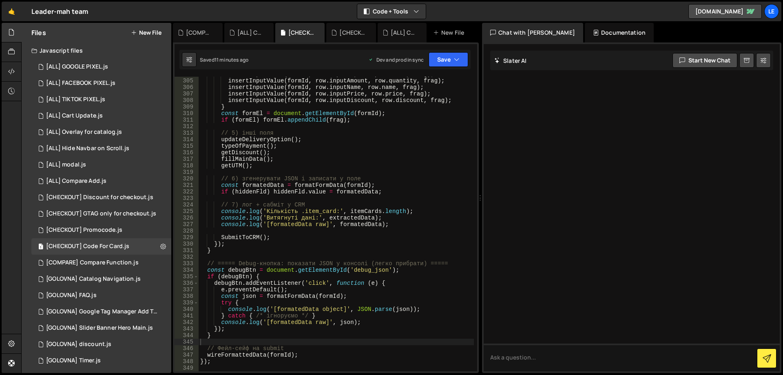
click at [322, 237] on div "insertInputValue ( formId , row . inputid , row . productid , frag ) ; insertIn…" at bounding box center [336, 224] width 275 height 307
click at [367, 269] on div "insertInputValue ( formId , row . inputid , row . productid , frag ) ; insertIn…" at bounding box center [336, 224] width 275 height 307
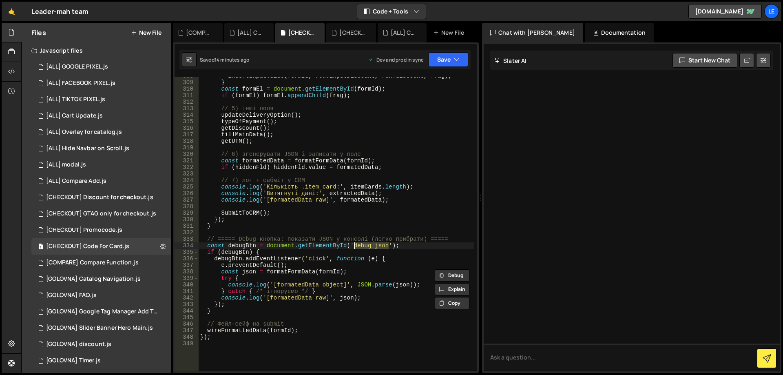
click at [377, 299] on div "insertInputValue ( formId , row . inputDiscount , row . discount , frag ) ; } c…" at bounding box center [336, 226] width 275 height 307
click at [449, 64] on button "Save" at bounding box center [448, 59] width 40 height 15
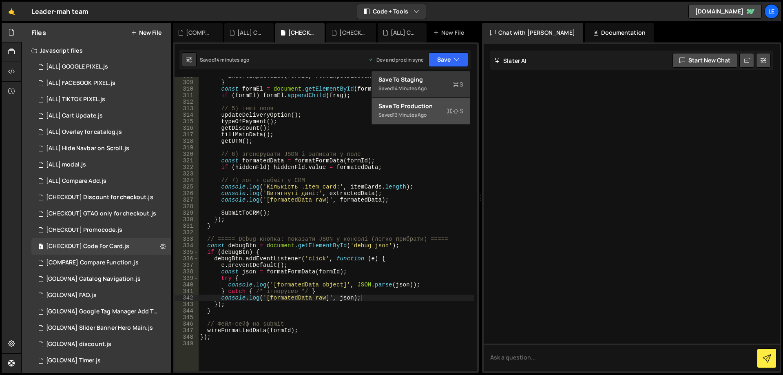
click at [441, 105] on div "Save to Production S" at bounding box center [420, 106] width 85 height 8
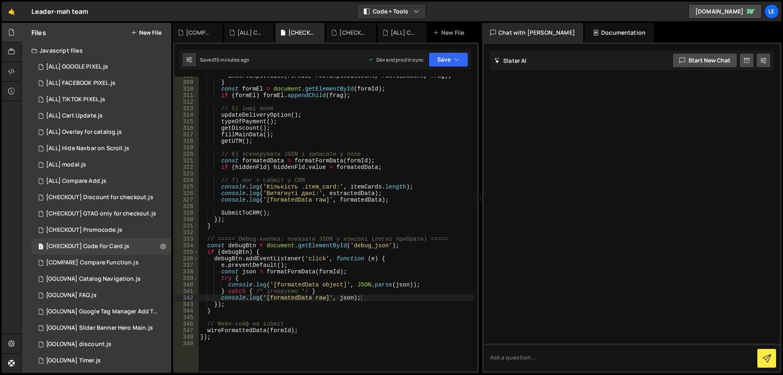
click at [415, 245] on div "insertInputValue ( formId , row . inputDiscount , row . discount , frag ) ; } c…" at bounding box center [336, 226] width 275 height 307
click at [327, 309] on div "insertInputValue ( formId , row . inputDiscount , row . discount , frag ) ; } c…" at bounding box center [336, 226] width 275 height 307
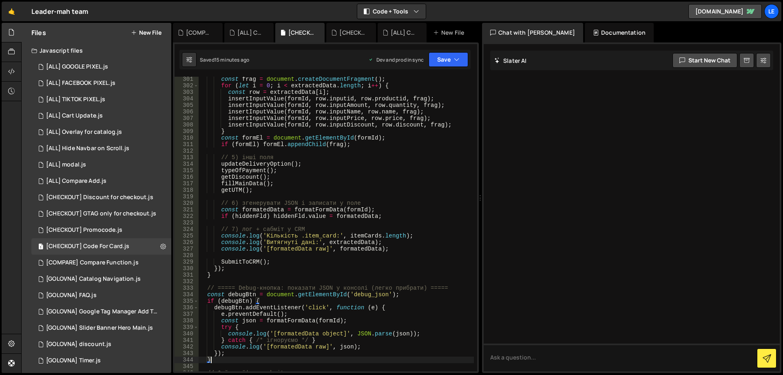
scroll to position [2049, 0]
click at [157, 246] on button at bounding box center [163, 246] width 15 height 15
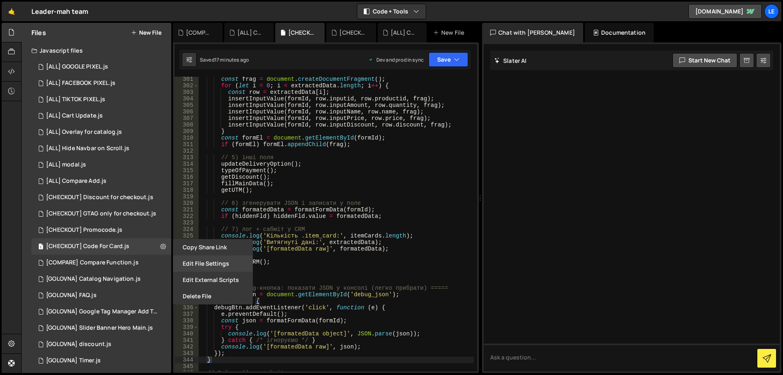
click at [218, 263] on button "Edit File Settings" at bounding box center [213, 263] width 80 height 16
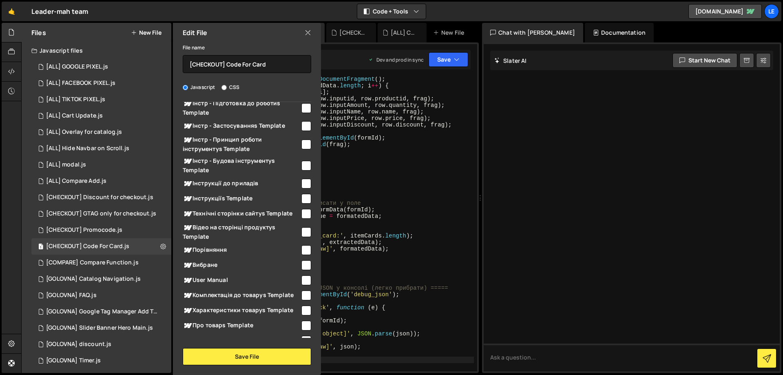
scroll to position [0, 0]
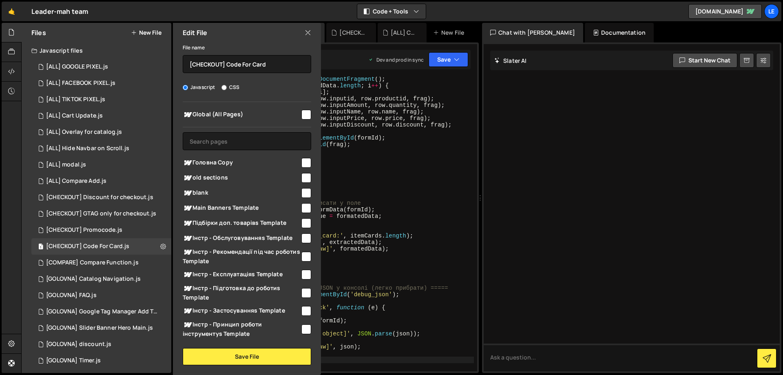
click at [352, 141] on div "const frag = document . createDocumentFragment ( ) ; for ( let i = 0 ; i < extr…" at bounding box center [336, 229] width 275 height 307
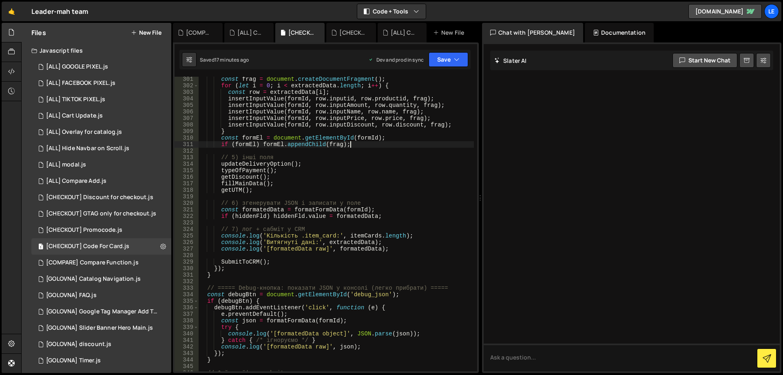
scroll to position [2196, 0]
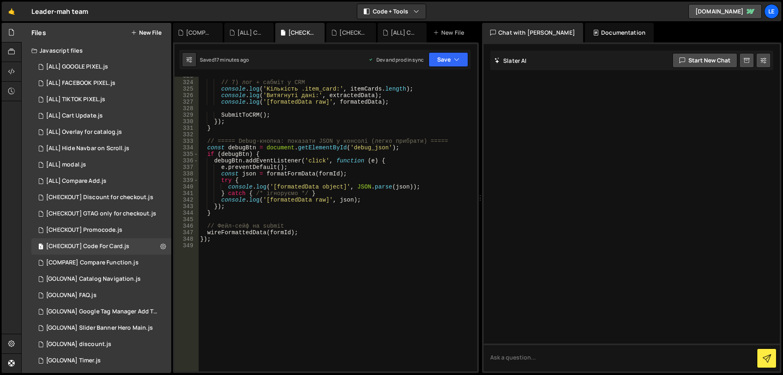
click at [256, 168] on div "// 7) лог + сабміт у CRM console . log ( 'Кількість .item_card:' , itemCards . …" at bounding box center [336, 226] width 275 height 307
click at [279, 161] on div "// 7) лог + сабміт у CRM console . log ( 'Кількість .item_card:' , itemCards . …" at bounding box center [336, 226] width 275 height 307
click at [231, 161] on div "// 7) лог + сабміт у CRM console . log ( 'Кількість .item_card:' , itemCards . …" at bounding box center [336, 226] width 275 height 307
click at [237, 153] on div "// 7) лог + сабміт у CRM console . log ( 'Кількість .item_card:' , itemCards . …" at bounding box center [336, 226] width 275 height 307
click at [264, 160] on div "// 7) лог + сабміт у CRM console . log ( 'Кількість .item_card:' , itemCards . …" at bounding box center [336, 226] width 275 height 307
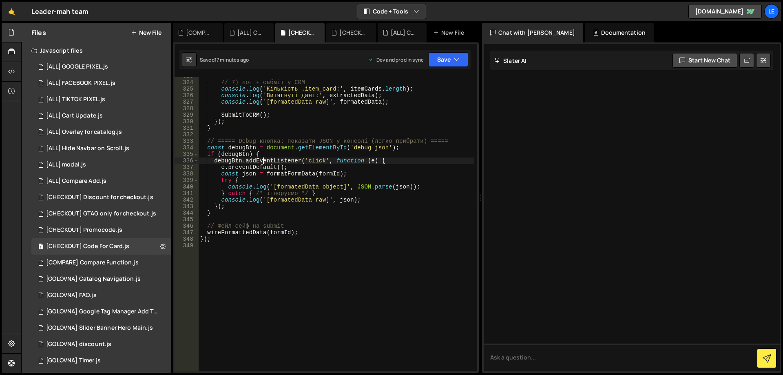
click at [323, 160] on div "// 7) лог + сабміт у CRM console . log ( 'Кількість .item_card:' , itemCards . …" at bounding box center [336, 226] width 275 height 307
click at [360, 161] on div "// 7) лог + сабміт у CRM console . log ( 'Кількість .item_card:' , itemCards . …" at bounding box center [336, 226] width 275 height 307
click at [375, 161] on div "// 7) лог + сабміт у CRM console . log ( 'Кількість .item_card:' , itemCards . …" at bounding box center [336, 226] width 275 height 307
click at [222, 168] on div "// 7) лог + сабміт у CRM console . log ( 'Кількість .item_card:' , itemCards . …" at bounding box center [336, 226] width 275 height 307
click at [242, 167] on div "// 7) лог + сабміт у CRM console . log ( 'Кількість .item_card:' , itemCards . …" at bounding box center [336, 226] width 275 height 307
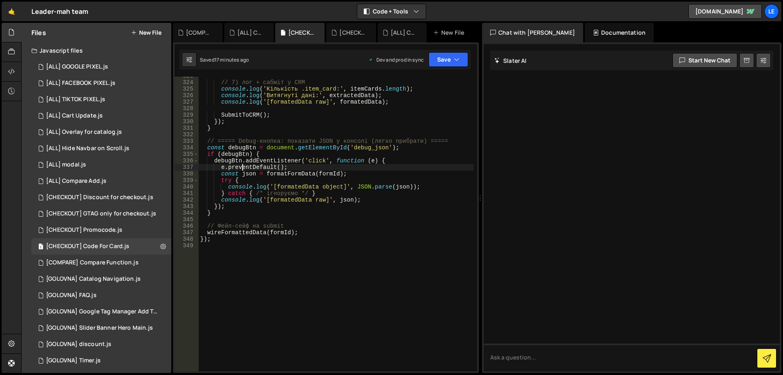
click at [250, 174] on div "// 7) лог + сабміт у CRM console . log ( 'Кількість .item_card:' , itemCards . …" at bounding box center [336, 226] width 275 height 307
click at [278, 173] on div "// 7) лог + сабміт у CRM console . log ( 'Кількість .item_card:' , itemCards . …" at bounding box center [336, 226] width 275 height 307
click at [292, 173] on div "// 7) лог + сабміт у CRM console . log ( 'Кількість .item_card:' , itemCards . …" at bounding box center [336, 226] width 275 height 307
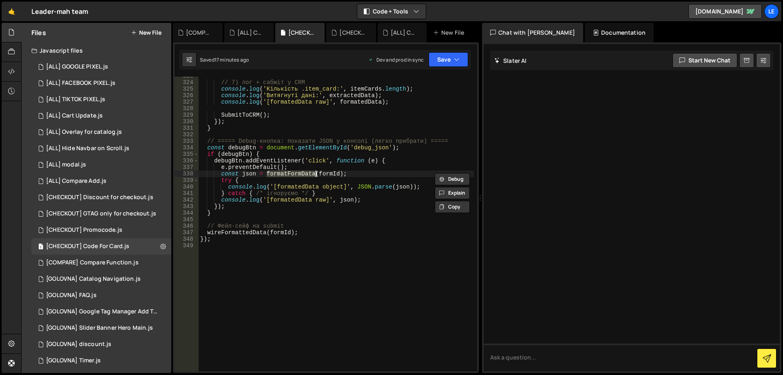
click at [292, 173] on div "// 7) лог + сабміт у CRM console . log ( 'Кількість .item_card:' , itemCards . …" at bounding box center [336, 226] width 275 height 307
click at [300, 175] on div "// 7) лог + сабміт у CRM console . log ( 'Кількість .item_card:' , itemCards . …" at bounding box center [336, 224] width 275 height 294
type textarea "const json = formatFormData(formId);"
click at [300, 175] on div "// 7) лог + сабміт у CRM console . log ( 'Кількість .item_card:' , itemCards . …" at bounding box center [336, 226] width 275 height 307
click at [363, 174] on div "// 7) лог + сабміт у CRM console . log ( 'Кількість .item_card:' , itemCards . …" at bounding box center [336, 226] width 275 height 307
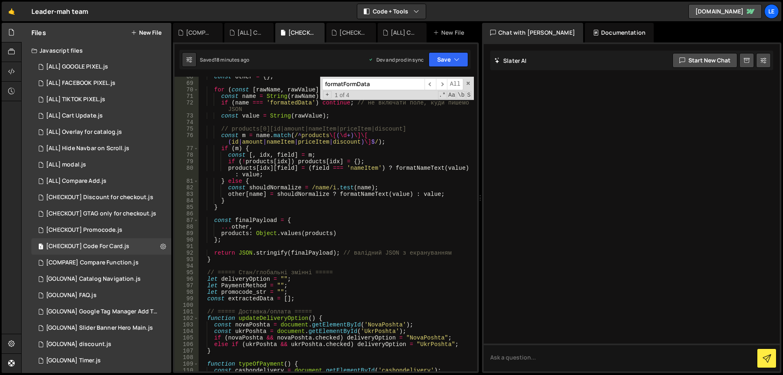
scroll to position [367, 0]
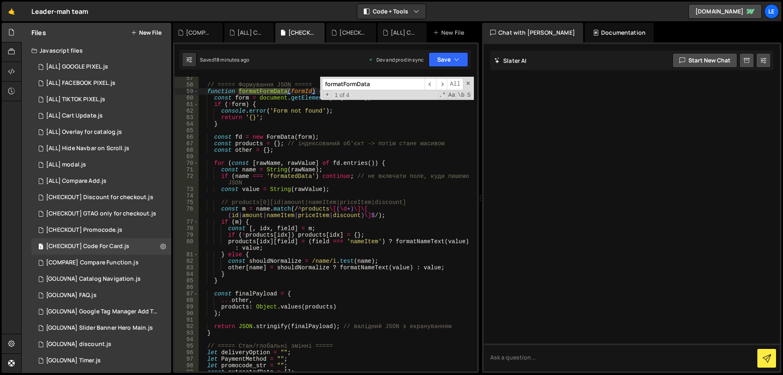
type input "formatFormData"
type textarea "const fd = new FormData(form);"
click at [282, 136] on div "// ===== Формування JSON ===== function formatFormData ( formId ) { const form …" at bounding box center [336, 228] width 275 height 307
type input "FormData"
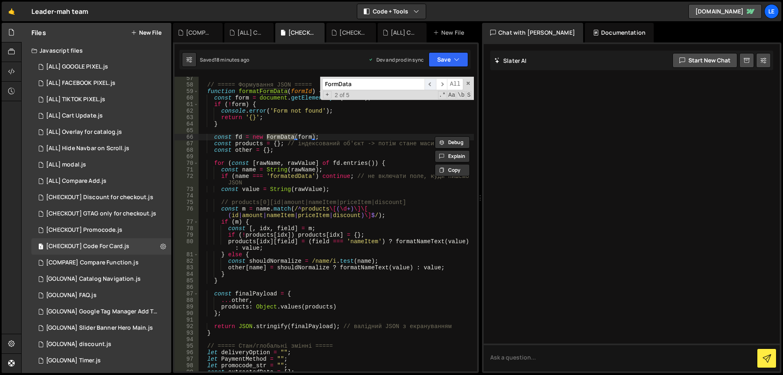
click at [429, 84] on span "​" at bounding box center [429, 84] width 11 height 12
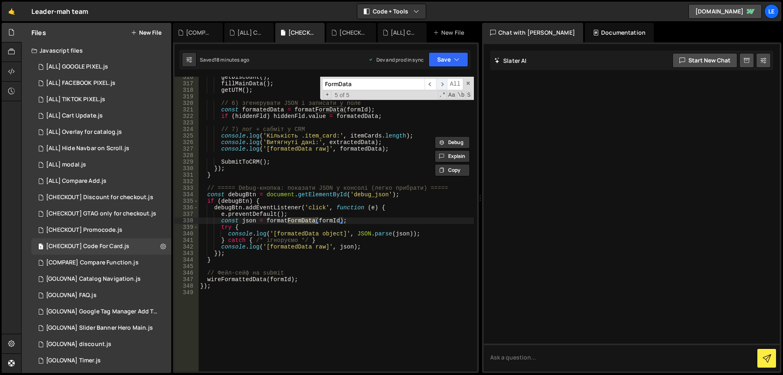
click at [439, 84] on span "​" at bounding box center [441, 84] width 11 height 12
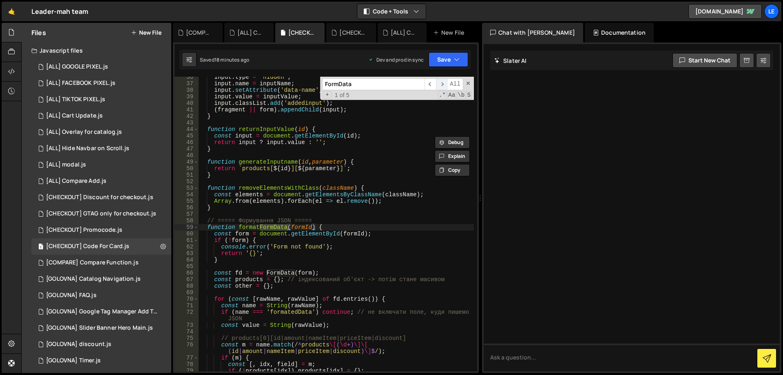
scroll to position [231, 0]
click at [439, 84] on span "​" at bounding box center [441, 84] width 11 height 12
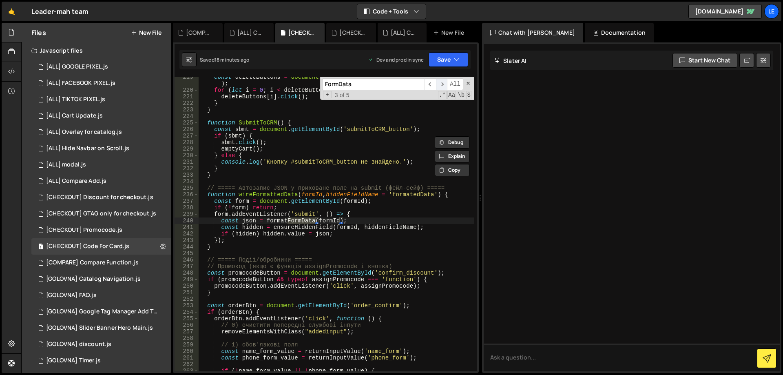
click at [439, 84] on span "​" at bounding box center [441, 84] width 11 height 12
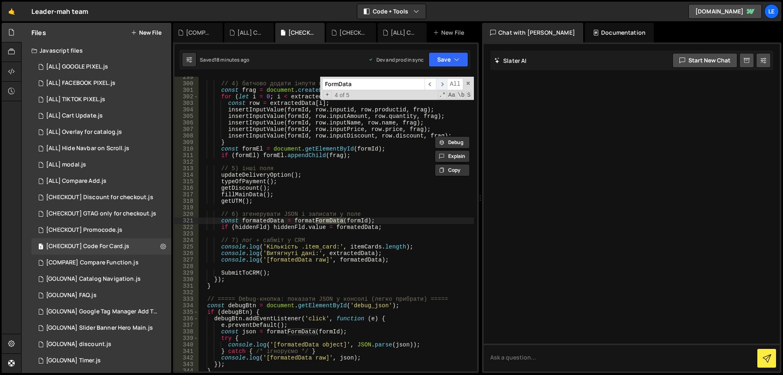
scroll to position [2038, 0]
click at [439, 84] on span "​" at bounding box center [441, 84] width 11 height 12
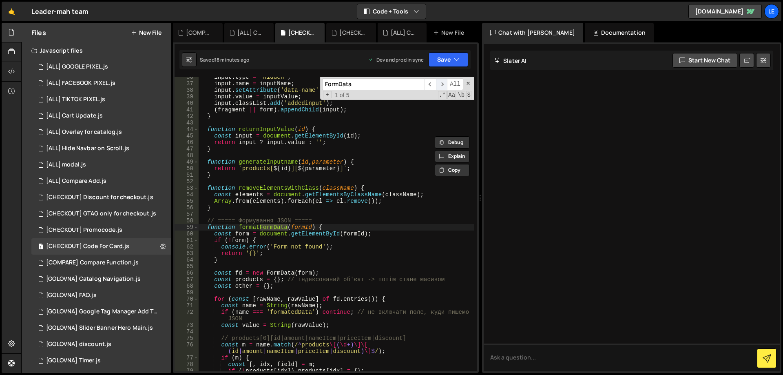
scroll to position [231, 0]
click at [439, 84] on span "​" at bounding box center [441, 84] width 11 height 12
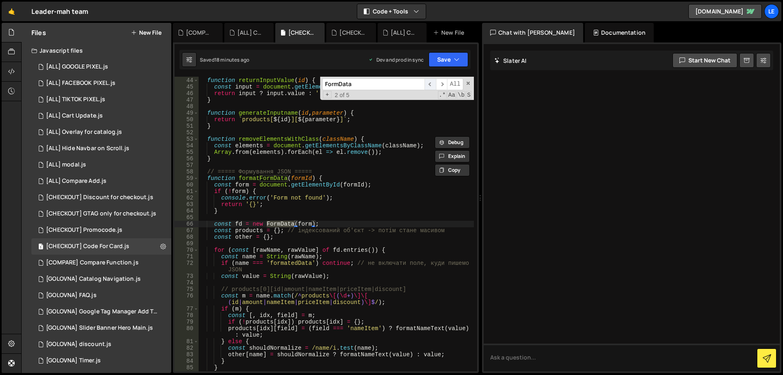
click at [430, 83] on span "​" at bounding box center [429, 84] width 11 height 12
click at [440, 84] on span "​" at bounding box center [441, 84] width 11 height 12
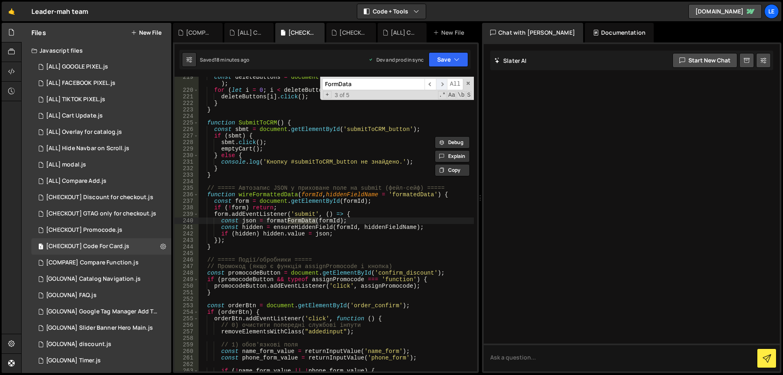
scroll to position [1490, 0]
click at [440, 84] on span "​" at bounding box center [441, 84] width 11 height 12
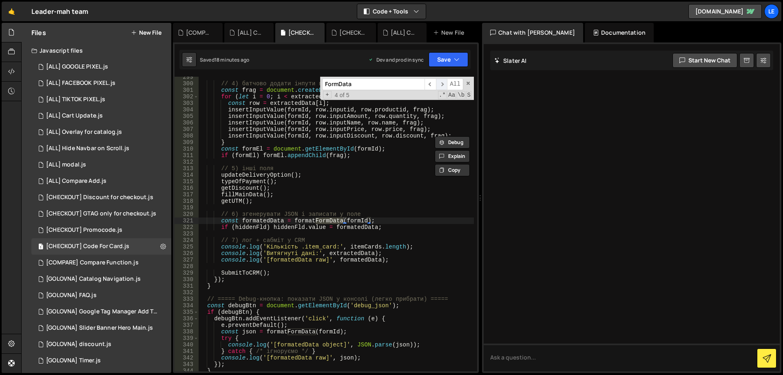
click at [440, 84] on span "​" at bounding box center [441, 84] width 11 height 12
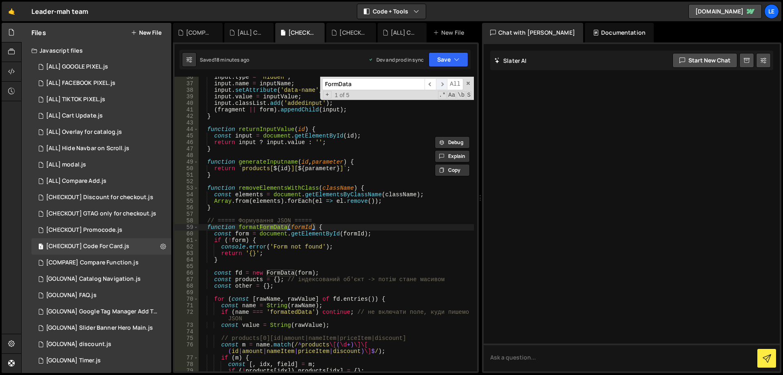
click at [440, 84] on span "​" at bounding box center [441, 84] width 11 height 12
click at [467, 84] on span at bounding box center [468, 83] width 6 height 6
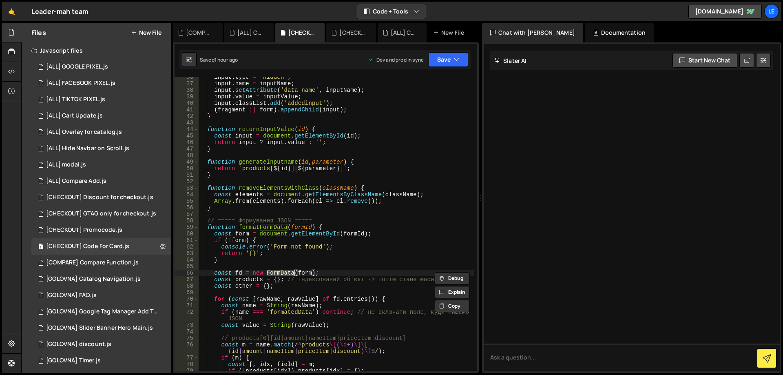
click at [304, 232] on div "input . type = 'hidden' ; input . name = inputName ; input . setAttribute ( 'da…" at bounding box center [336, 231] width 275 height 314
type textarea "});"
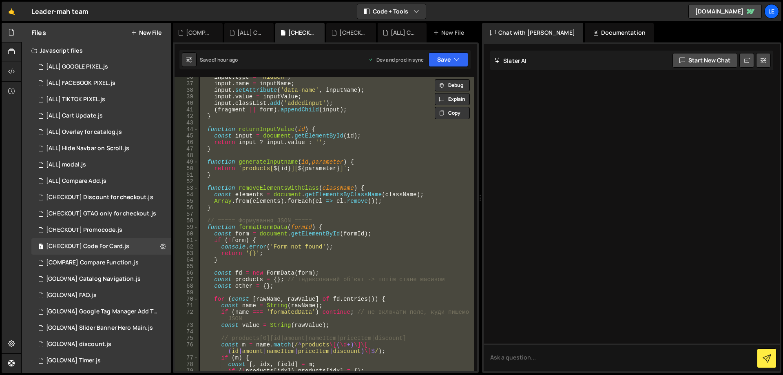
paste textarea
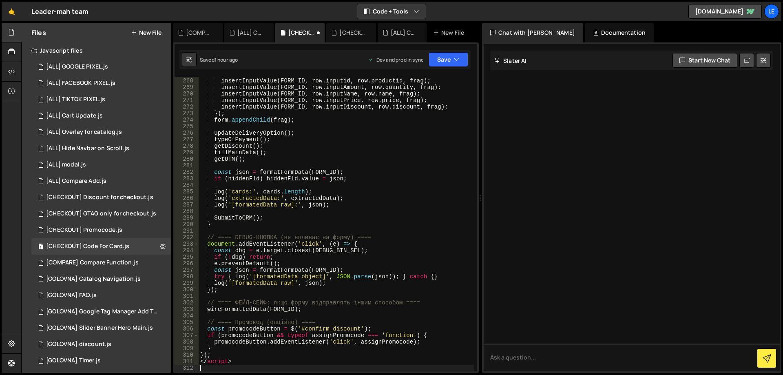
click at [355, 221] on div "extractedData . forEach ( row => { insertInputValue ( FORM_ID , row . inputid ,…" at bounding box center [336, 224] width 275 height 307
type textarea "SubmitToCRM();"
click at [450, 64] on button "Save" at bounding box center [448, 59] width 40 height 15
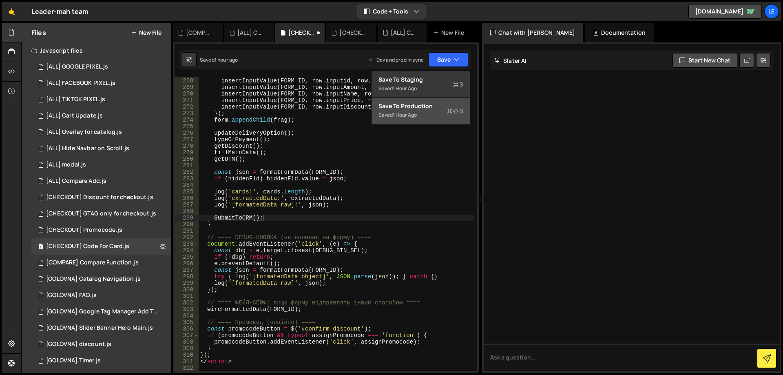
click at [439, 107] on div "Save to Production S" at bounding box center [420, 106] width 85 height 8
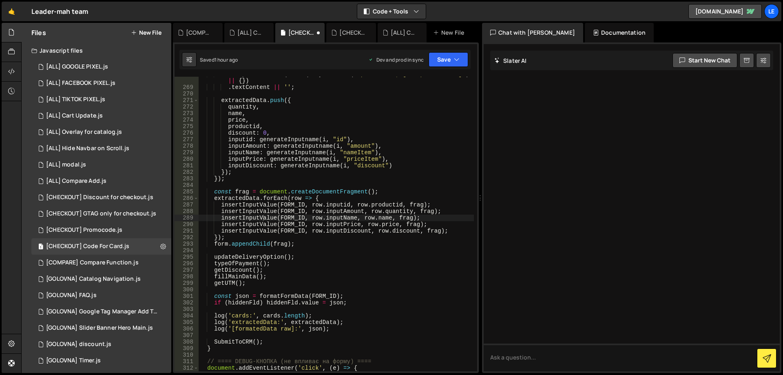
scroll to position [1845, 0]
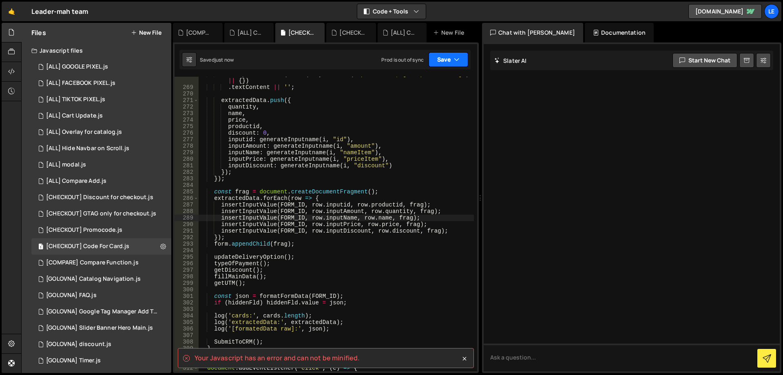
click at [442, 62] on button "Save" at bounding box center [448, 59] width 40 height 15
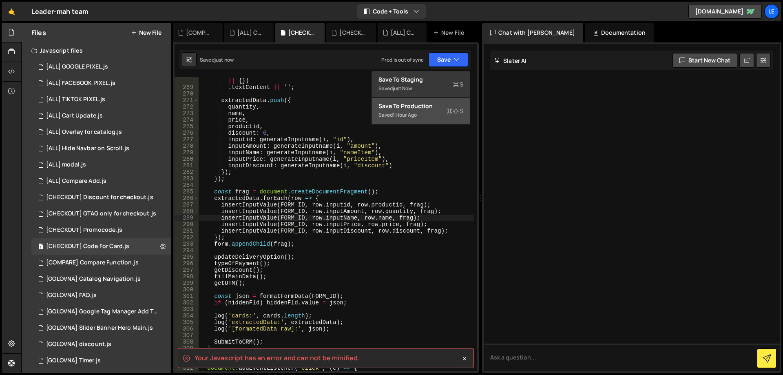
click at [433, 104] on div "Save to Production S" at bounding box center [420, 106] width 85 height 8
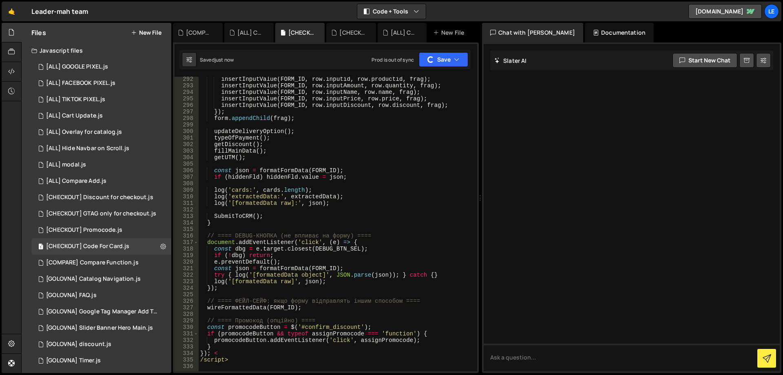
scroll to position [2146, 0]
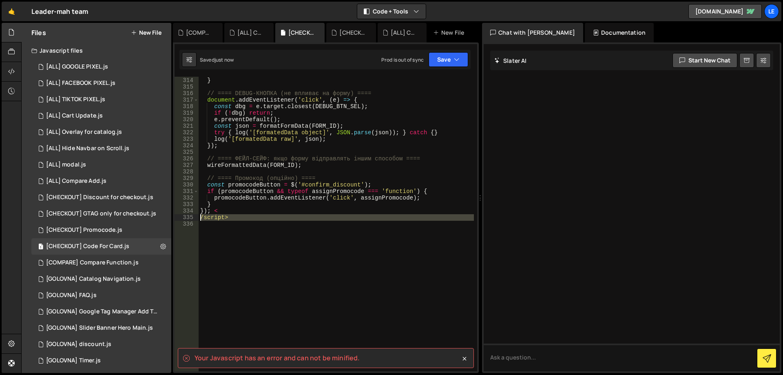
drag, startPoint x: 250, startPoint y: 223, endPoint x: 199, endPoint y: 220, distance: 50.3
click at [199, 220] on div "SubmitToCRM ( ) ; } // ==== DEBUG-КНОПКА (не впливає на форму) ==== document . …" at bounding box center [336, 224] width 275 height 307
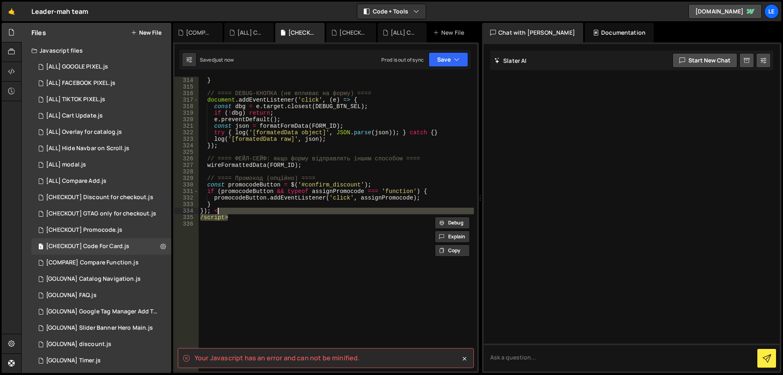
drag, startPoint x: 234, startPoint y: 216, endPoint x: 215, endPoint y: 211, distance: 19.8
click at [215, 211] on div "SubmitToCRM ( ) ; } // ==== DEBUG-КНОПКА (не впливає на форму) ==== document . …" at bounding box center [336, 224] width 275 height 307
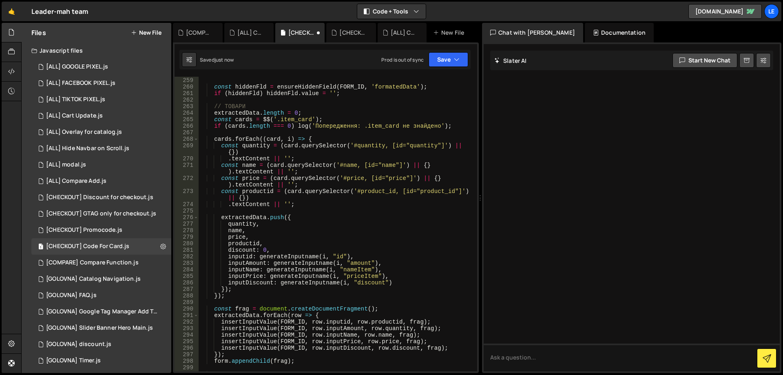
scroll to position [0, 0]
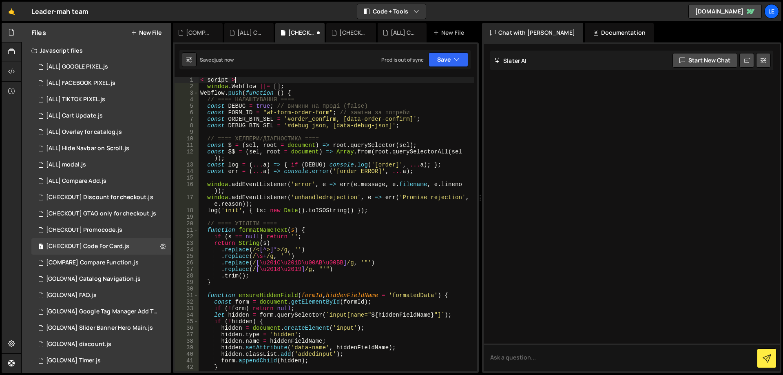
drag, startPoint x: 244, startPoint y: 79, endPoint x: 181, endPoint y: 79, distance: 62.8
click at [181, 79] on div "}); 1 2 3 4 5 6 7 8 9 10 11 12 13 14 15 16 17 18 19 20 21 22 23 24 25 26 27 28 …" at bounding box center [325, 224] width 302 height 294
type textarea "< script >"
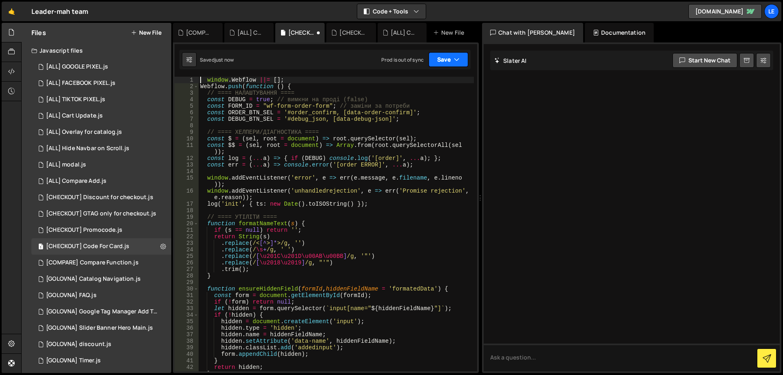
click at [444, 57] on button "Save" at bounding box center [448, 59] width 40 height 15
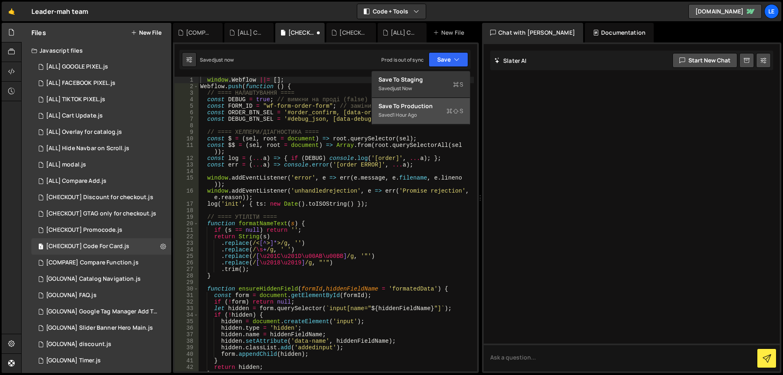
click at [431, 104] on div "Save to Production S" at bounding box center [420, 106] width 85 height 8
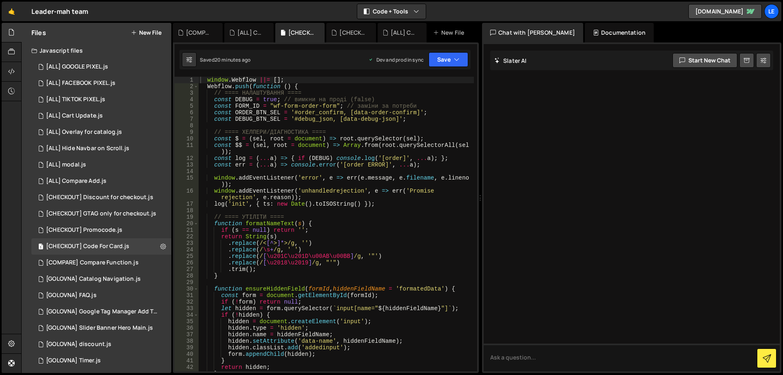
click at [360, 114] on div "window . Webflow ||= [ ] ; Webflow . push ( function ( ) { // ==== НАЛАШТУВАННЯ…" at bounding box center [336, 230] width 275 height 307
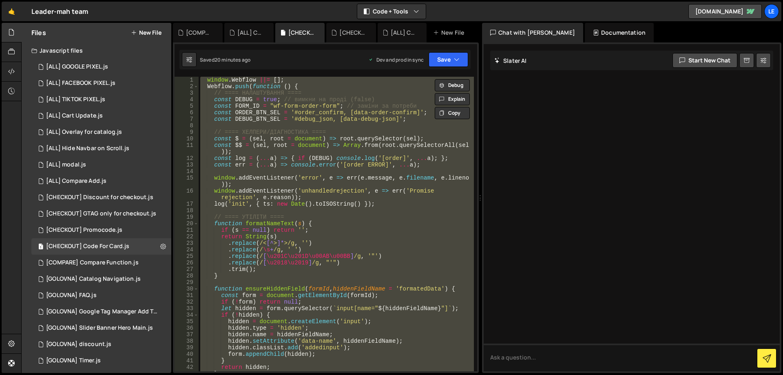
paste textarea "});"
type textarea "});"
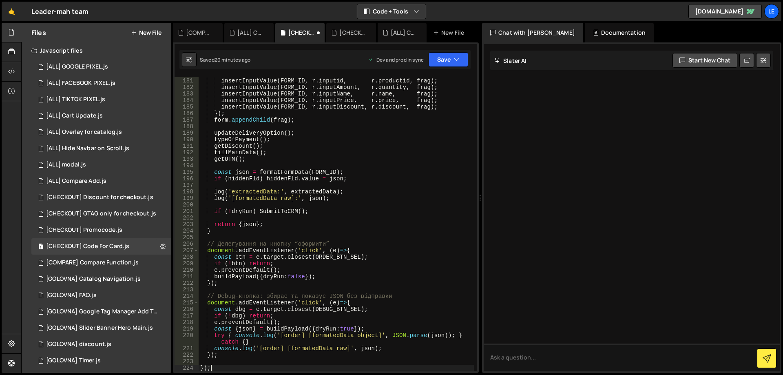
scroll to position [1289, 0]
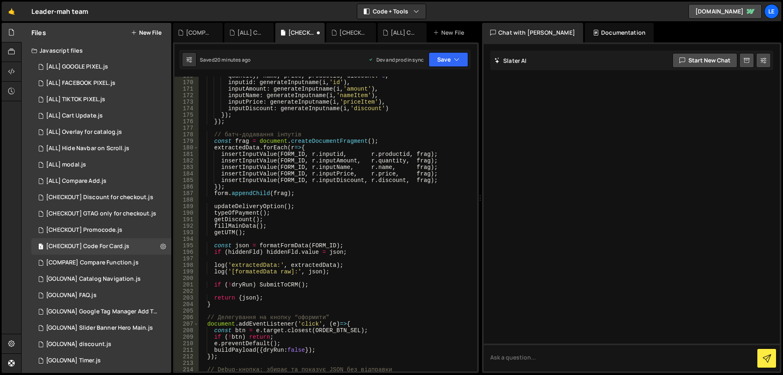
click at [365, 199] on div "quantity , name , price , productid , discount : 0 , inputid : generateInputnam…" at bounding box center [336, 226] width 275 height 307
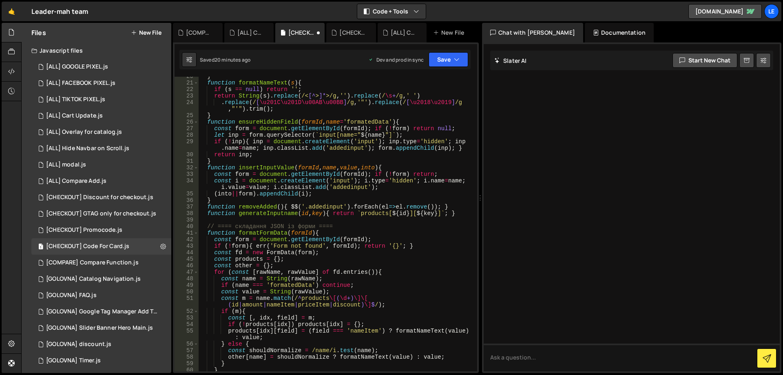
scroll to position [0, 0]
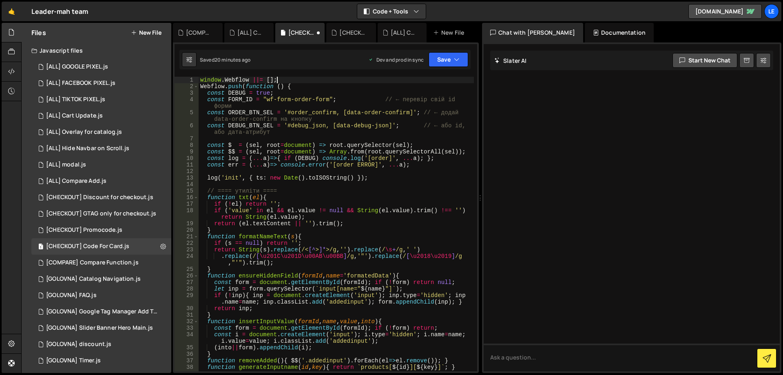
click at [350, 78] on div "window . Webflow ||= [ ] ; Webflow . push ( function ( ) { const DEBUG = true ;…" at bounding box center [336, 230] width 275 height 307
click at [456, 53] on button "Save" at bounding box center [448, 59] width 40 height 15
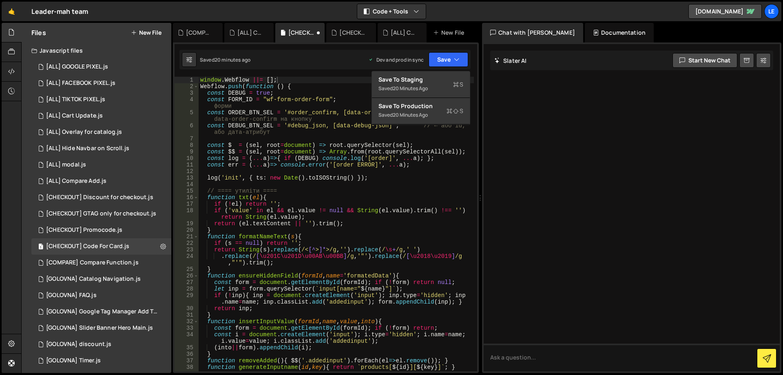
click at [298, 99] on div "window . Webflow ||= [ ] ; Webflow . push ( function ( ) { const DEBUG = true ;…" at bounding box center [336, 230] width 275 height 307
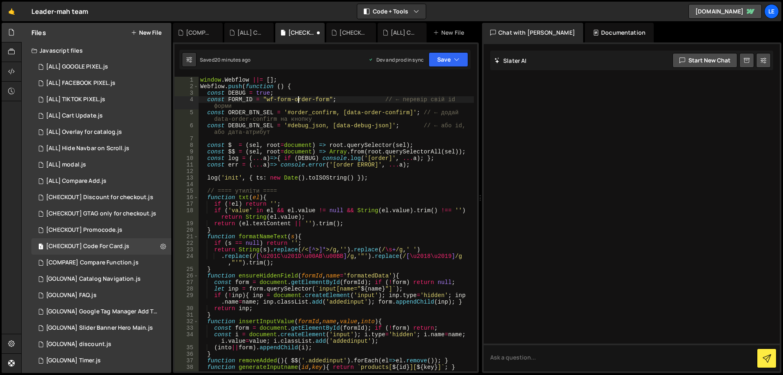
click at [438, 97] on div "window . Webflow ||= [ ] ; Webflow . push ( function ( ) { const DEBUG = true ;…" at bounding box center [336, 230] width 275 height 307
click at [268, 99] on div "window . Webflow ||= [ ] ; Webflow . push ( function ( ) { const DEBUG = true ;…" at bounding box center [336, 230] width 275 height 307
drag, startPoint x: 268, startPoint y: 99, endPoint x: 323, endPoint y: 97, distance: 55.1
click at [323, 97] on div "window . Webflow ||= [ ] ; Webflow . push ( function ( ) { const DEBUG = true ;…" at bounding box center [336, 230] width 275 height 307
click at [378, 122] on div "window . Webflow ||= [ ] ; Webflow . push ( function ( ) { const DEBUG = true ;…" at bounding box center [336, 230] width 275 height 307
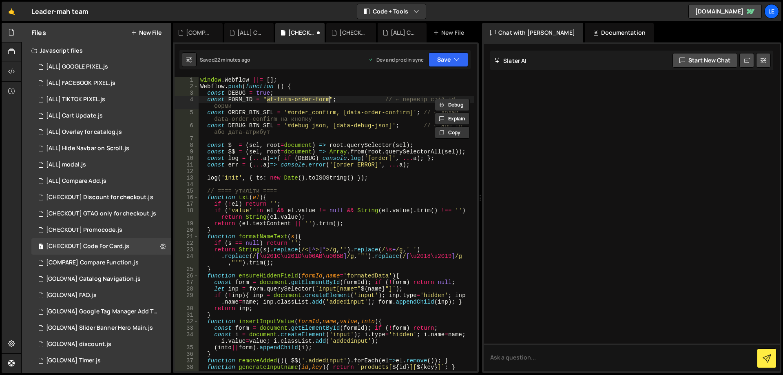
type textarea "const DEBUG_BTN_SEL = '#debug_json, [data-debug-json]'; // ← або id, або дата-а…"
click at [445, 60] on button "Save" at bounding box center [448, 59] width 40 height 15
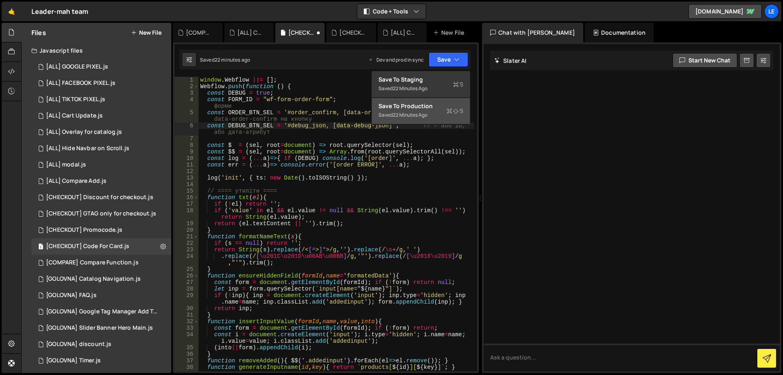
click at [432, 113] on div "Saved 22 minutes ago" at bounding box center [420, 115] width 85 height 10
